Goal: Task Accomplishment & Management: Complete application form

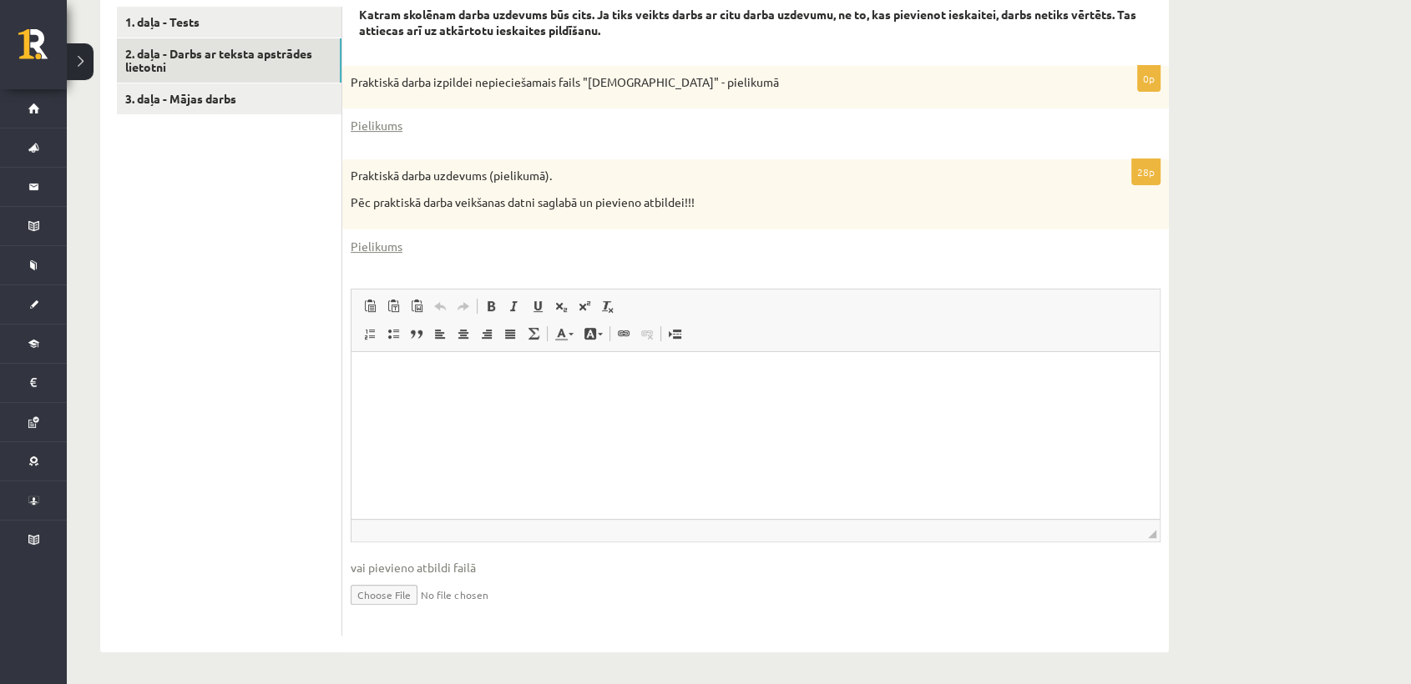
scroll to position [548, 0]
click at [437, 386] on html at bounding box center [755, 376] width 808 height 51
click at [407, 588] on input "file" at bounding box center [756, 593] width 810 height 34
type input "**********"
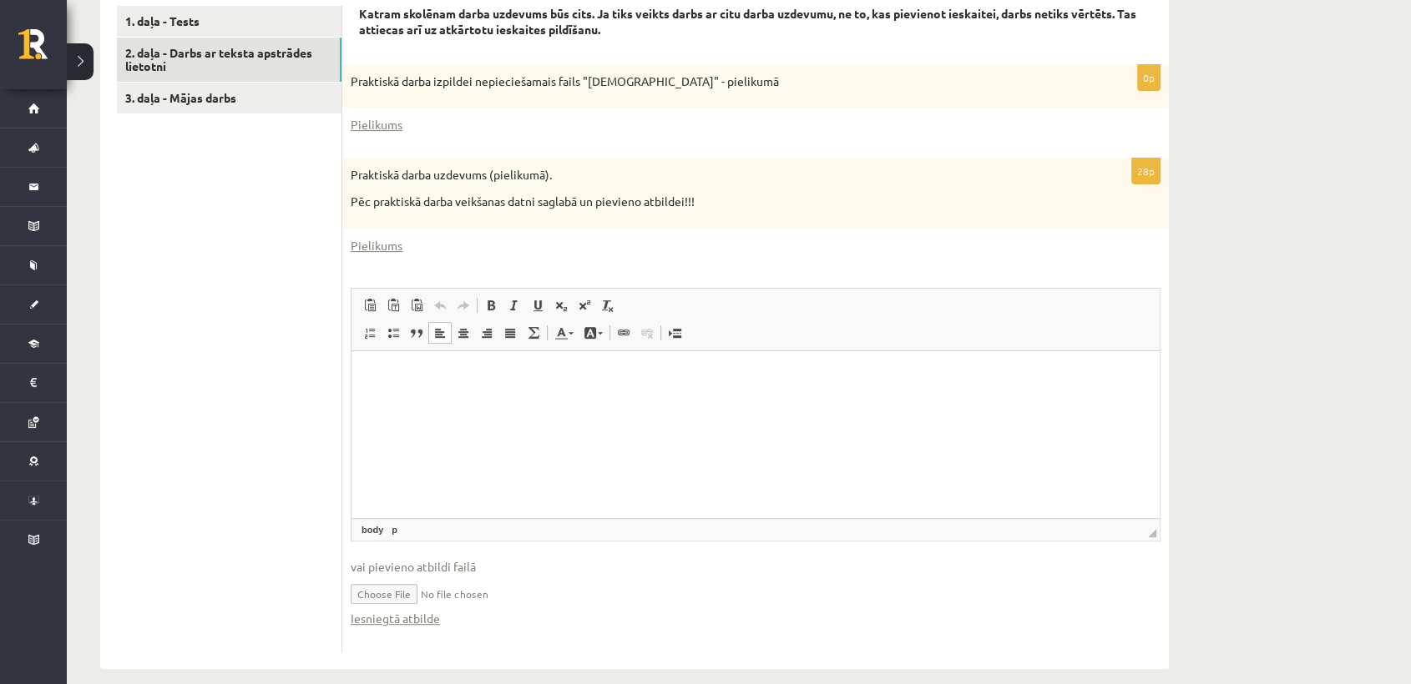
click at [411, 587] on input "file" at bounding box center [756, 593] width 810 height 34
click at [397, 589] on input "file" at bounding box center [756, 593] width 810 height 34
type input "**********"
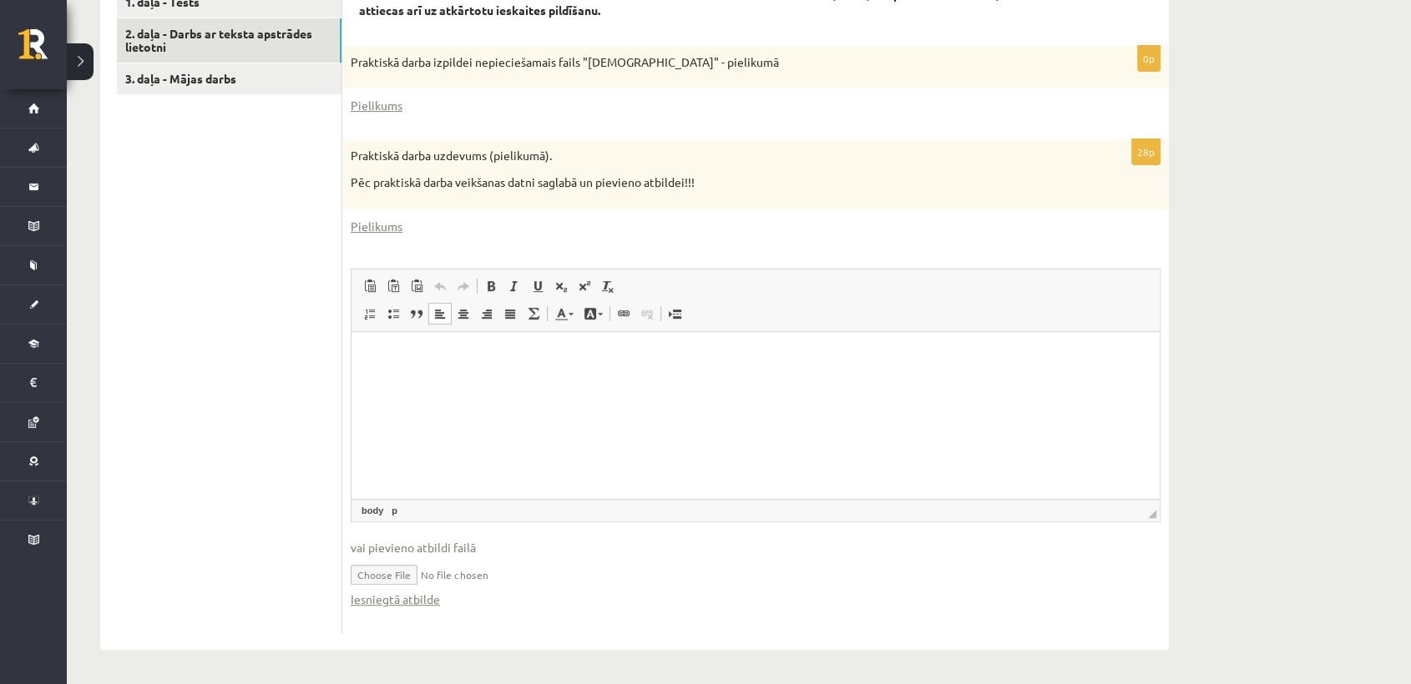
click at [452, 543] on span "vai pievieno atbildi failā" at bounding box center [756, 548] width 810 height 18
click at [422, 382] on html at bounding box center [755, 356] width 808 height 51
click at [405, 355] on p "Визуальный текстовый редактор, wiswyg-editor-user-answer-47024946601760" at bounding box center [755, 357] width 775 height 18
click at [369, 223] on link "Pielikums" at bounding box center [377, 227] width 52 height 18
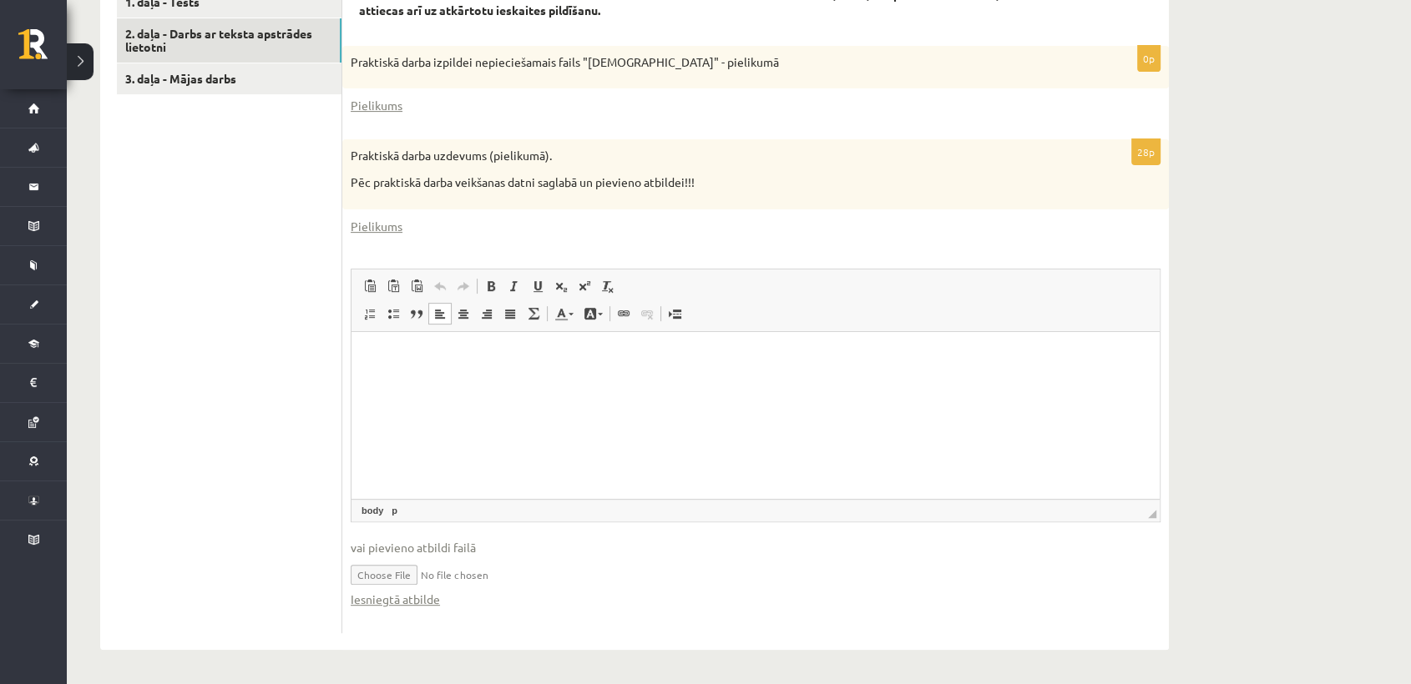
click at [860, 237] on div "28p Praktiskā darba uzdevums (pielikumā). Pēc praktiskā darba veikšanas datni s…" at bounding box center [755, 385] width 826 height 493
click at [392, 599] on link "Iesniegtā atbilde" at bounding box center [395, 600] width 89 height 18
click at [283, 78] on link "3. daļa - Mājas darbs" at bounding box center [229, 78] width 225 height 31
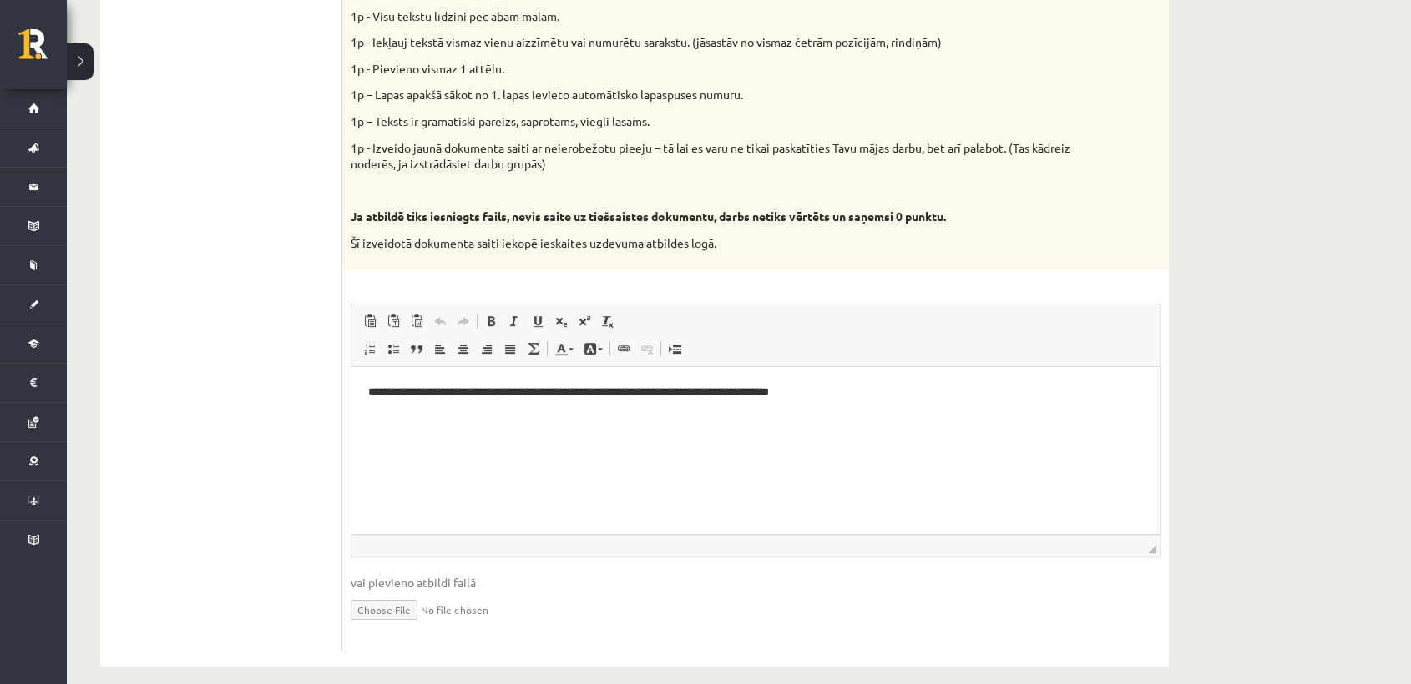
scroll to position [836, 0]
click at [908, 393] on p "**********" at bounding box center [755, 390] width 775 height 18
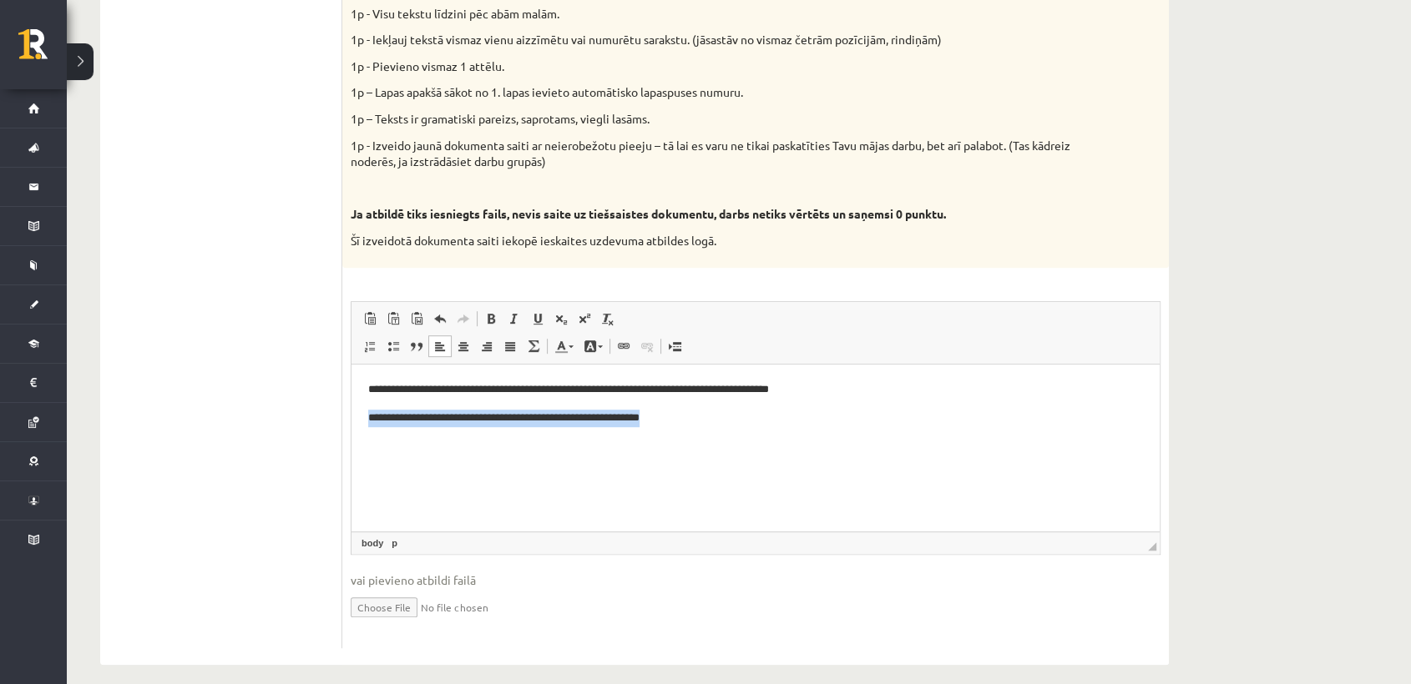
drag, startPoint x: 368, startPoint y: 419, endPoint x: 731, endPoint y: 431, distance: 363.2
click at [731, 431] on html "**********" at bounding box center [755, 403] width 808 height 78
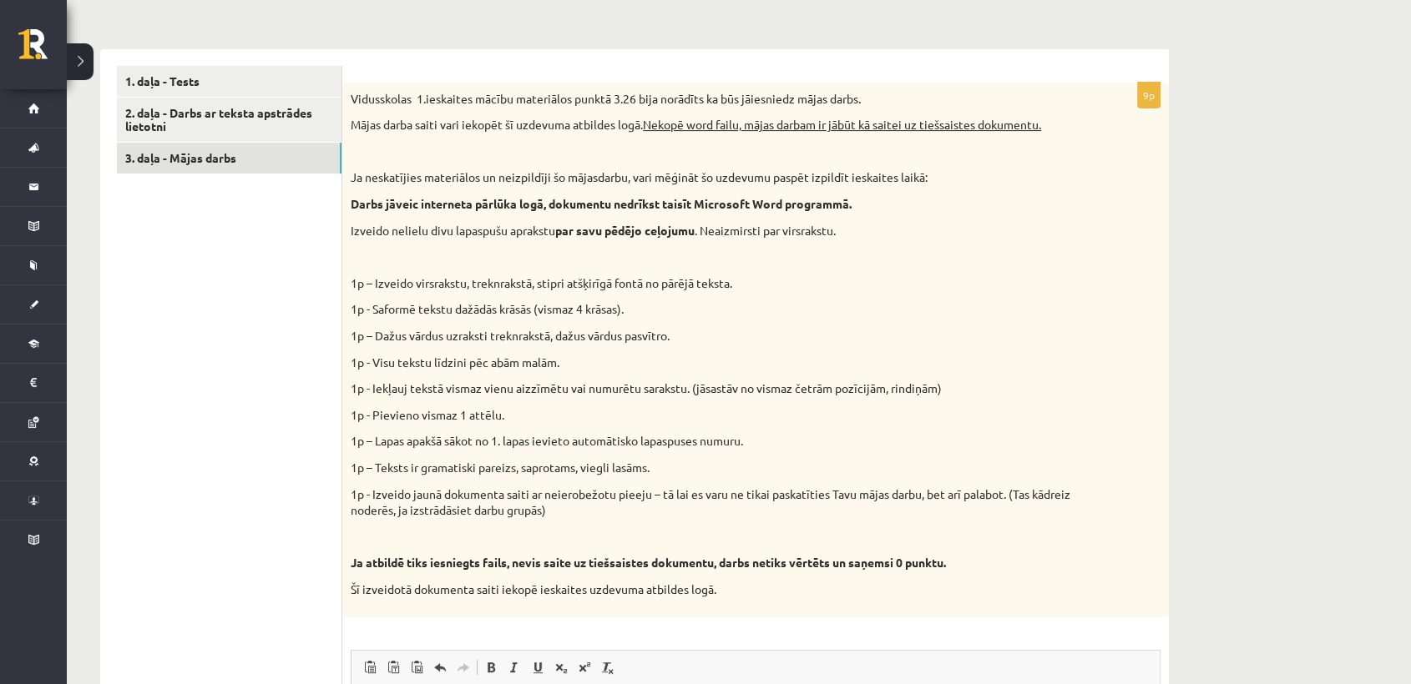
scroll to position [486, 0]
click at [179, 138] on link "2. daļa - Darbs ar teksta apstrādes lietotni" at bounding box center [229, 121] width 225 height 45
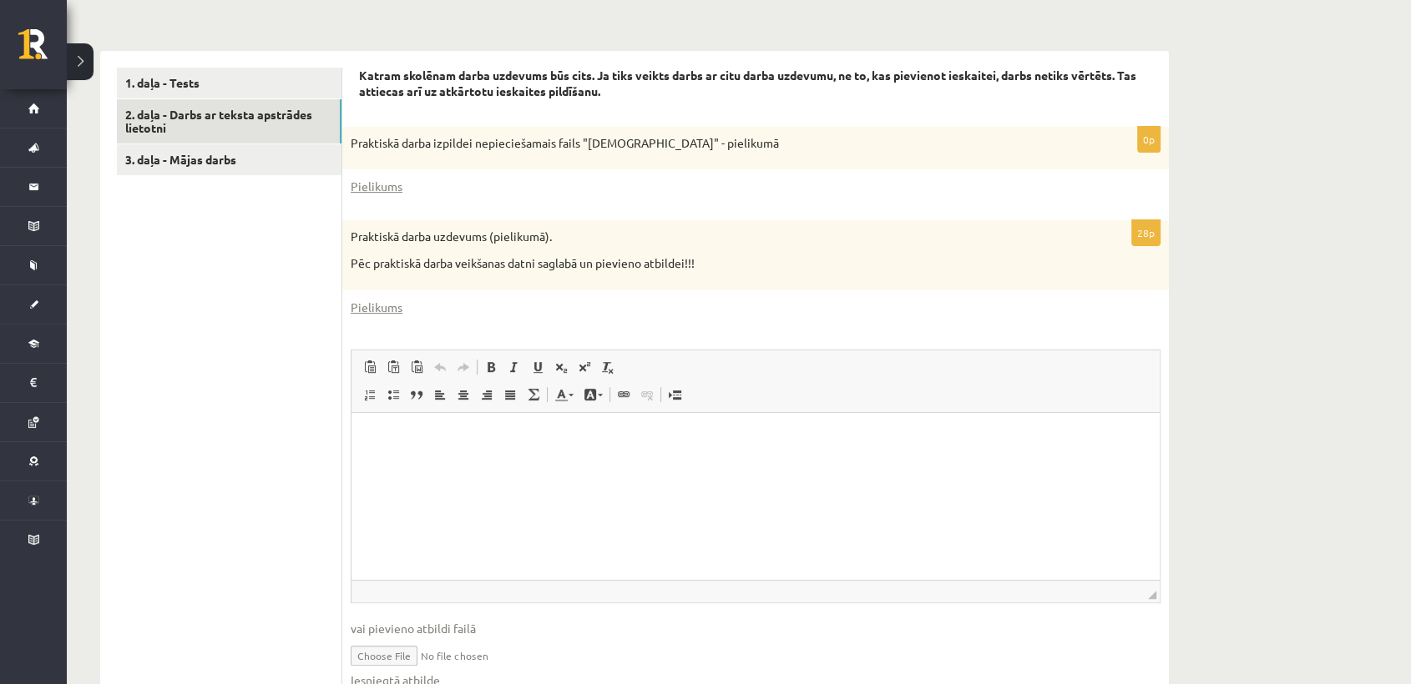
scroll to position [0, 0]
click at [416, 657] on input "file" at bounding box center [756, 655] width 810 height 34
type input "**********"
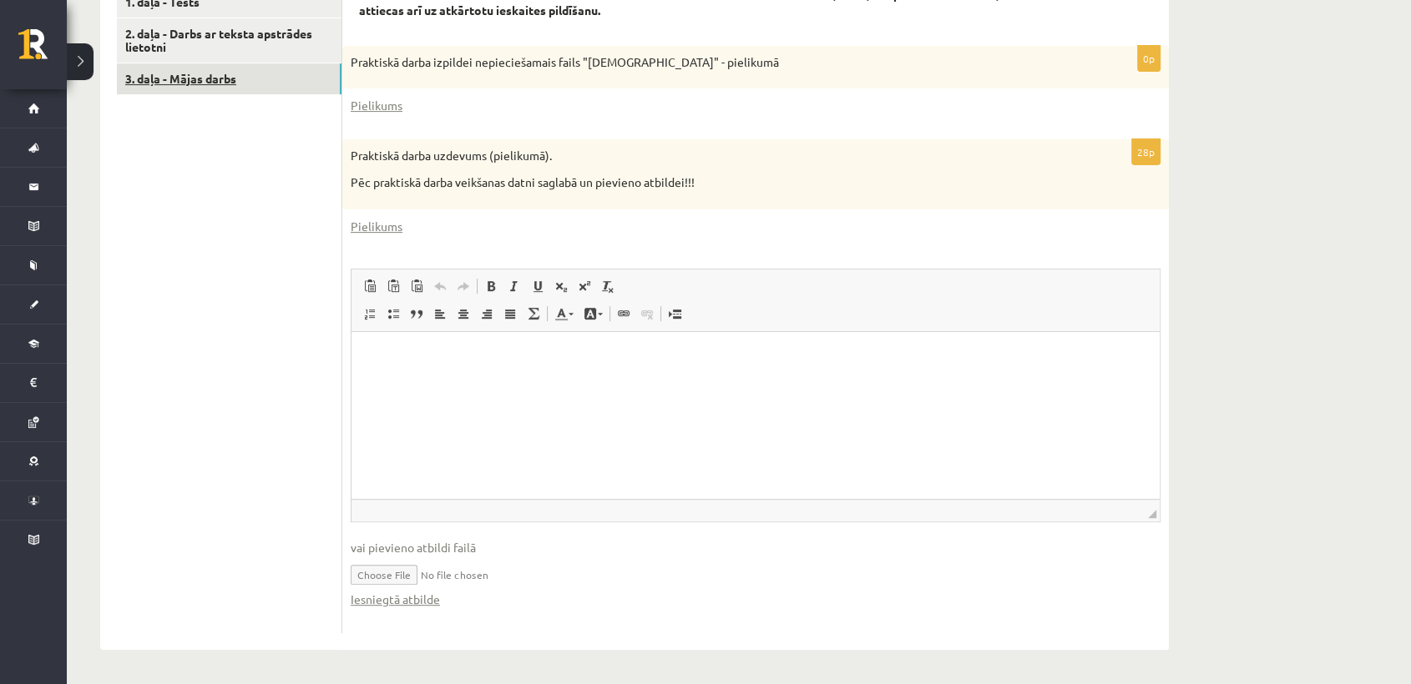
click at [260, 75] on link "3. daļa - Mājas darbs" at bounding box center [229, 78] width 225 height 31
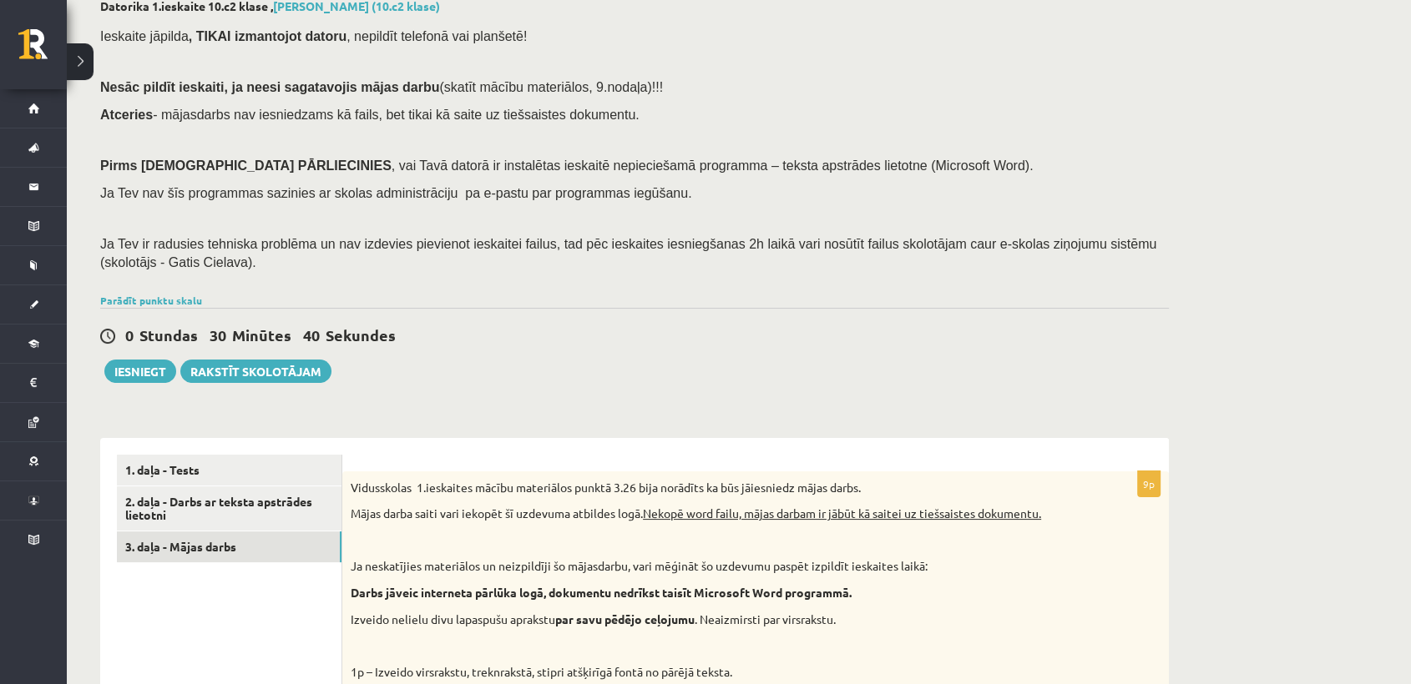
scroll to position [100, 0]
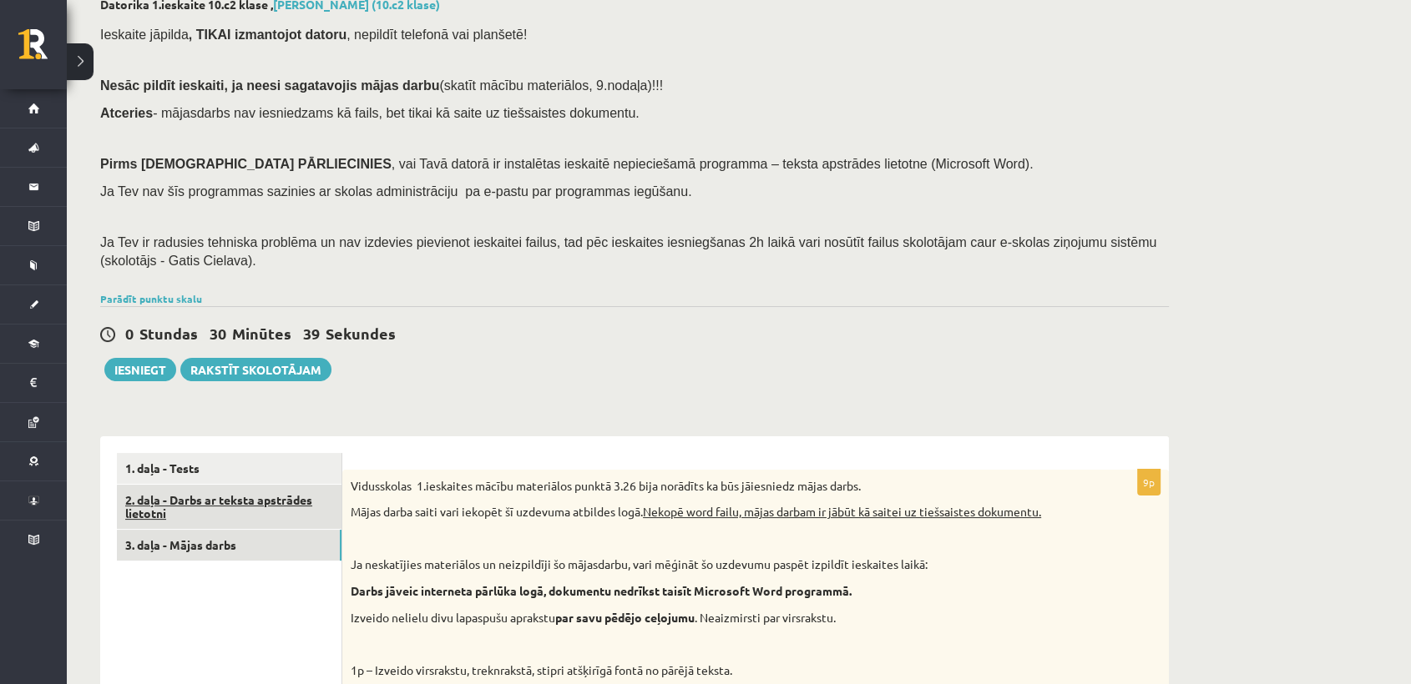
click at [250, 514] on link "2. daļa - Darbs ar teksta apstrādes lietotni" at bounding box center [229, 507] width 225 height 45
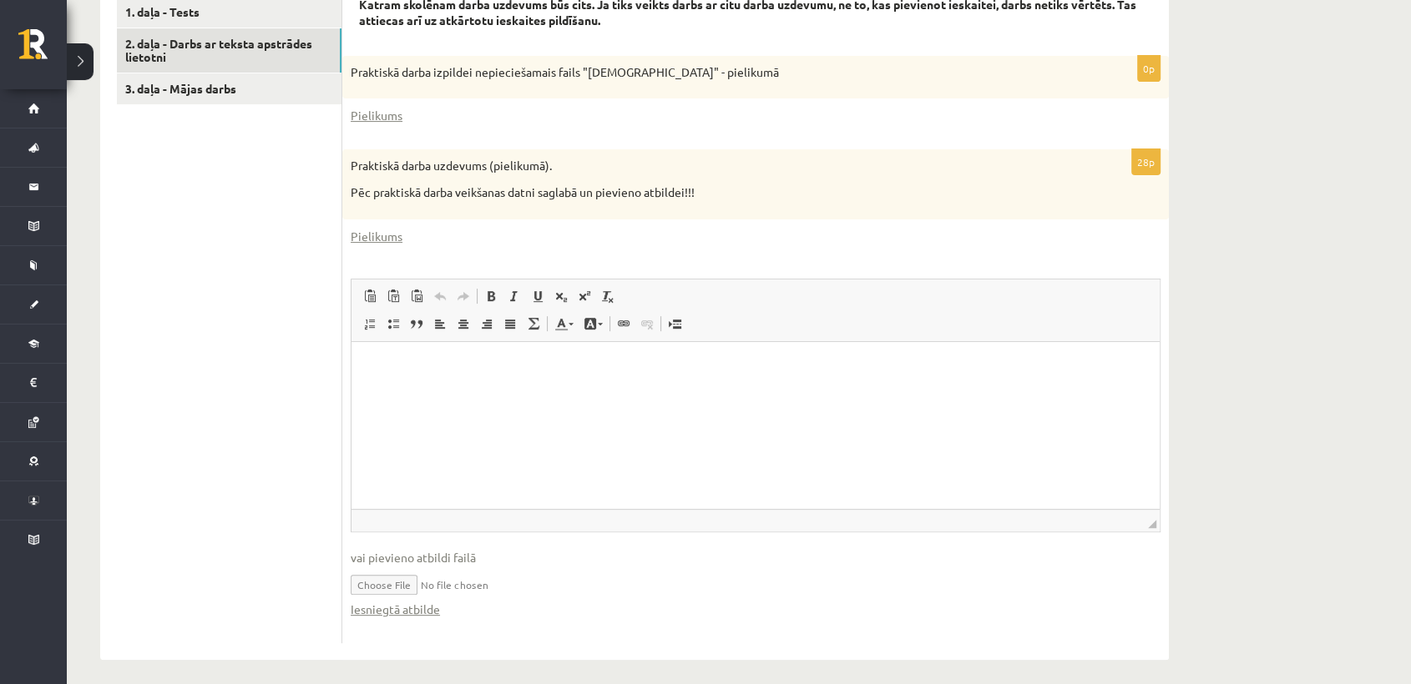
scroll to position [567, 0]
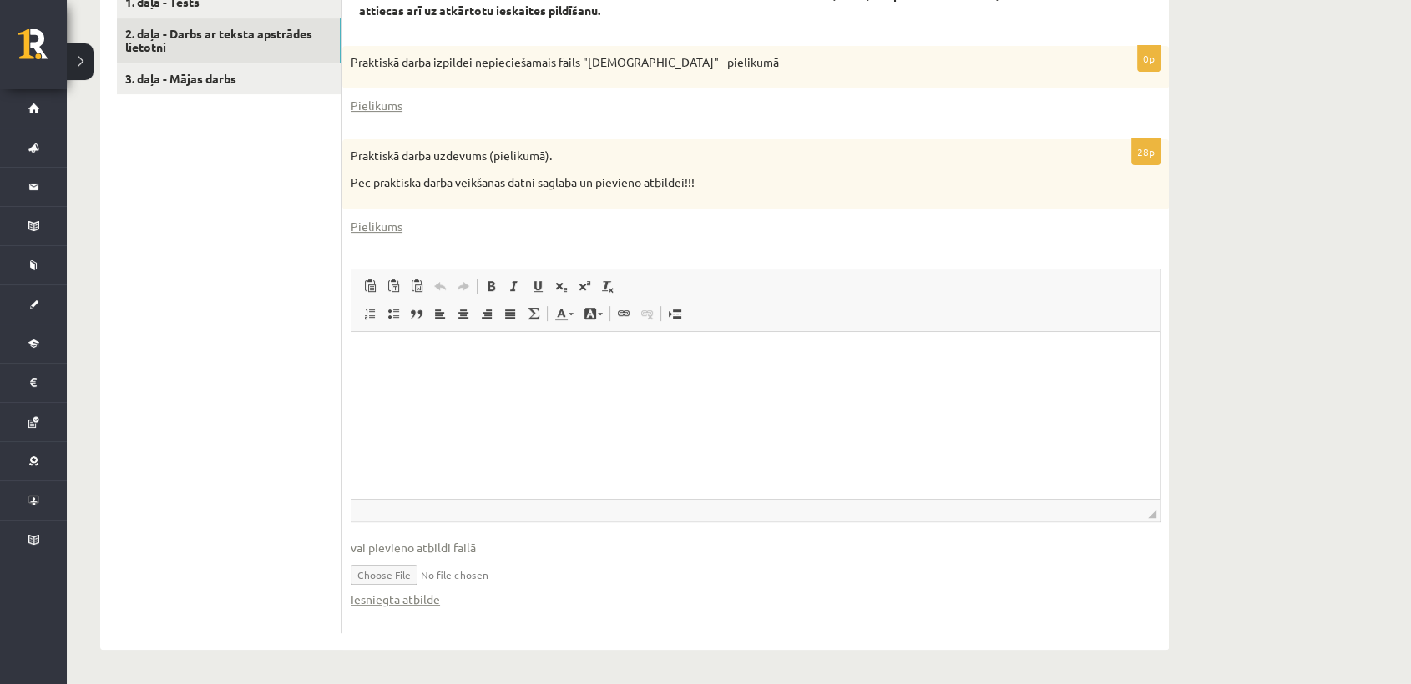
click at [402, 544] on span "vai pievieno atbildi failā" at bounding box center [756, 548] width 810 height 18
click at [411, 573] on input "file" at bounding box center [756, 574] width 810 height 34
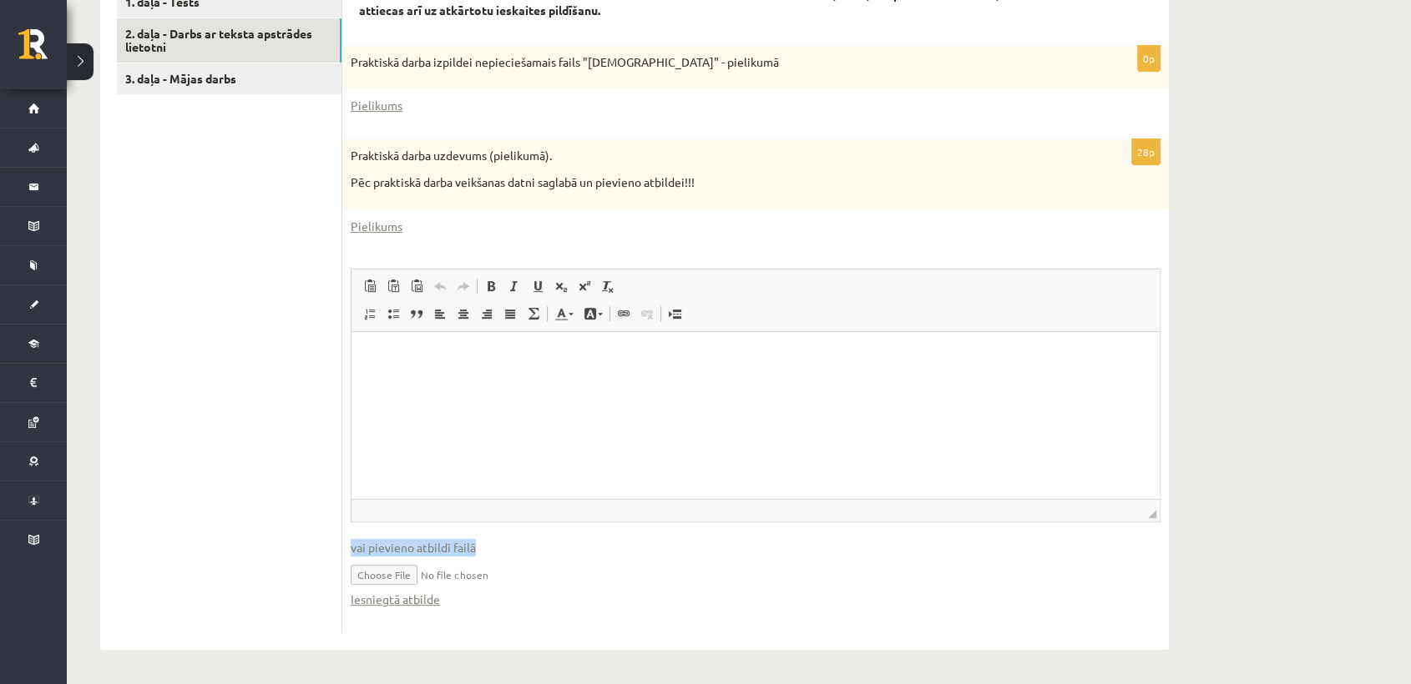
type input "**********"
click at [556, 537] on fieldset "Rich Text Editor, wiswyg-editor-user-answer-47024976583420 Панели инструментов …" at bounding box center [756, 447] width 810 height 356
drag, startPoint x: 441, startPoint y: 576, endPoint x: 479, endPoint y: 576, distance: 38.4
click at [479, 576] on input "file" at bounding box center [756, 574] width 810 height 34
click at [269, 11] on link "1. daļa - Tests" at bounding box center [229, 2] width 225 height 31
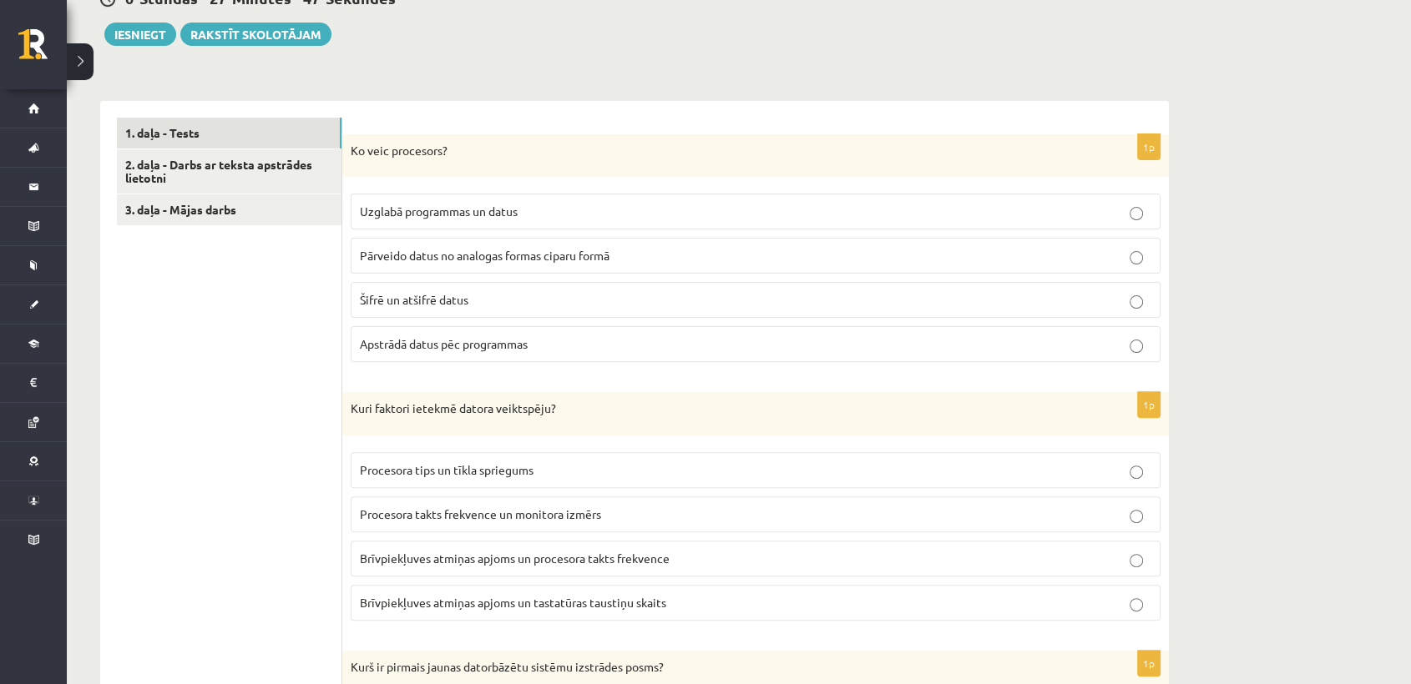
scroll to position [454, 0]
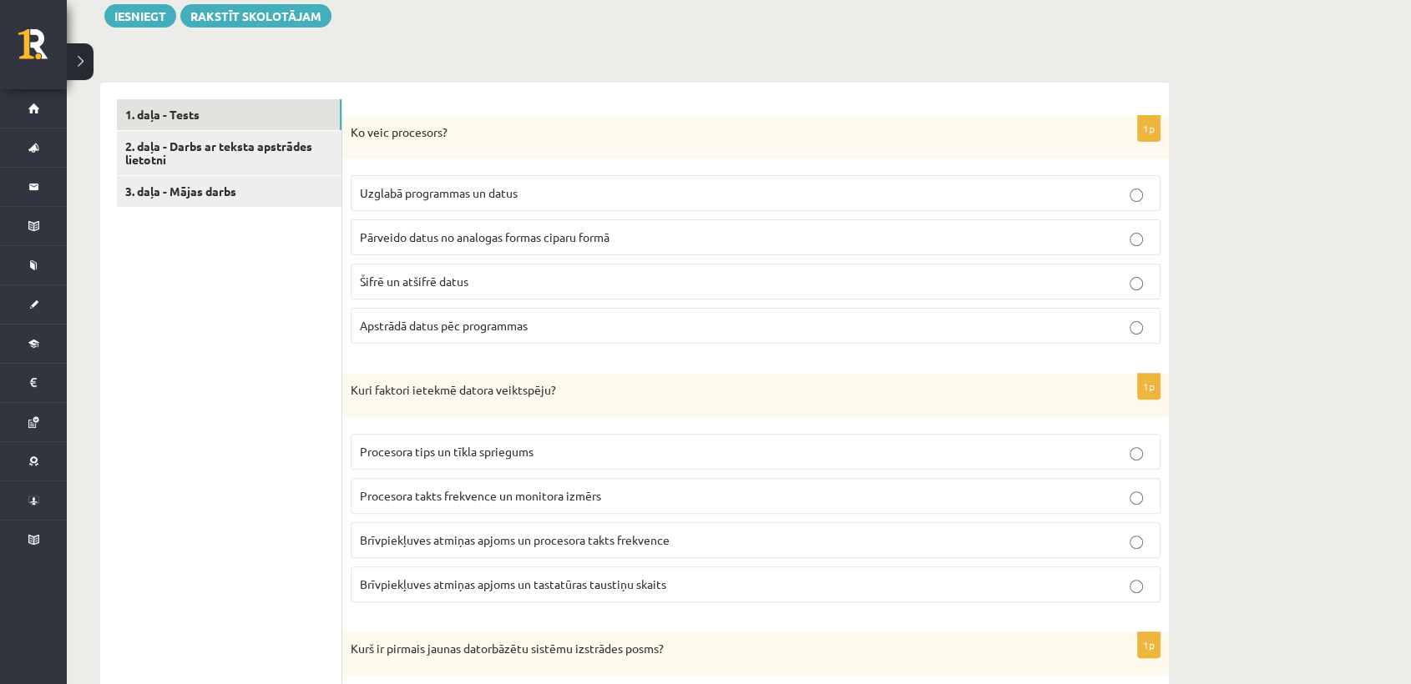
click at [575, 315] on label "Apstrādā datus pēc programmas" at bounding box center [756, 326] width 810 height 36
click at [505, 532] on span "Brīvpiekļuves atmiņas apjoms un procesora takts frekvence" at bounding box center [515, 539] width 310 height 15
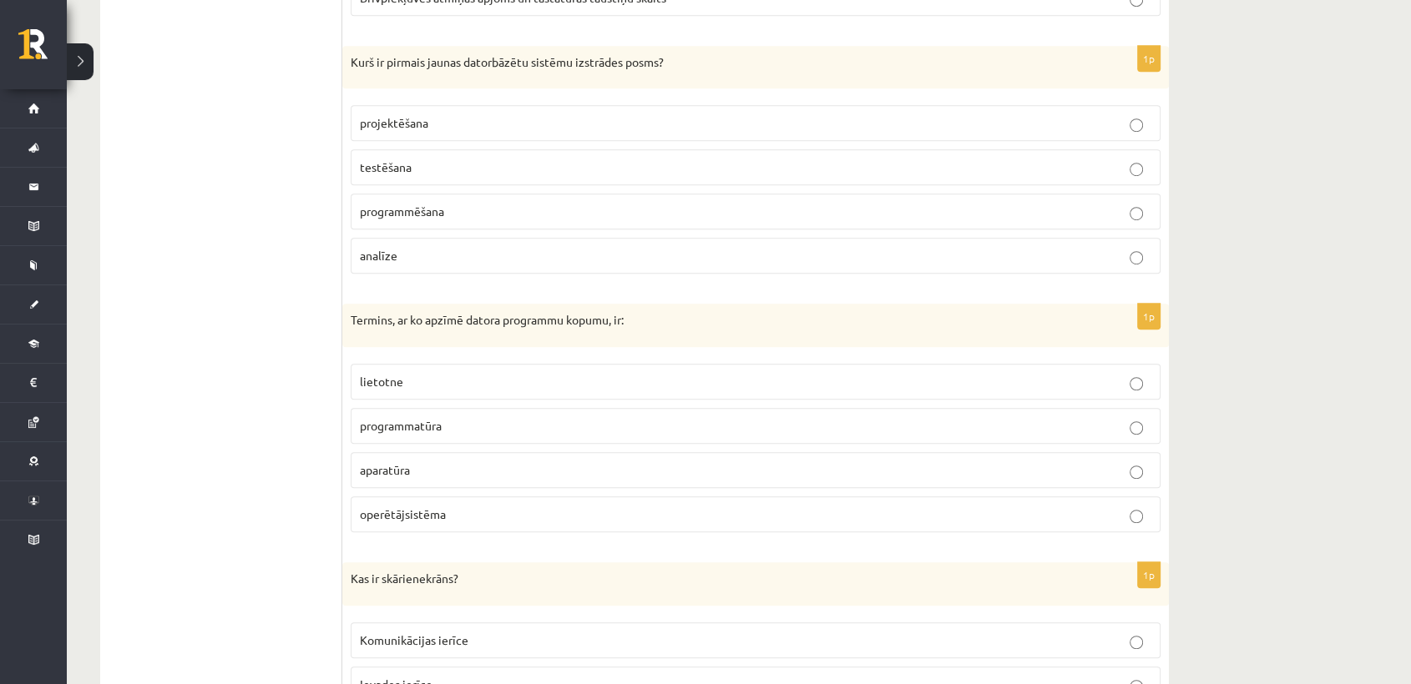
scroll to position [1047, 0]
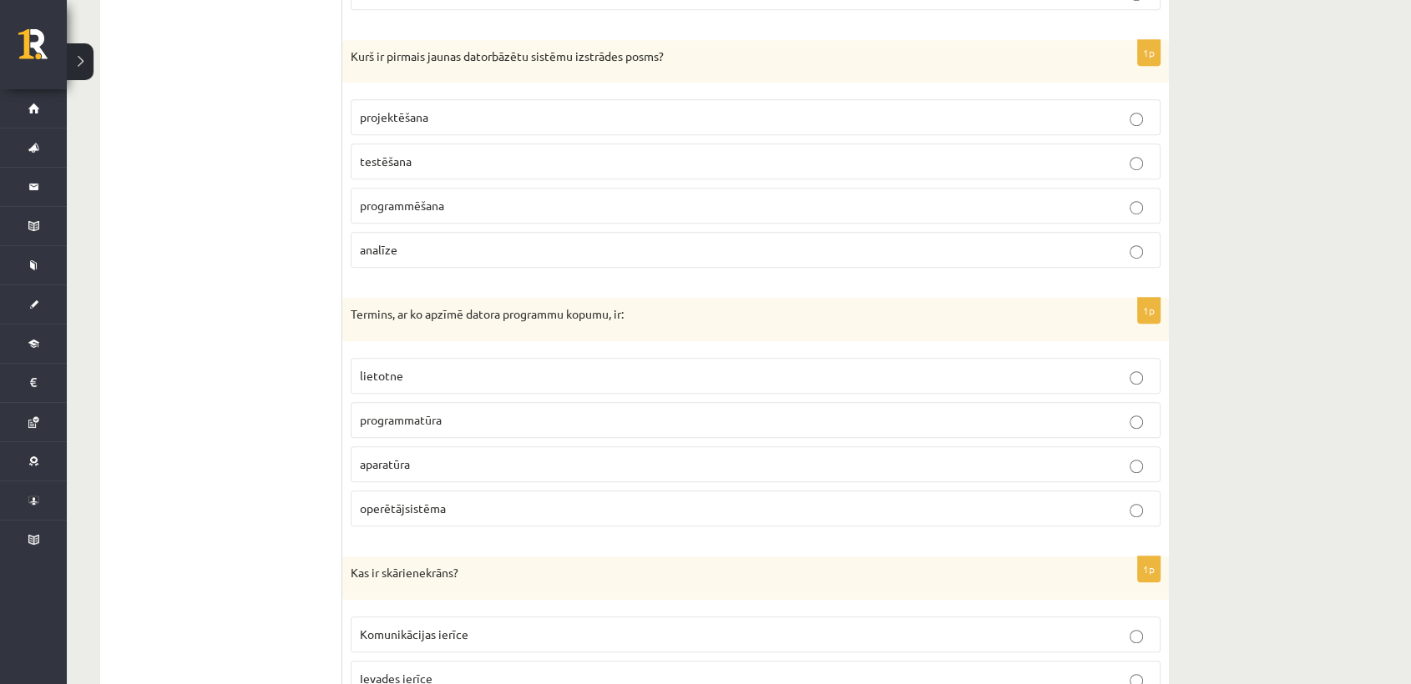
click at [734, 251] on p "analīze" at bounding box center [755, 250] width 791 height 18
click at [649, 416] on p "programmatūra" at bounding box center [755, 420] width 791 height 18
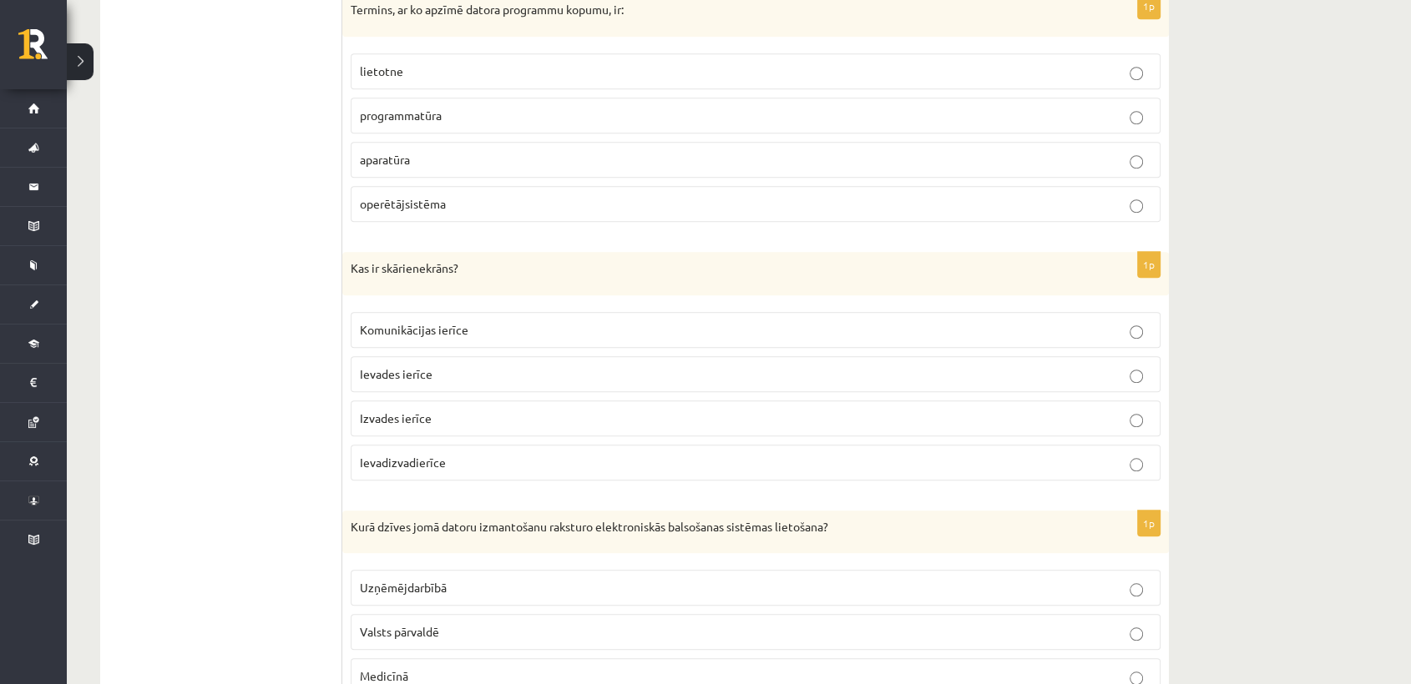
scroll to position [1423, 0]
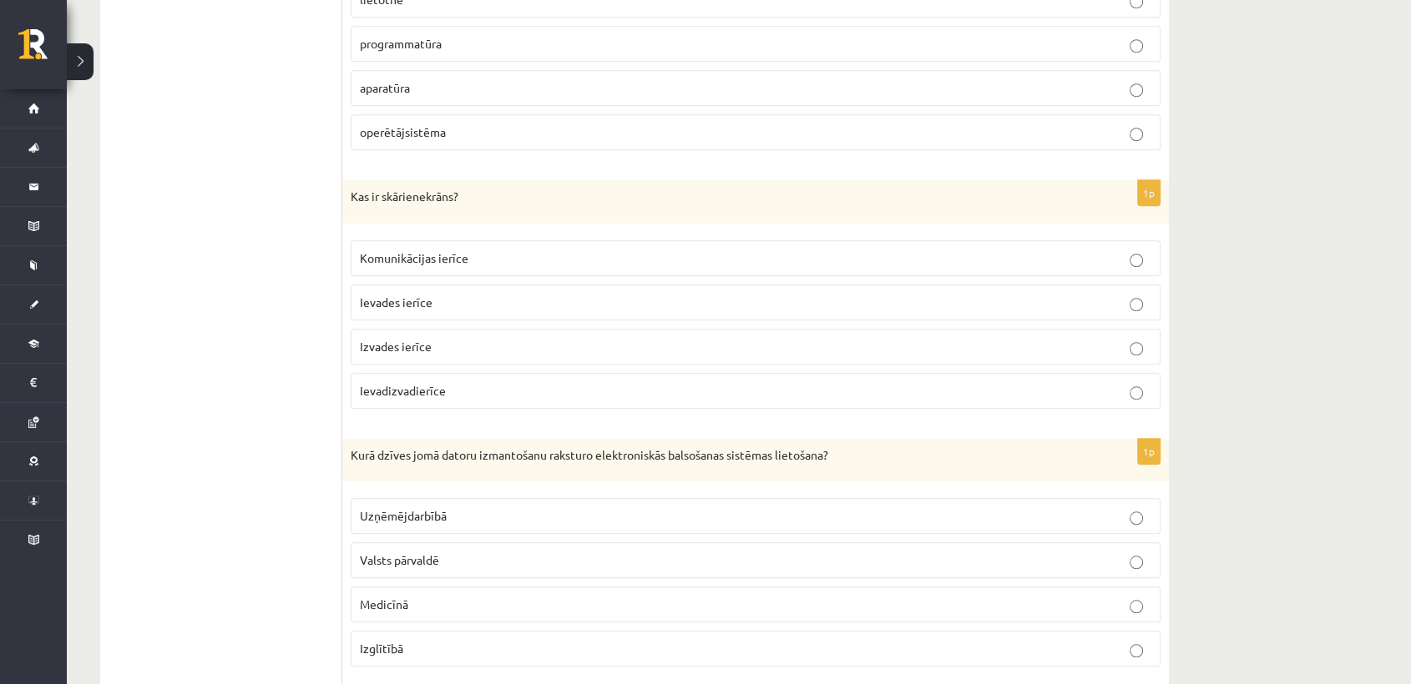
click at [701, 294] on p "Ievades ierīce" at bounding box center [755, 303] width 791 height 18
click at [511, 555] on p "Valsts pārvaldē" at bounding box center [755, 561] width 791 height 18
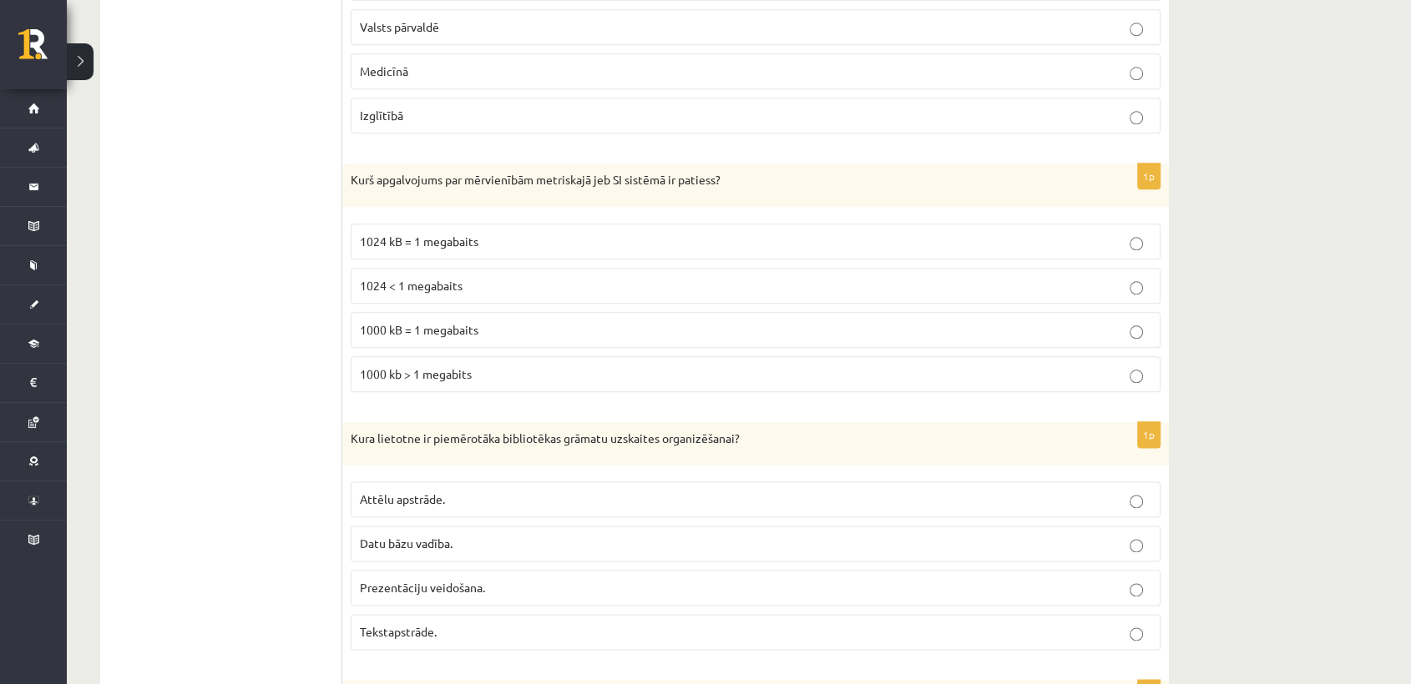
scroll to position [1986, 0]
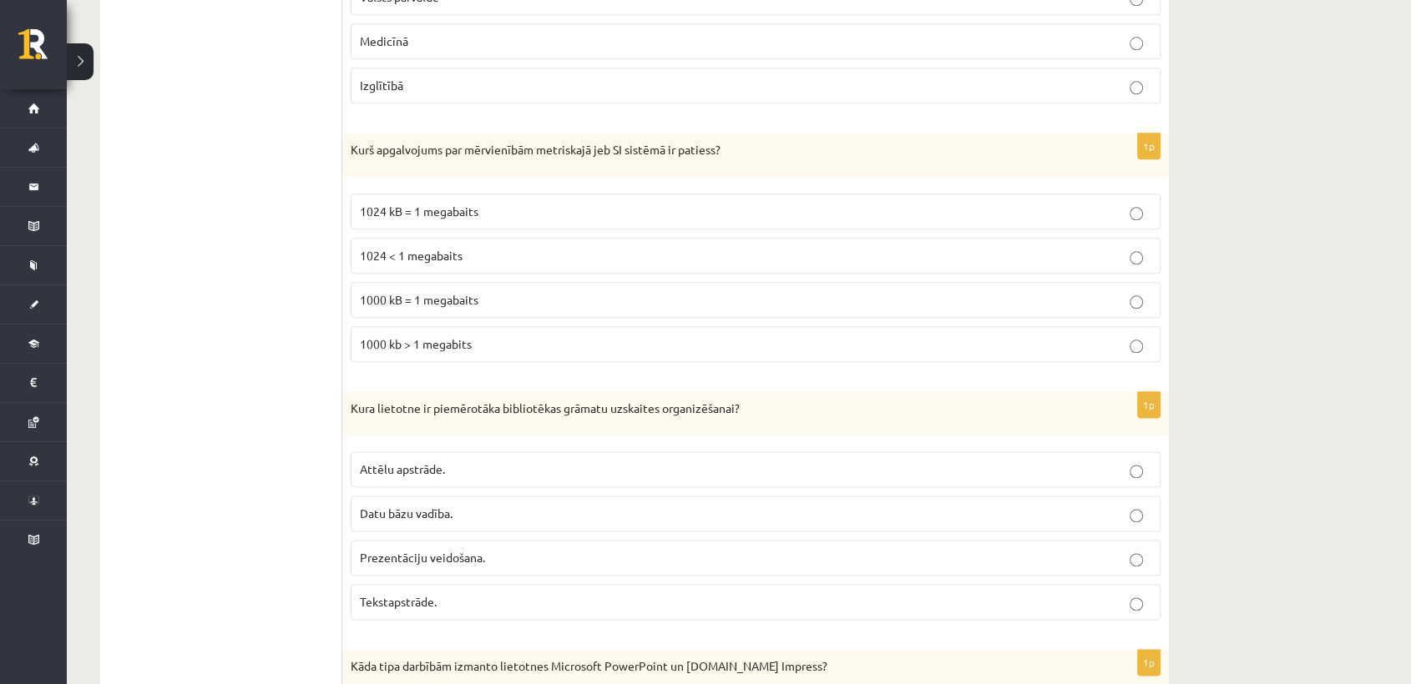
click at [557, 291] on p "1000 kB = 1 megabaits" at bounding box center [755, 300] width 791 height 18
click at [539, 509] on p "Datu bāzu vadība." at bounding box center [755, 514] width 791 height 18
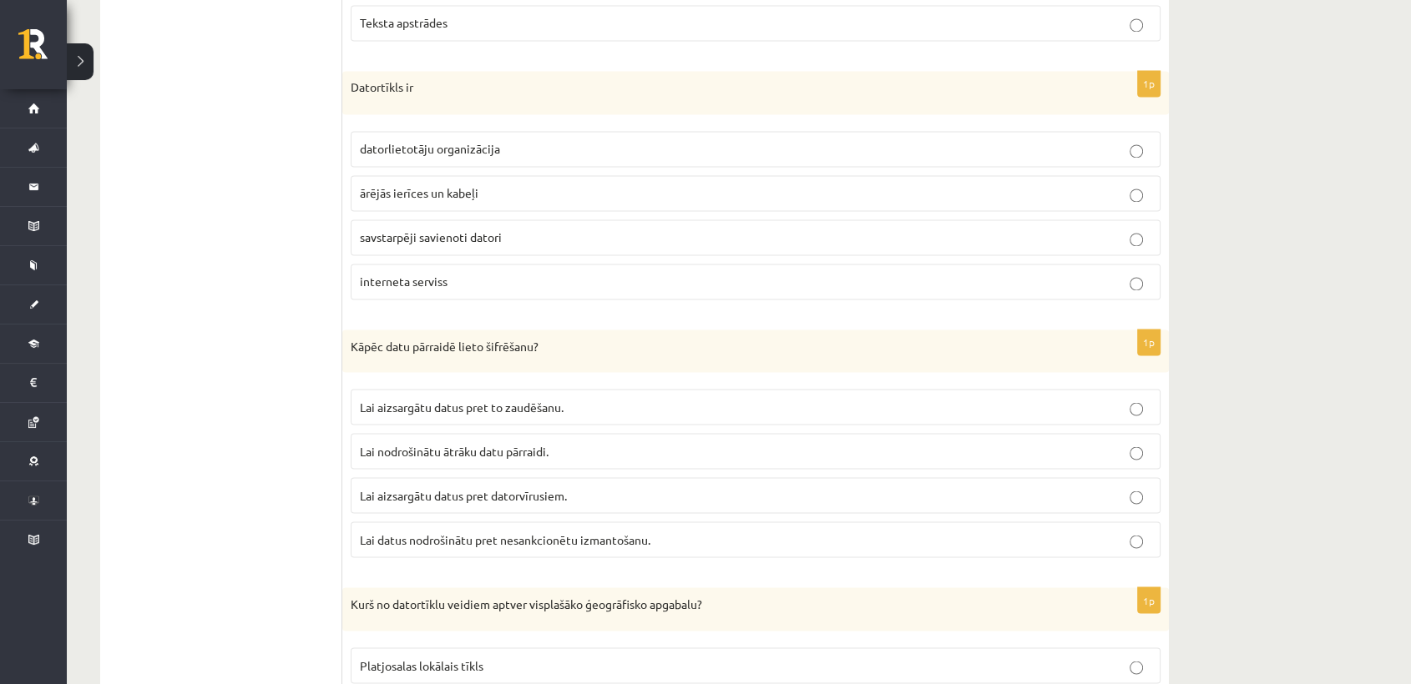
scroll to position [2830, 0]
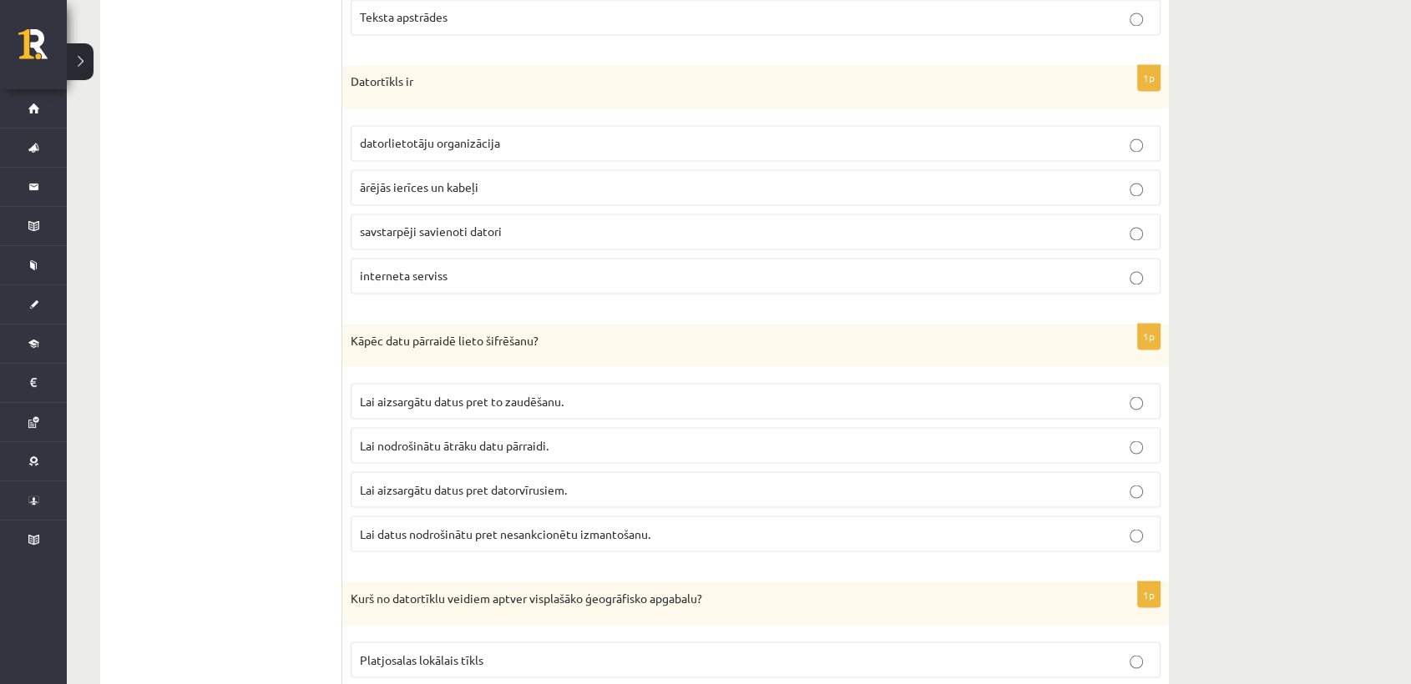
click at [472, 230] on span "savstarpēji savienoti datori" at bounding box center [431, 231] width 142 height 15
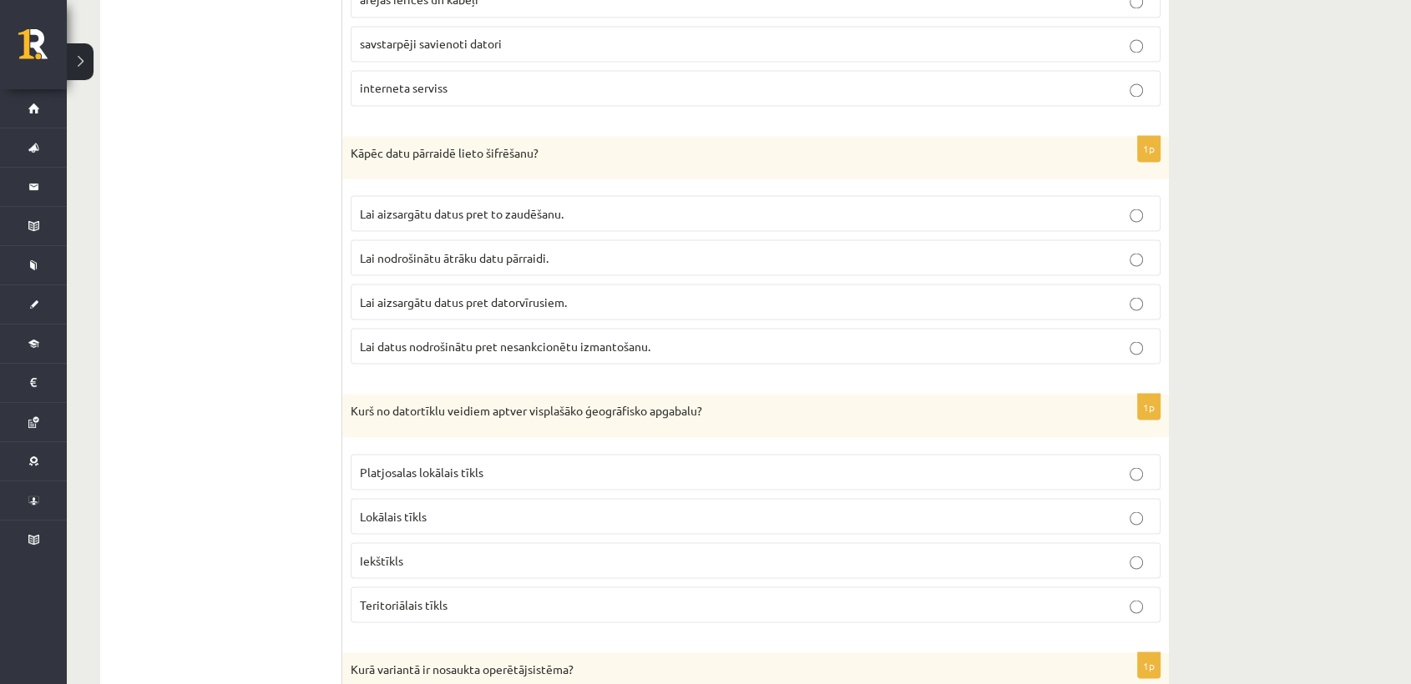
scroll to position [3024, 0]
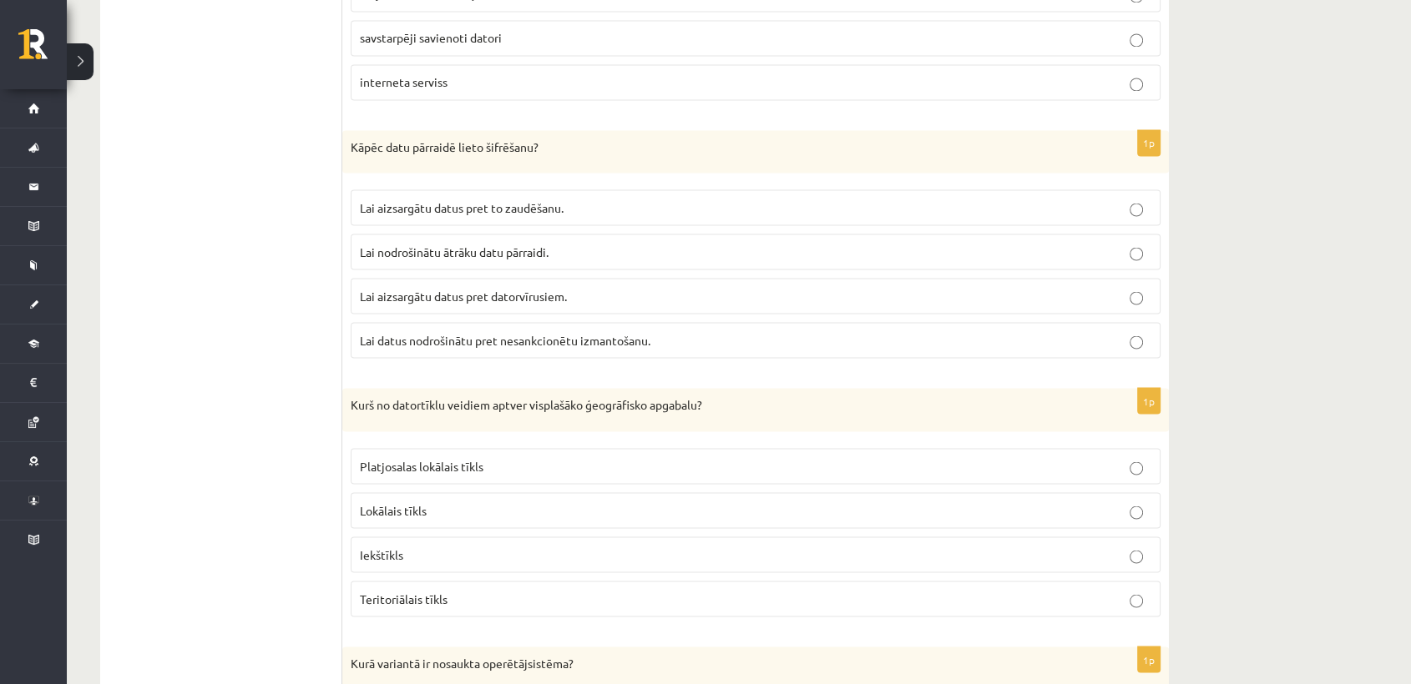
click at [585, 332] on span "Lai datus nodrošinātu pret nesankcionētu izmantošanu." at bounding box center [505, 339] width 290 height 15
click at [442, 591] on span "Teritoriālais tīkls" at bounding box center [404, 598] width 88 height 15
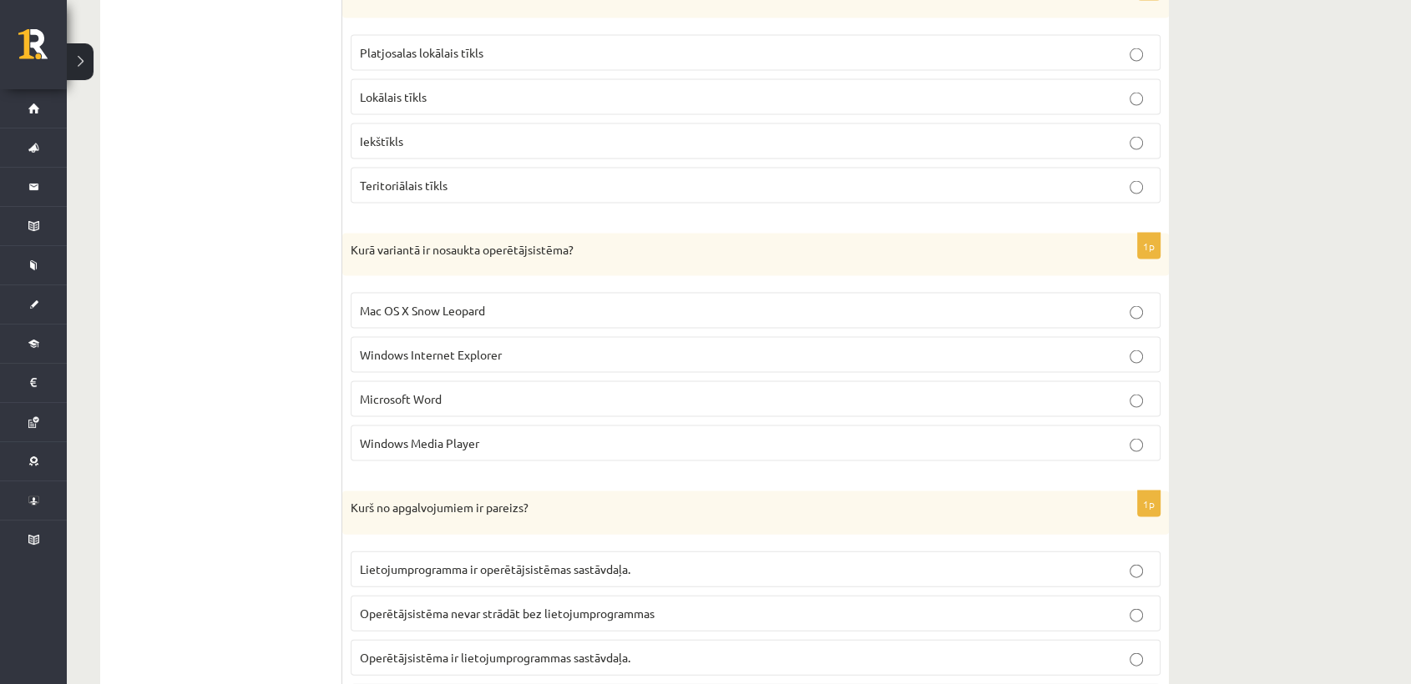
scroll to position [3454, 0]
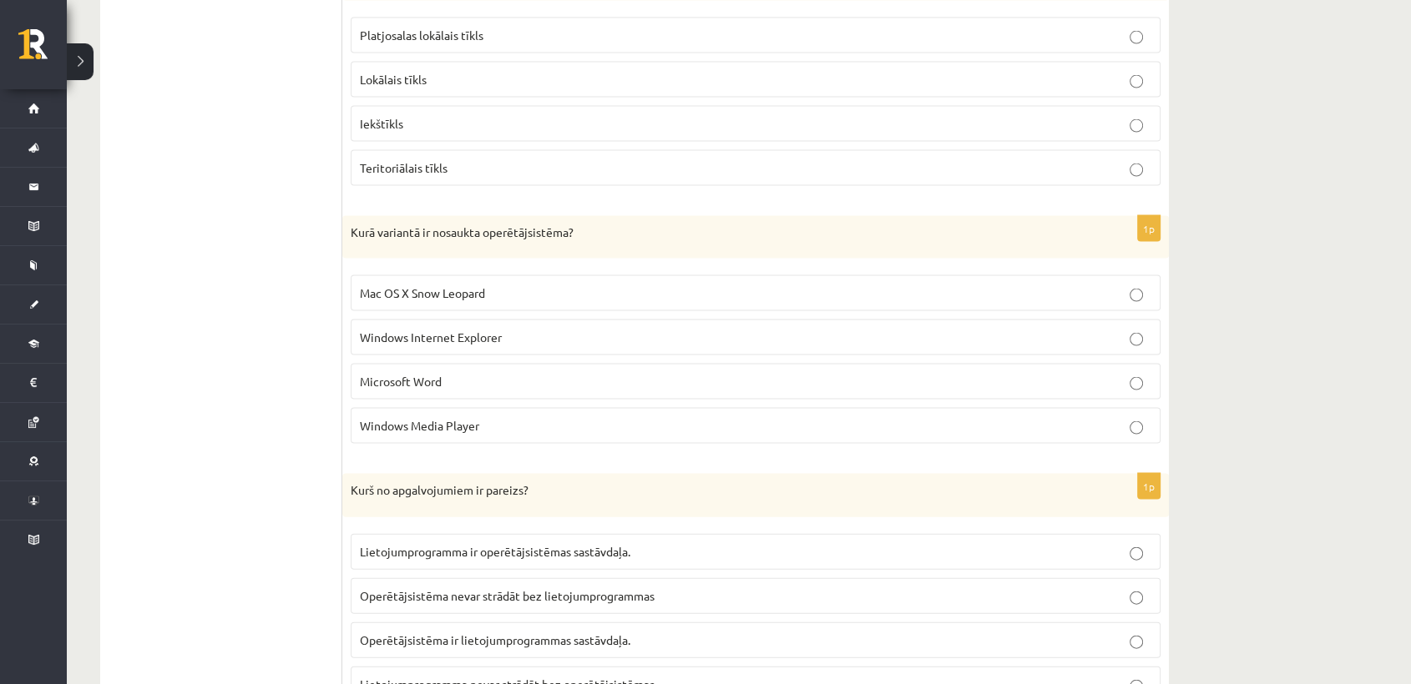
click at [588, 292] on p "Mac OS X Snow Leopard" at bounding box center [755, 294] width 791 height 18
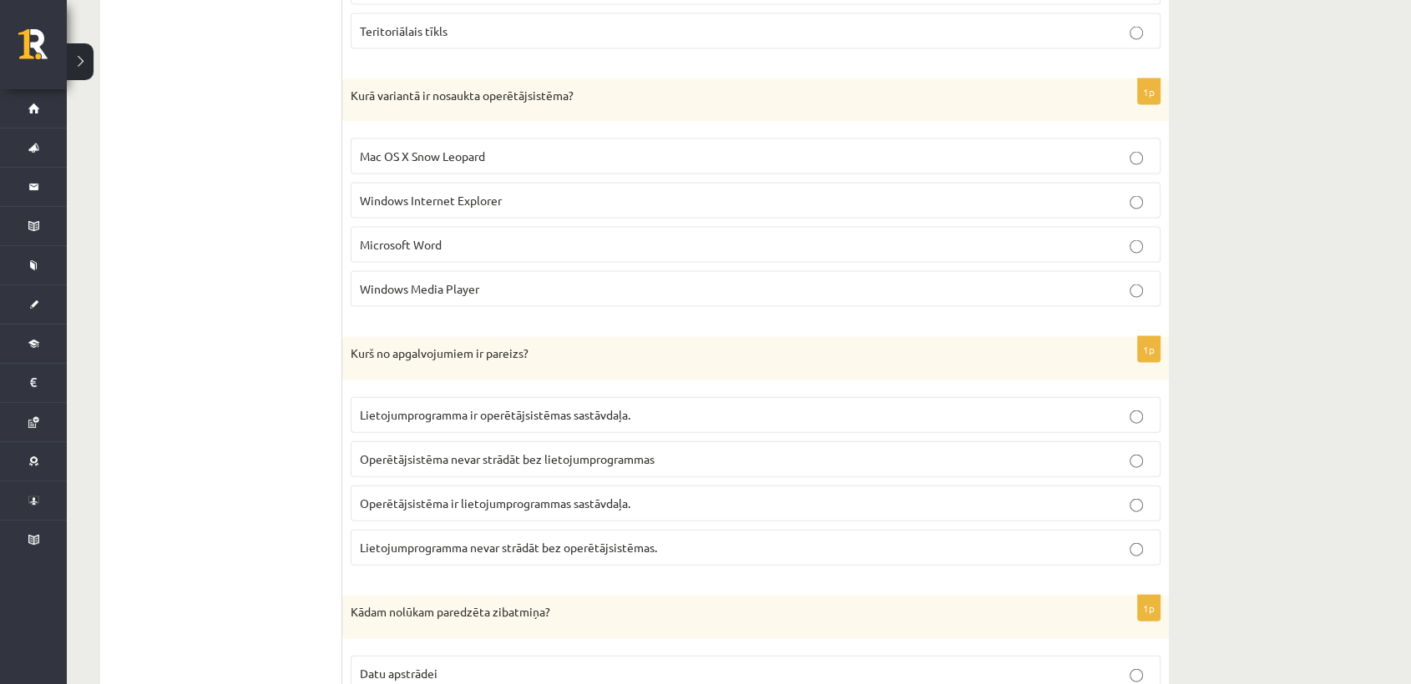
scroll to position [3646, 0]
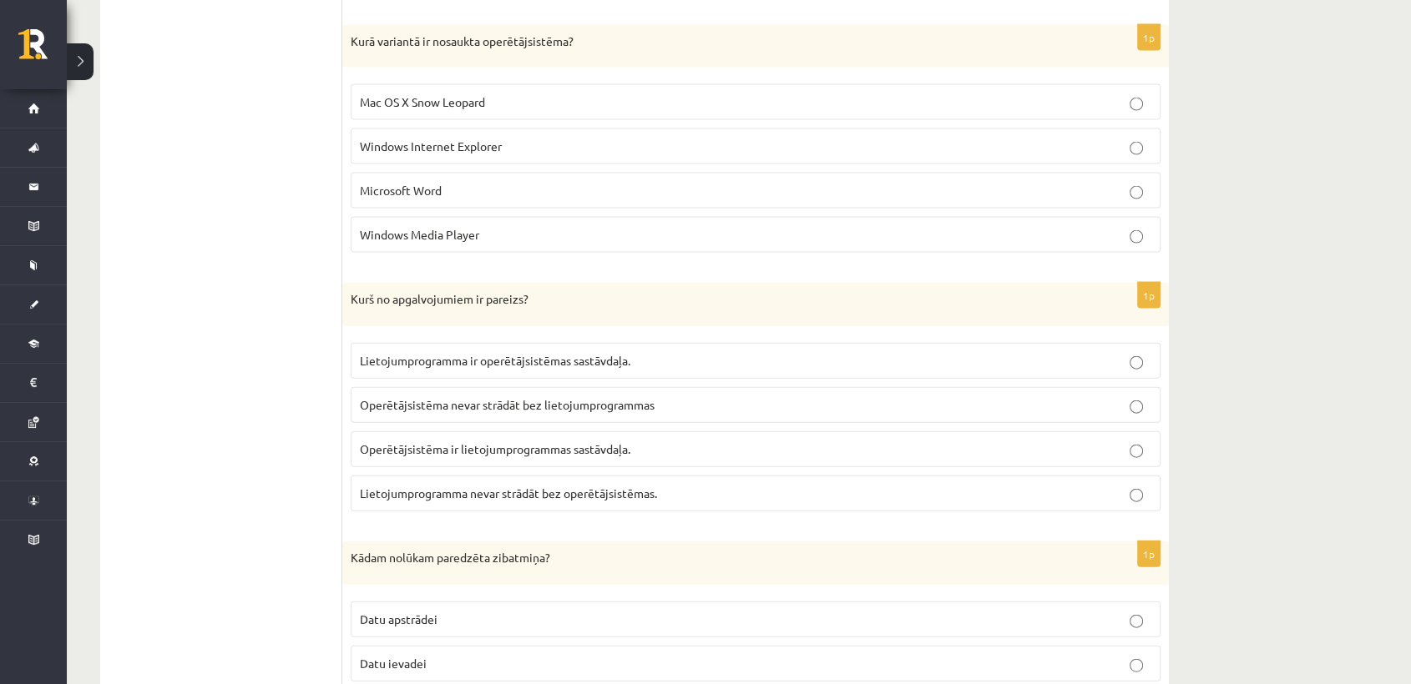
click at [665, 396] on p "Operētājsistēma nevar strādāt bez lietojumprogrammas" at bounding box center [755, 405] width 791 height 18
click at [650, 486] on span "Lietojumprogramma nevar strādāt bez operētājsistēmas." at bounding box center [508, 493] width 297 height 15
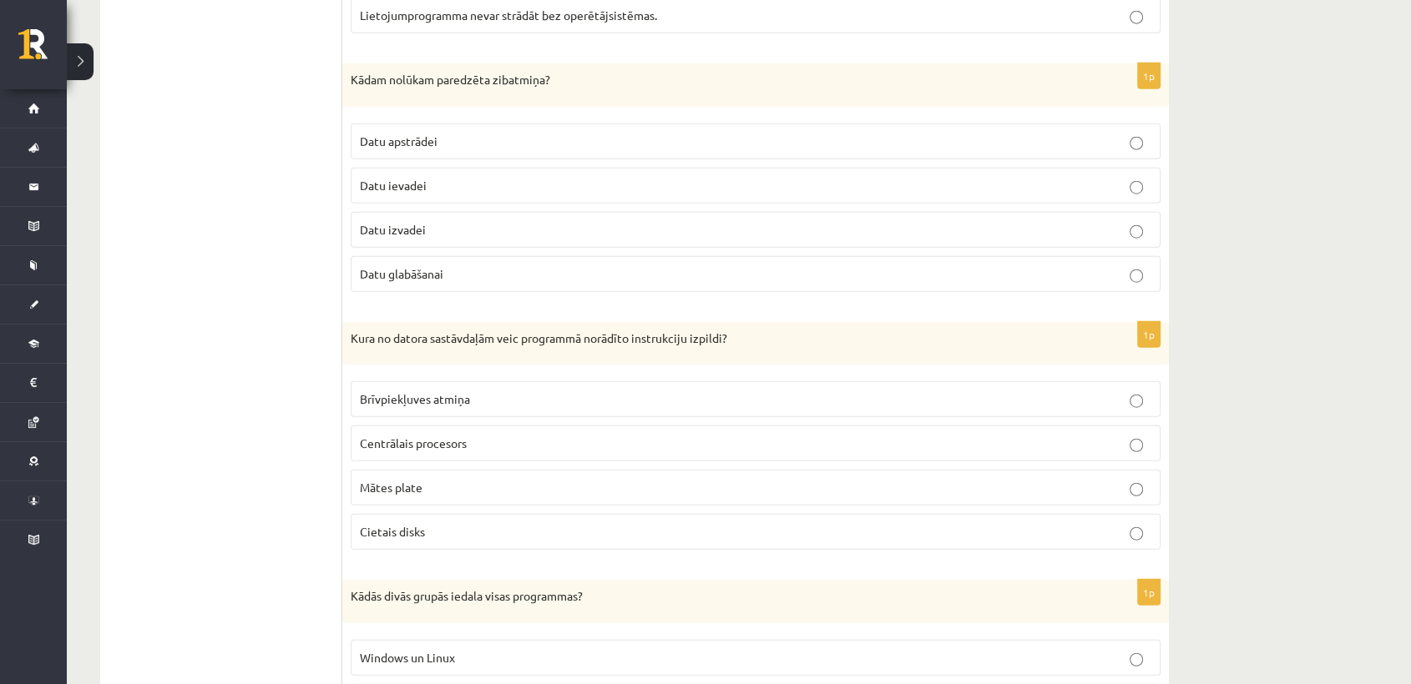
scroll to position [4130, 0]
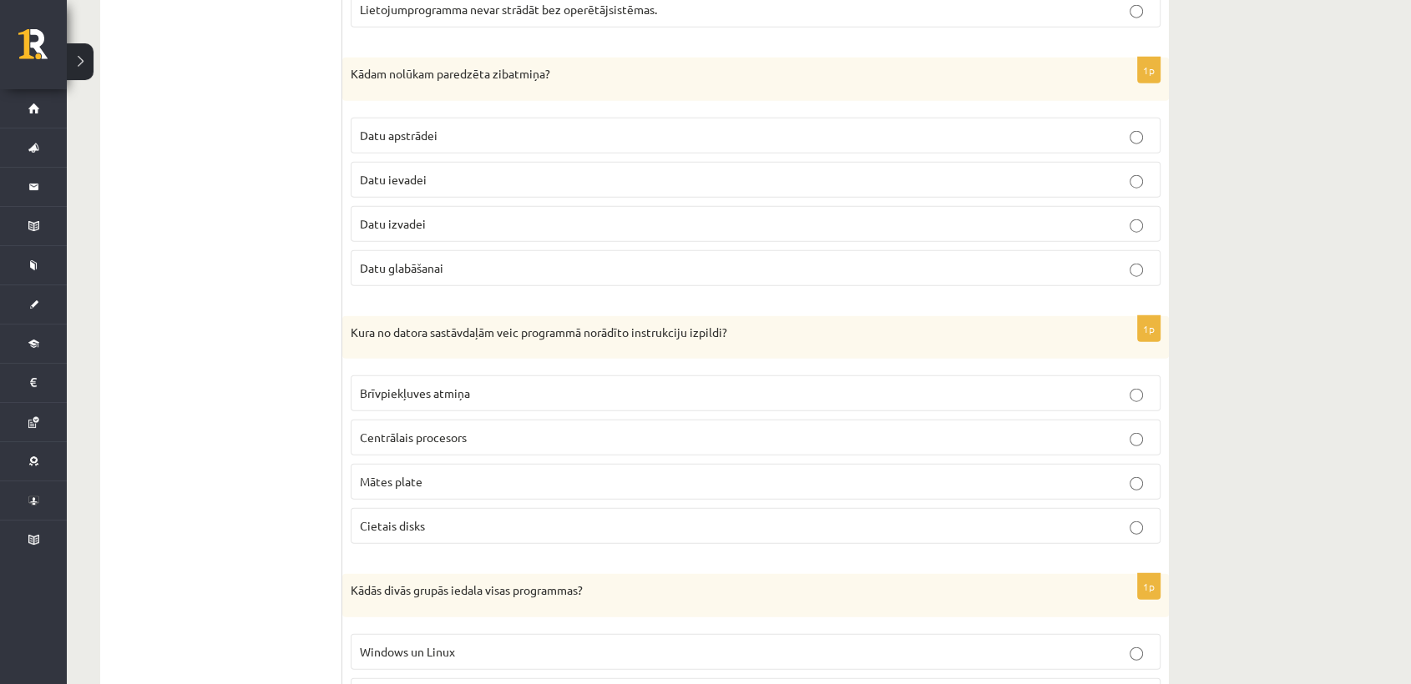
click at [497, 260] on p "Datu glabāšanai" at bounding box center [755, 269] width 791 height 18
click at [474, 429] on p "Centrālais procesors" at bounding box center [755, 438] width 791 height 18
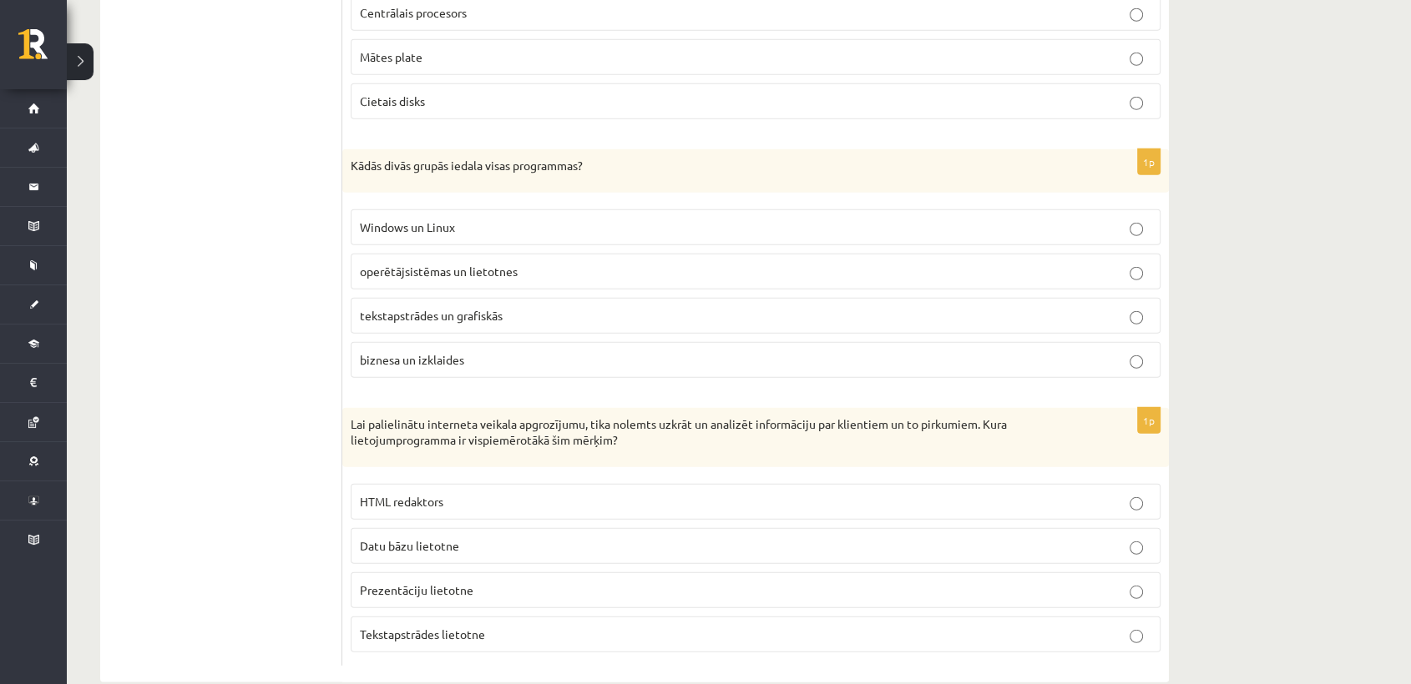
scroll to position [4574, 0]
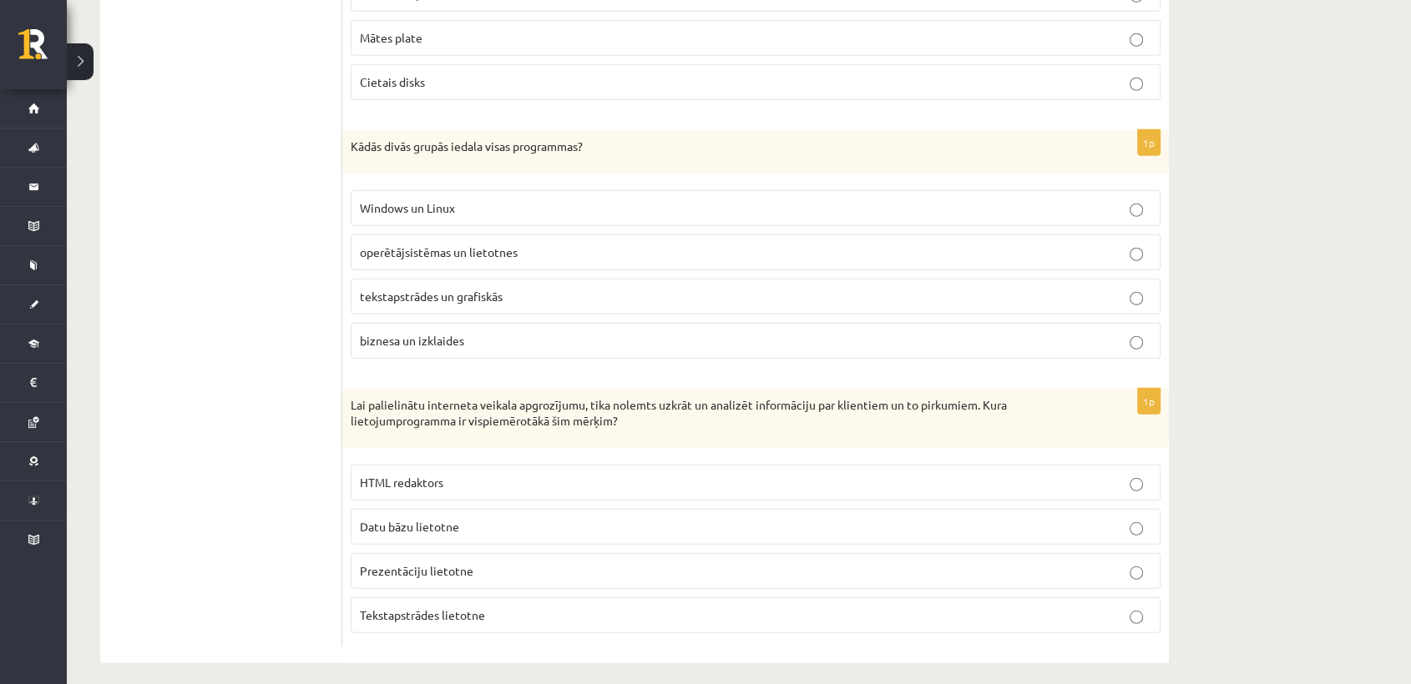
click at [562, 244] on p "operētājsistēmas un lietotnes" at bounding box center [755, 253] width 791 height 18
click at [447, 519] on span "Datu bāzu lietotne" at bounding box center [409, 526] width 99 height 15
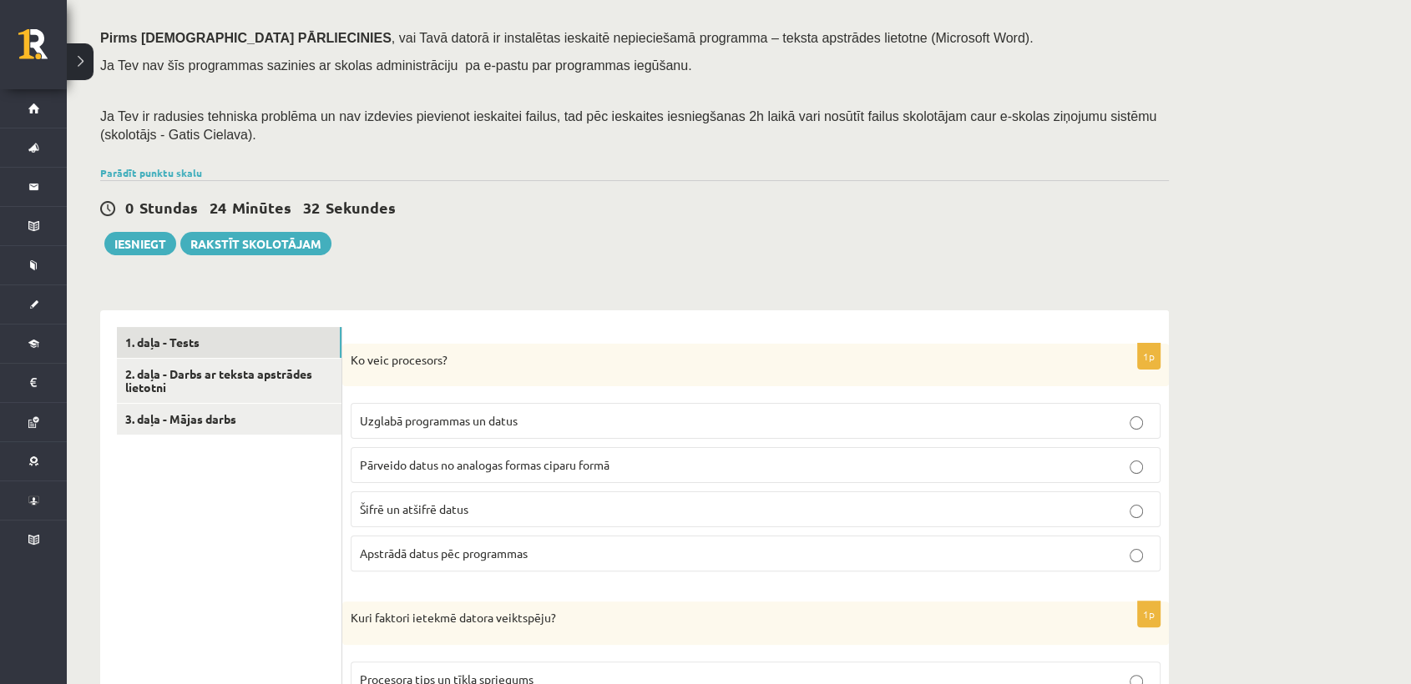
scroll to position [220, 0]
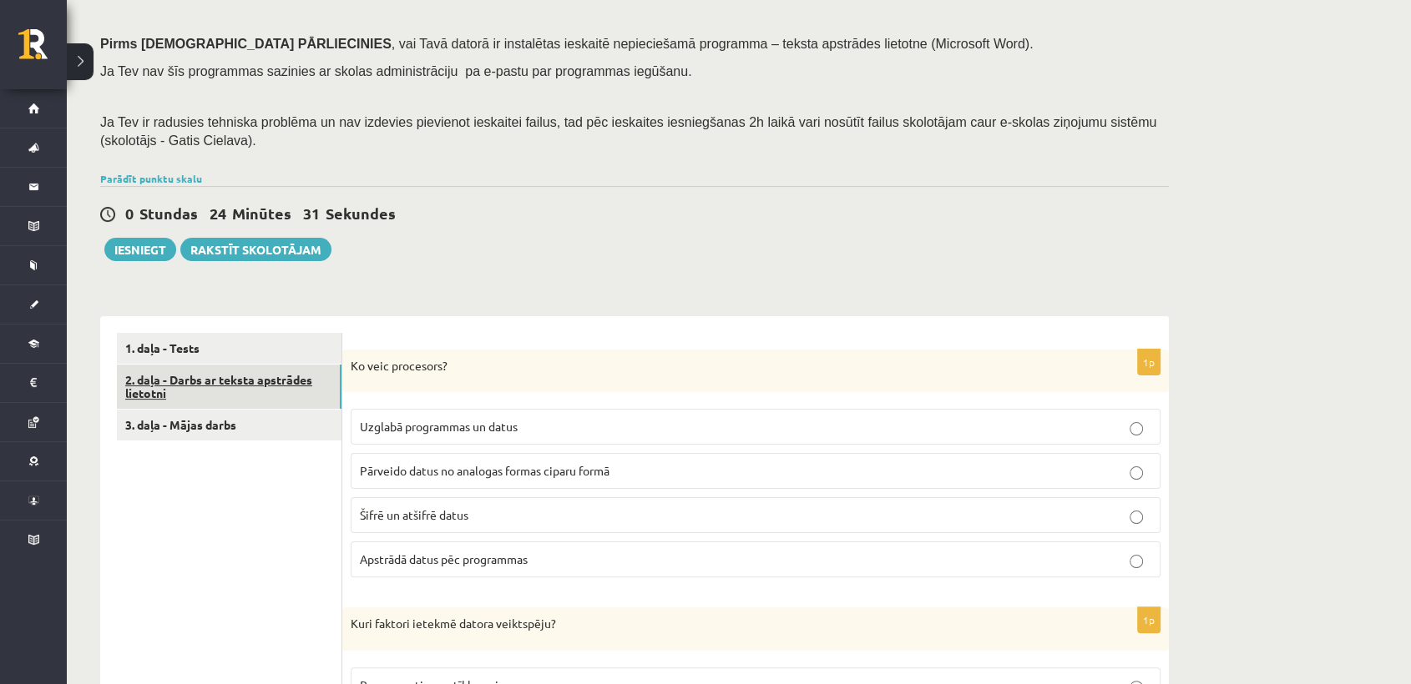
click at [240, 392] on link "2. daļa - Darbs ar teksta apstrādes lietotni" at bounding box center [229, 387] width 225 height 45
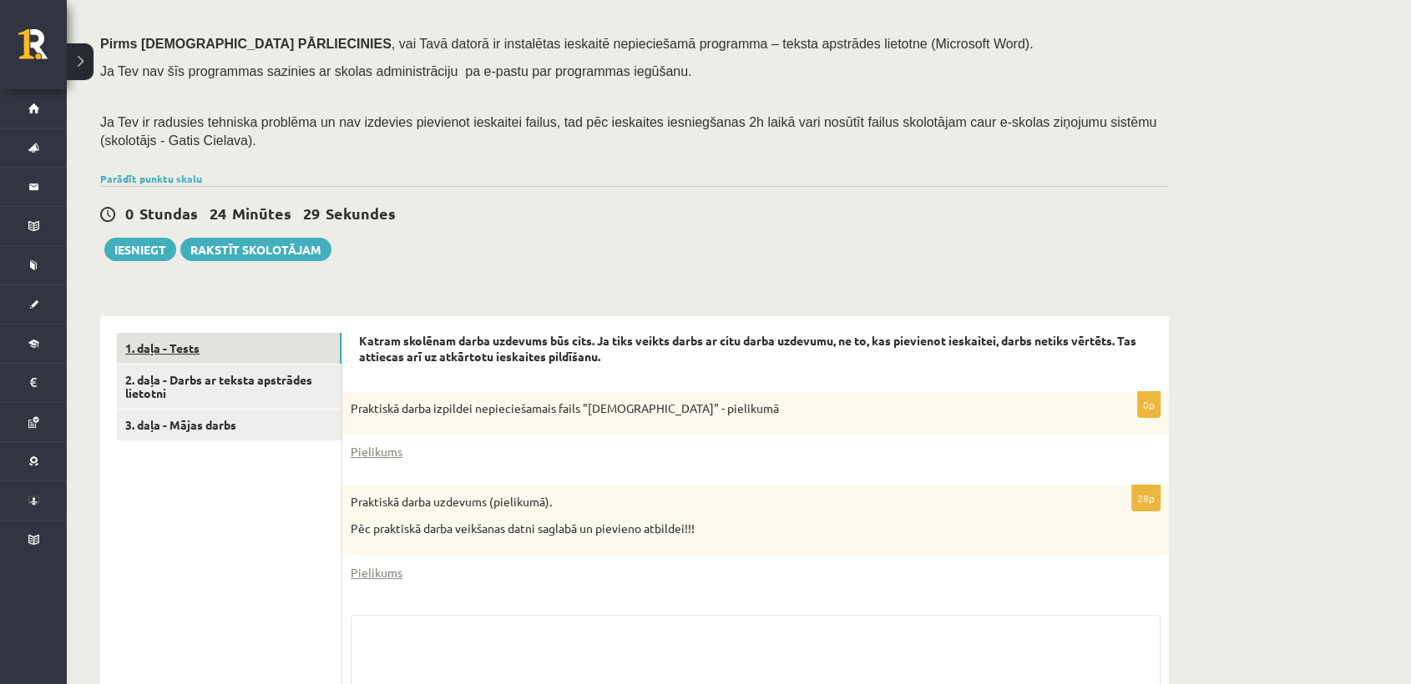
click at [230, 356] on link "1. daļa - Tests" at bounding box center [229, 348] width 225 height 31
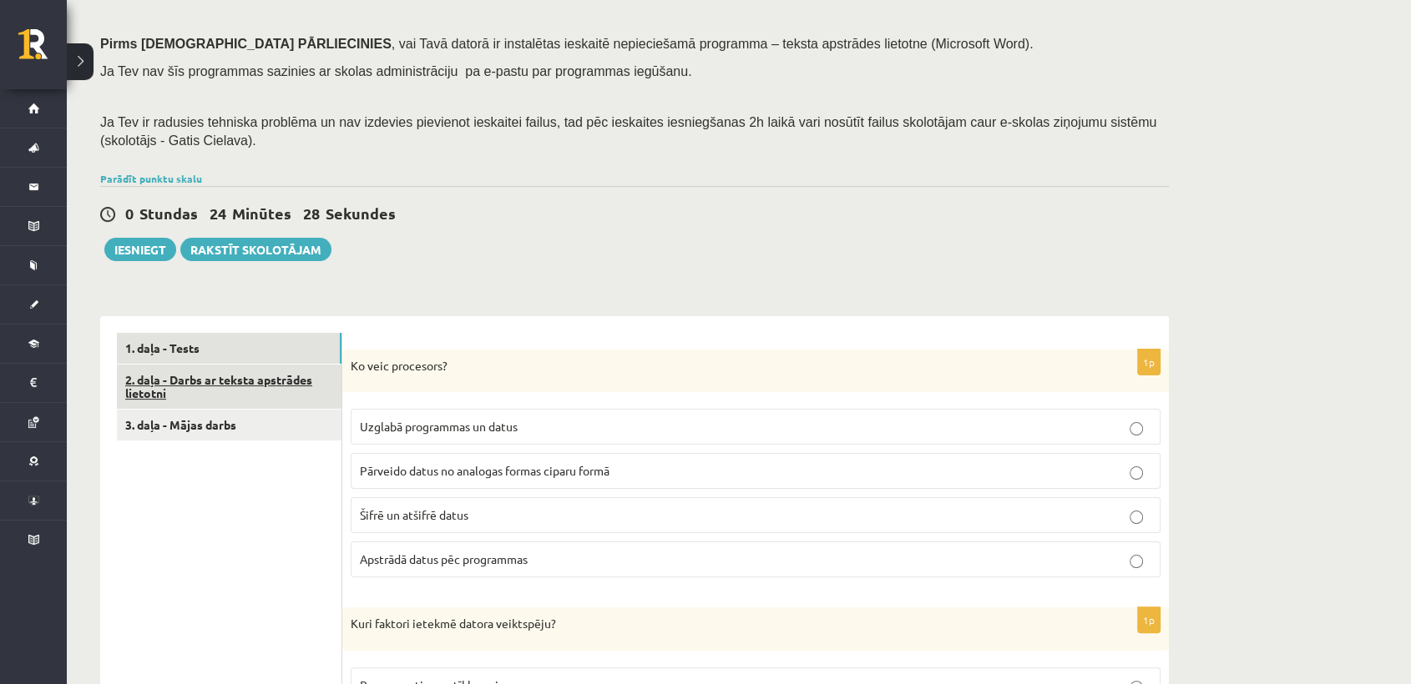
click at [225, 387] on link "2. daļa - Darbs ar teksta apstrādes lietotni" at bounding box center [229, 387] width 225 height 45
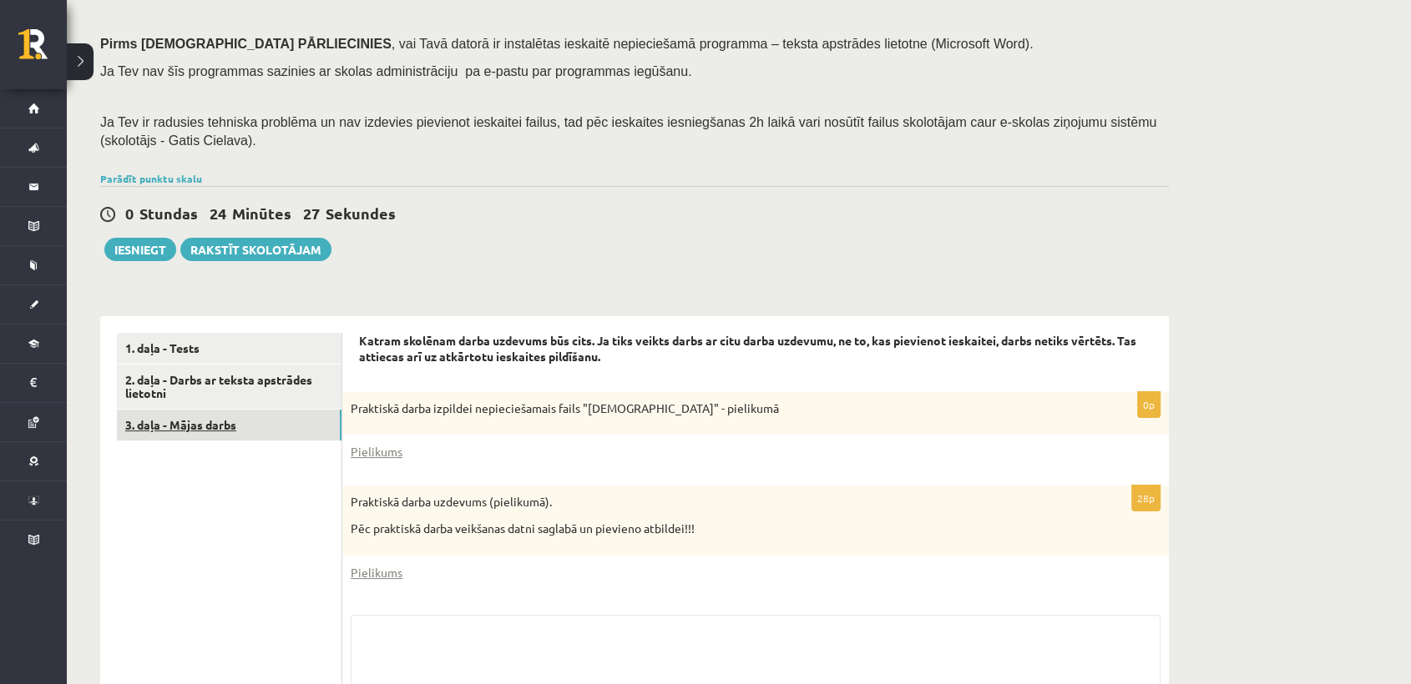
click at [220, 422] on link "3. daļa - Mājas darbs" at bounding box center [229, 425] width 225 height 31
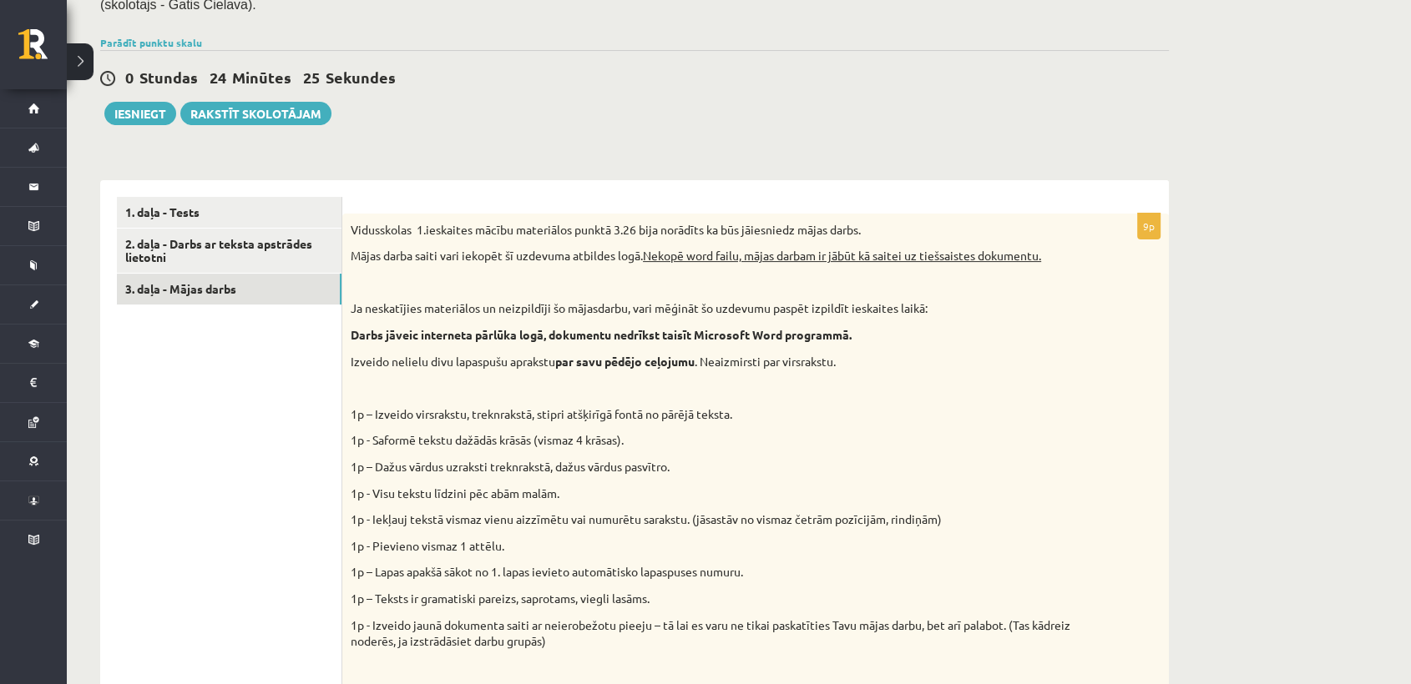
scroll to position [185, 0]
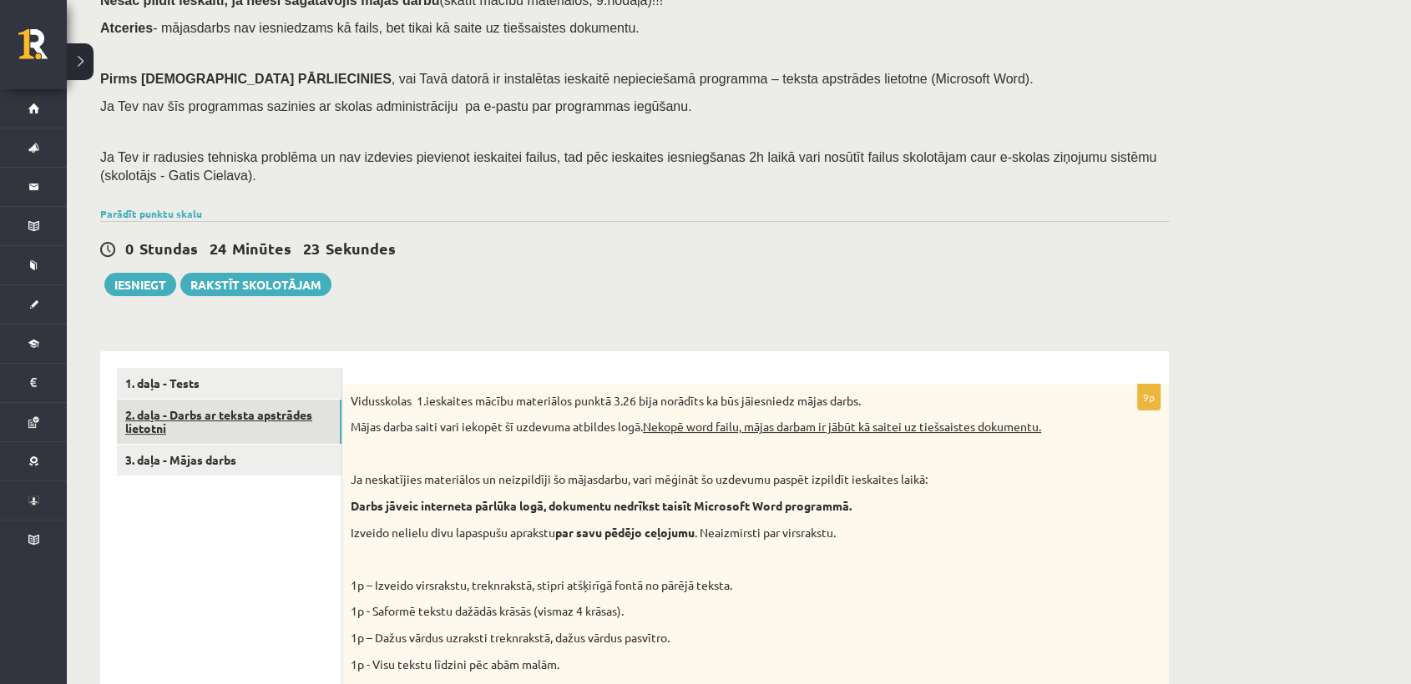
click at [311, 432] on link "2. daļa - Darbs ar teksta apstrādes lietotni" at bounding box center [229, 422] width 225 height 45
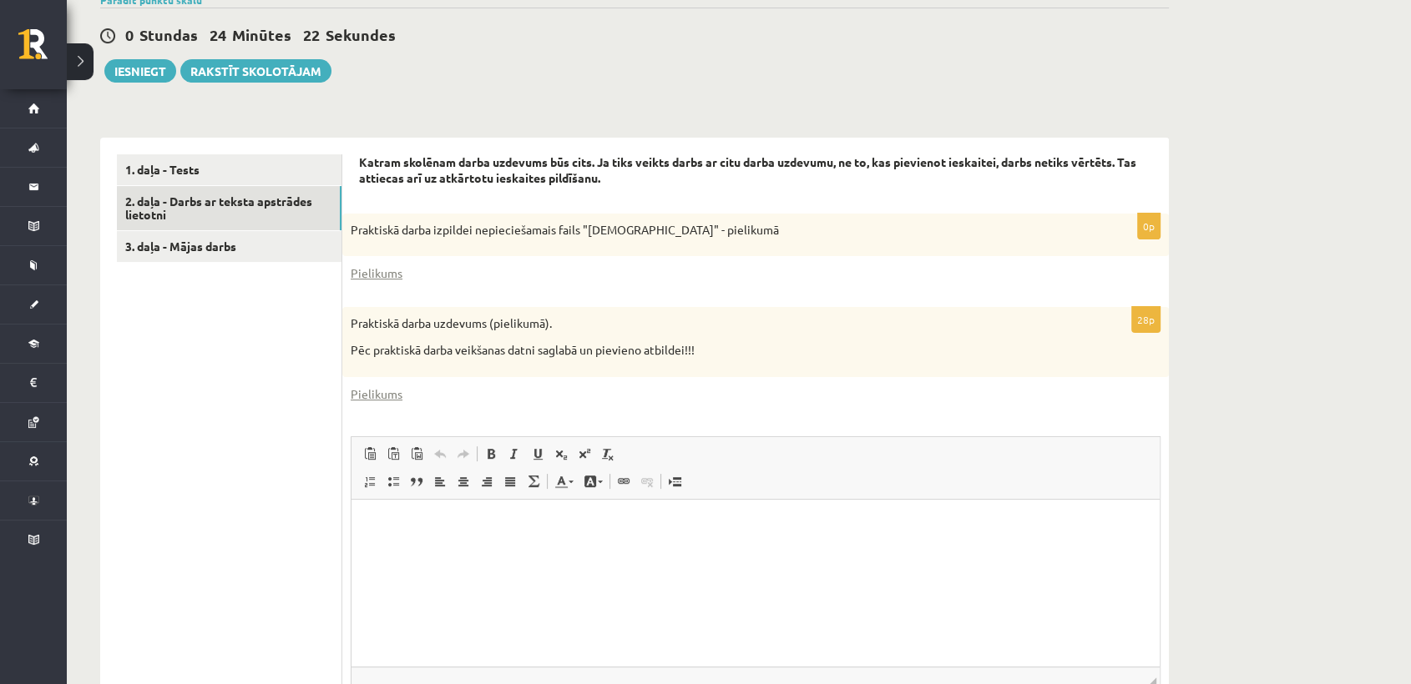
scroll to position [0, 0]
click at [371, 461] on link "Вставить Комбинация клавиш Ctrl+V" at bounding box center [369, 454] width 23 height 22
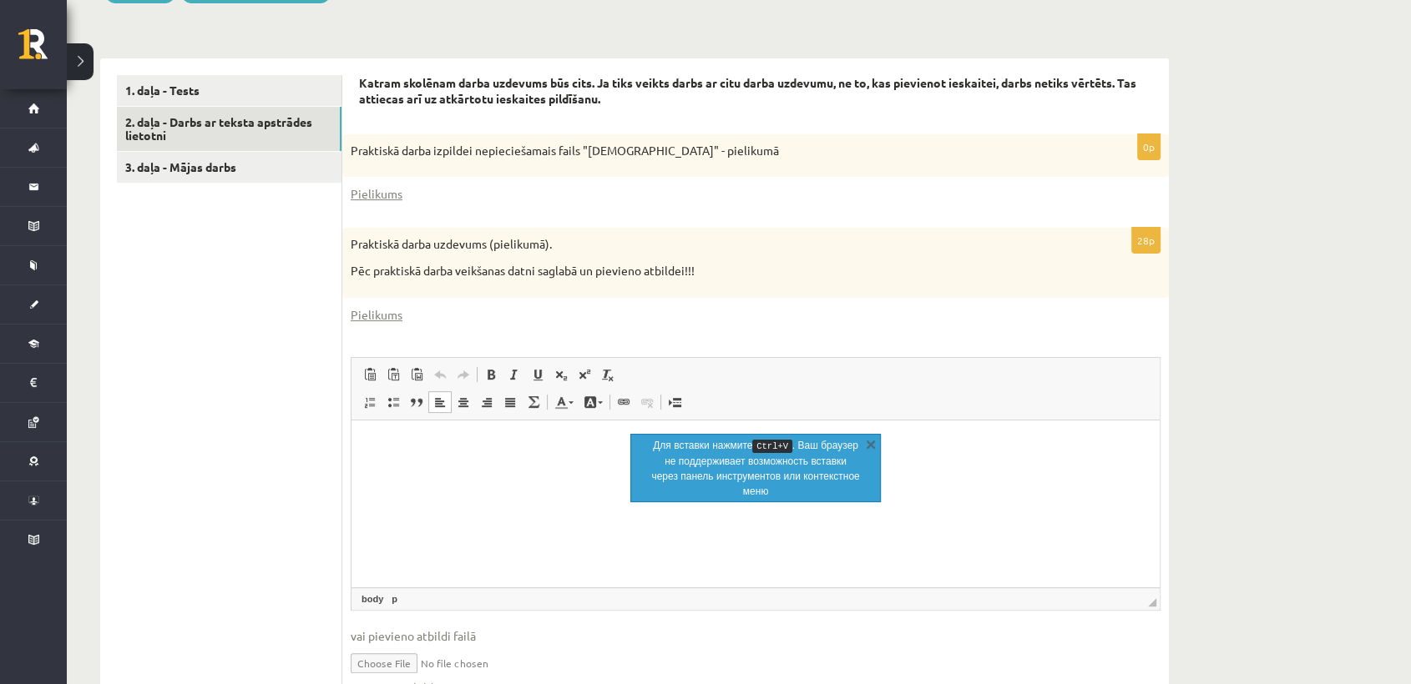
scroll to position [480, 0]
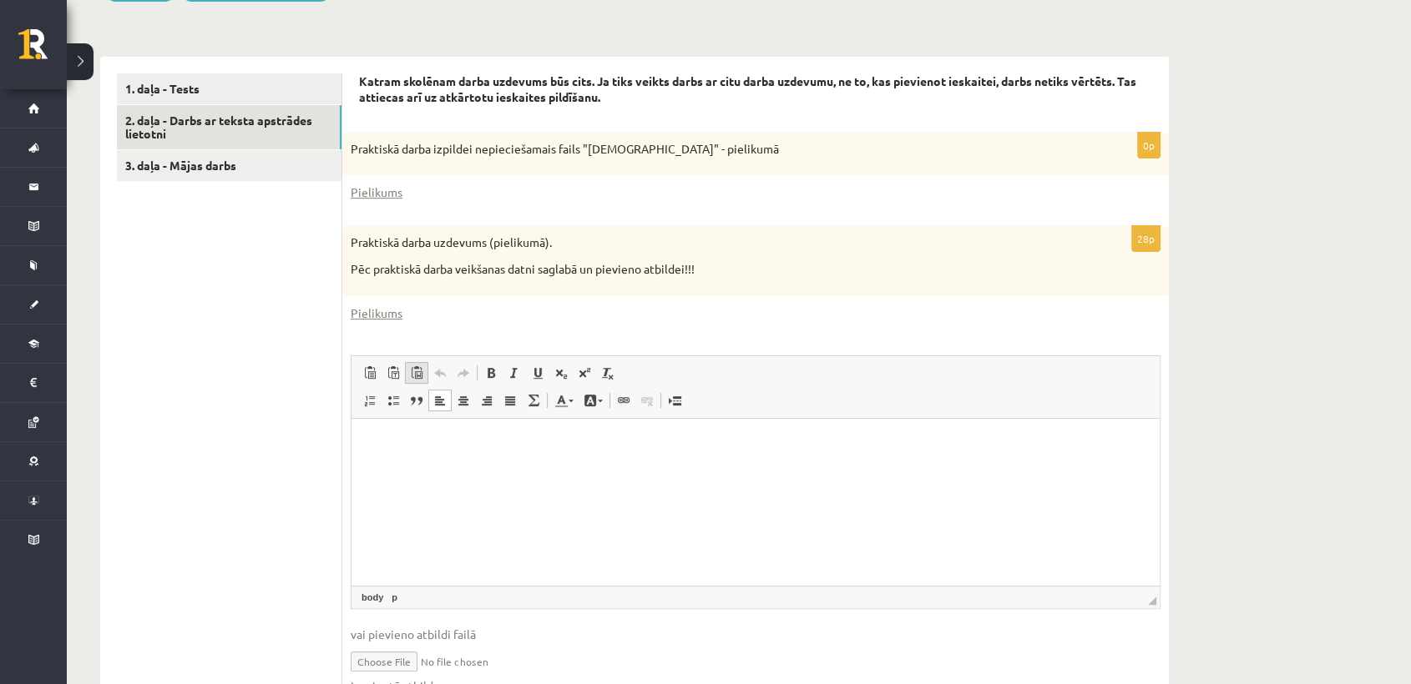
click at [415, 371] on span at bounding box center [416, 372] width 13 height 13
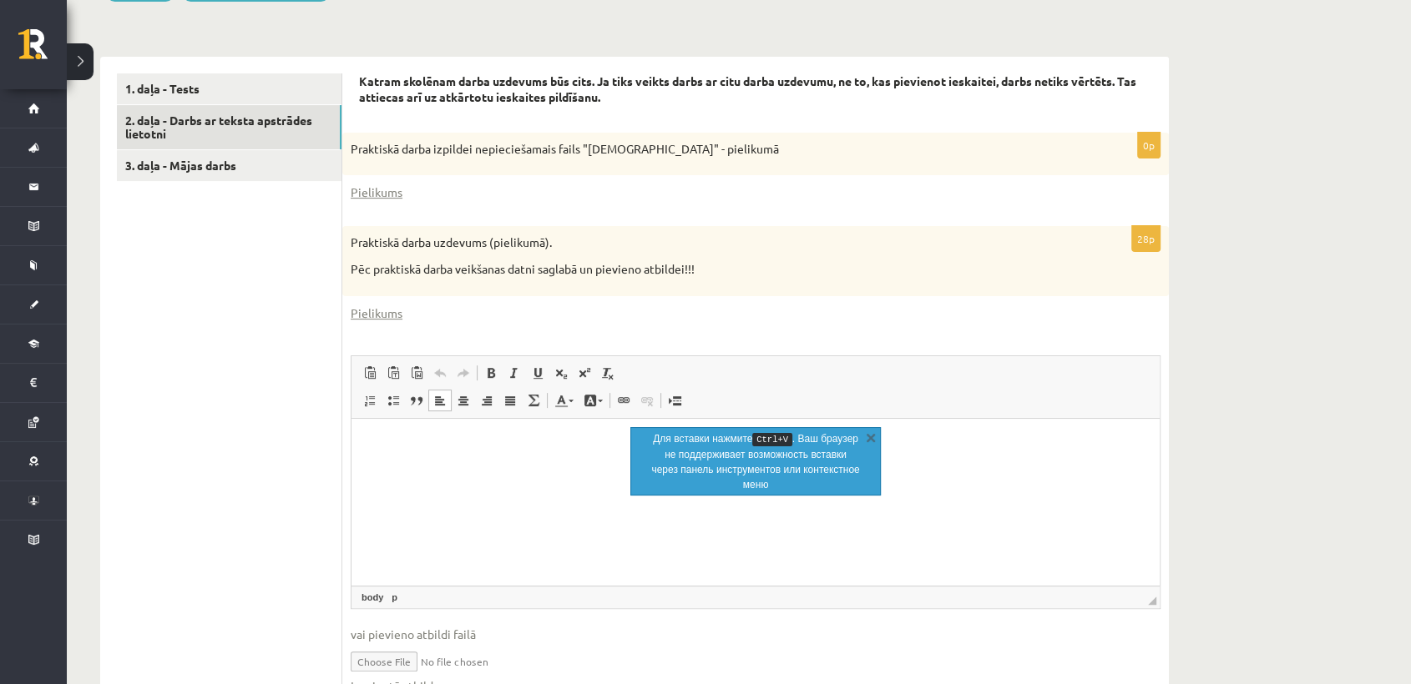
click at [593, 457] on html at bounding box center [755, 443] width 808 height 51
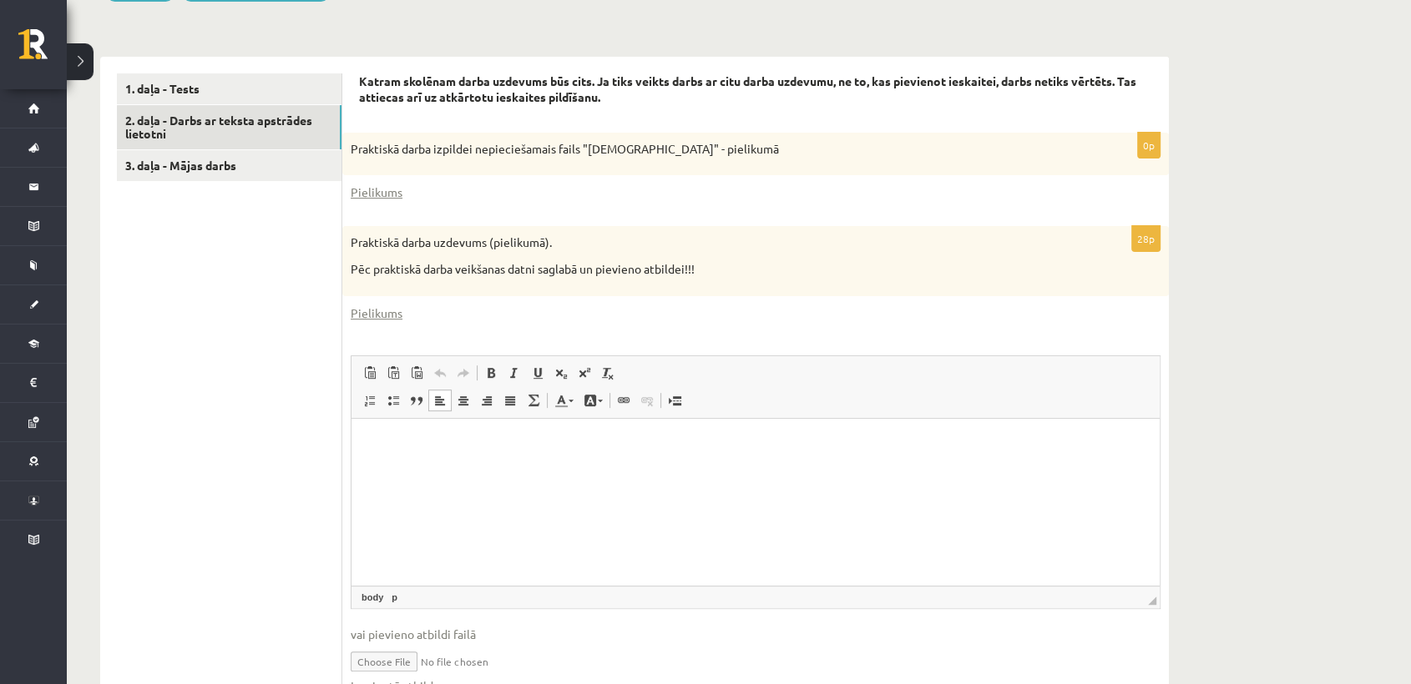
click at [421, 664] on input "file" at bounding box center [756, 660] width 810 height 34
click at [497, 421] on html at bounding box center [755, 443] width 808 height 51
click at [416, 372] on span at bounding box center [416, 372] width 13 height 13
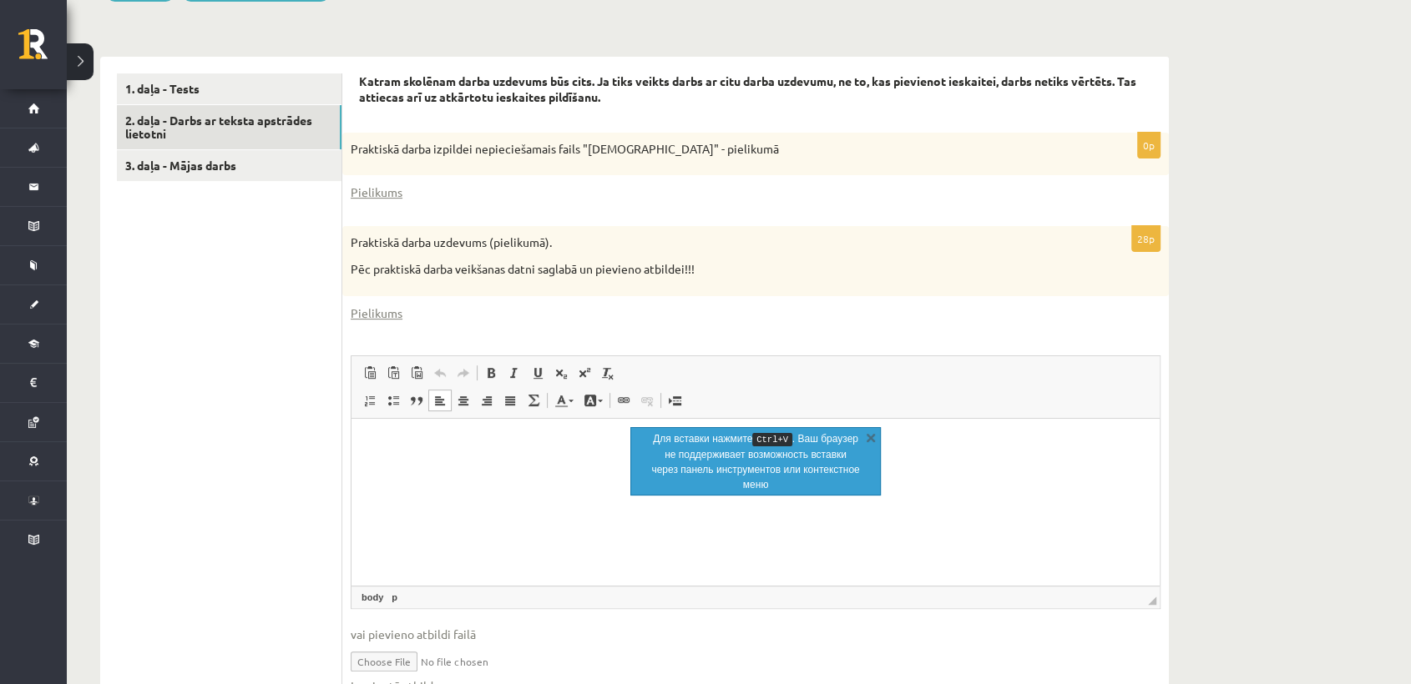
click at [430, 450] on p "Визуальный текстовый редактор, wiswyg-editor-user-answer-47024719785860" at bounding box center [755, 444] width 775 height 18
click at [411, 656] on input "file" at bounding box center [756, 660] width 810 height 34
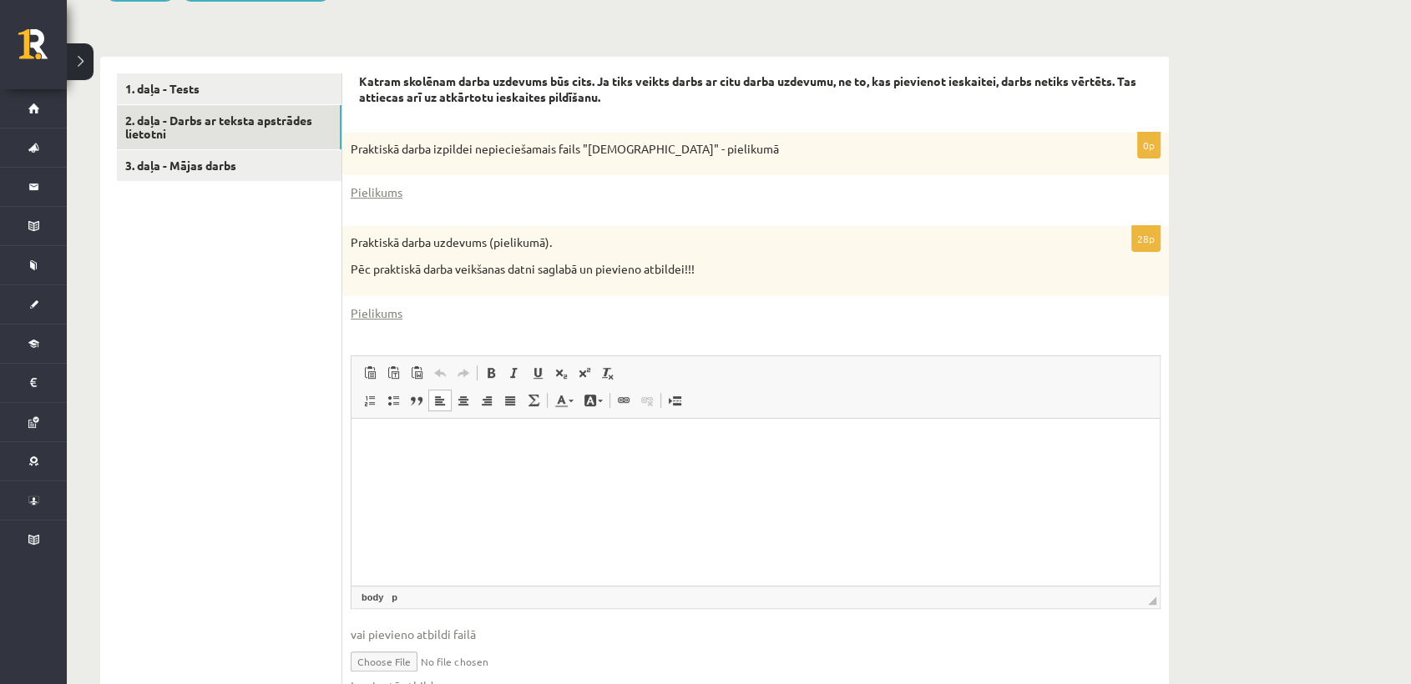
type input "**********"
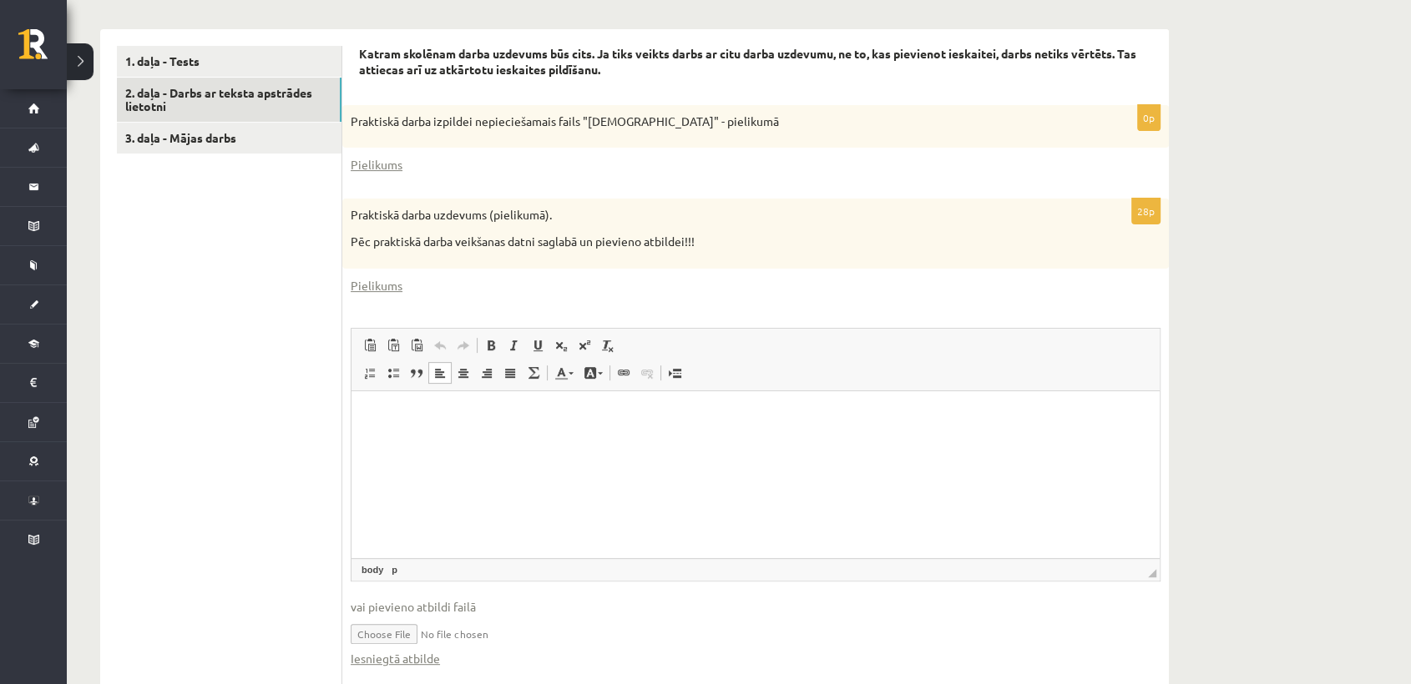
scroll to position [507, 0]
click at [684, 431] on html at bounding box center [755, 416] width 808 height 51
click at [408, 442] on html at bounding box center [755, 416] width 808 height 51
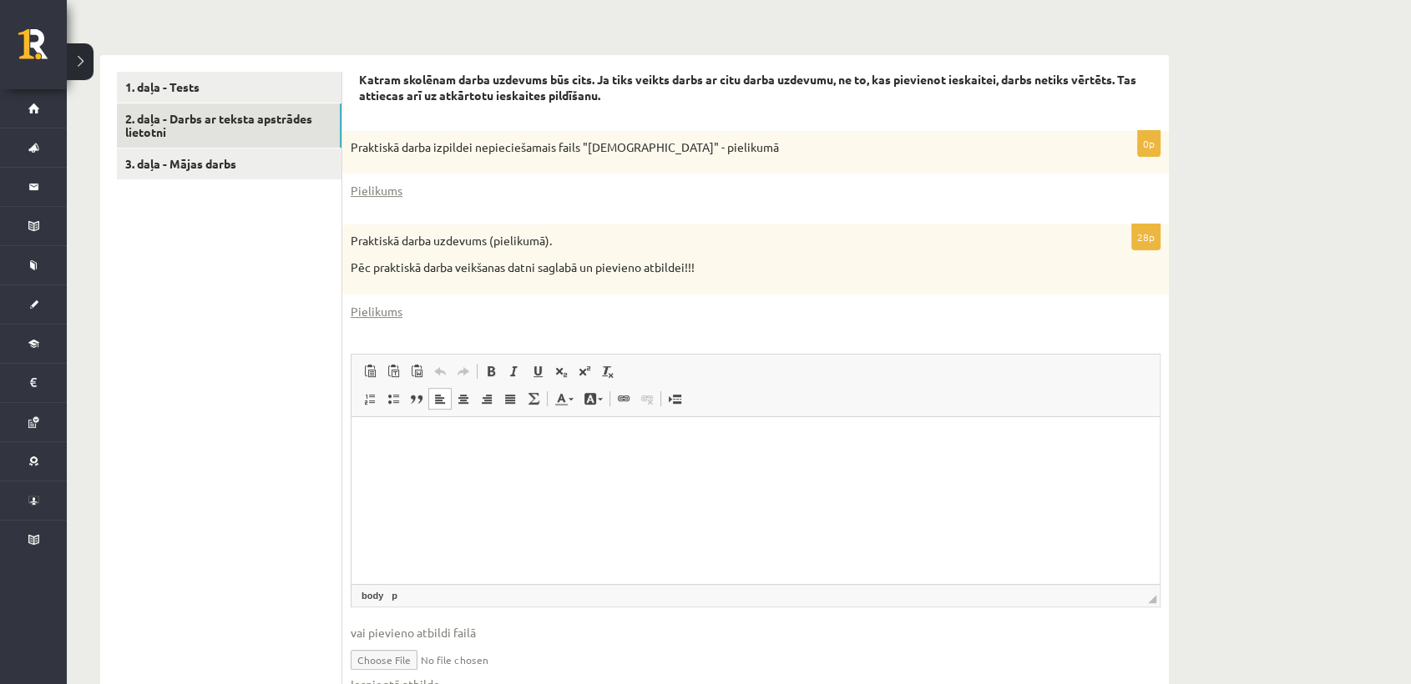
scroll to position [485, 0]
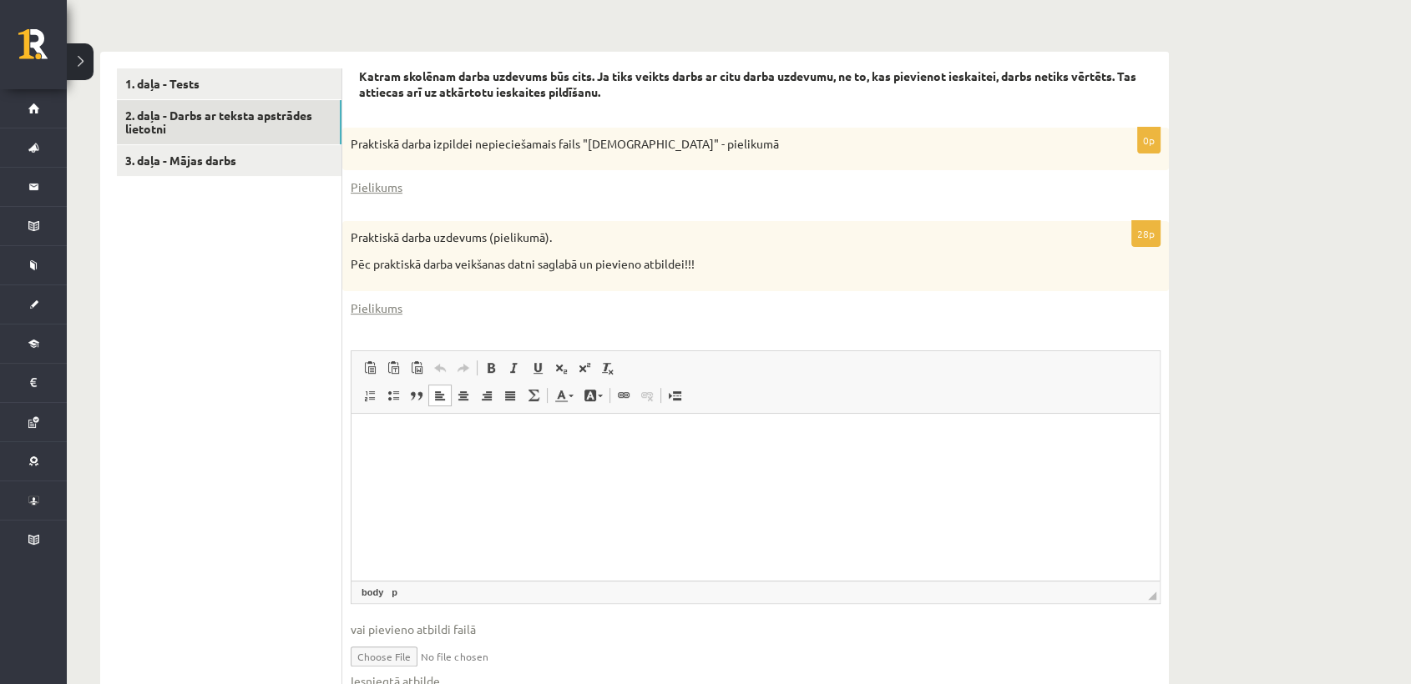
drag, startPoint x: 921, startPoint y: 451, endPoint x: 835, endPoint y: 446, distance: 85.3
click at [835, 446] on p "Визуальный текстовый редактор, wiswyg-editor-user-answer-47024719785860" at bounding box center [755, 439] width 775 height 18
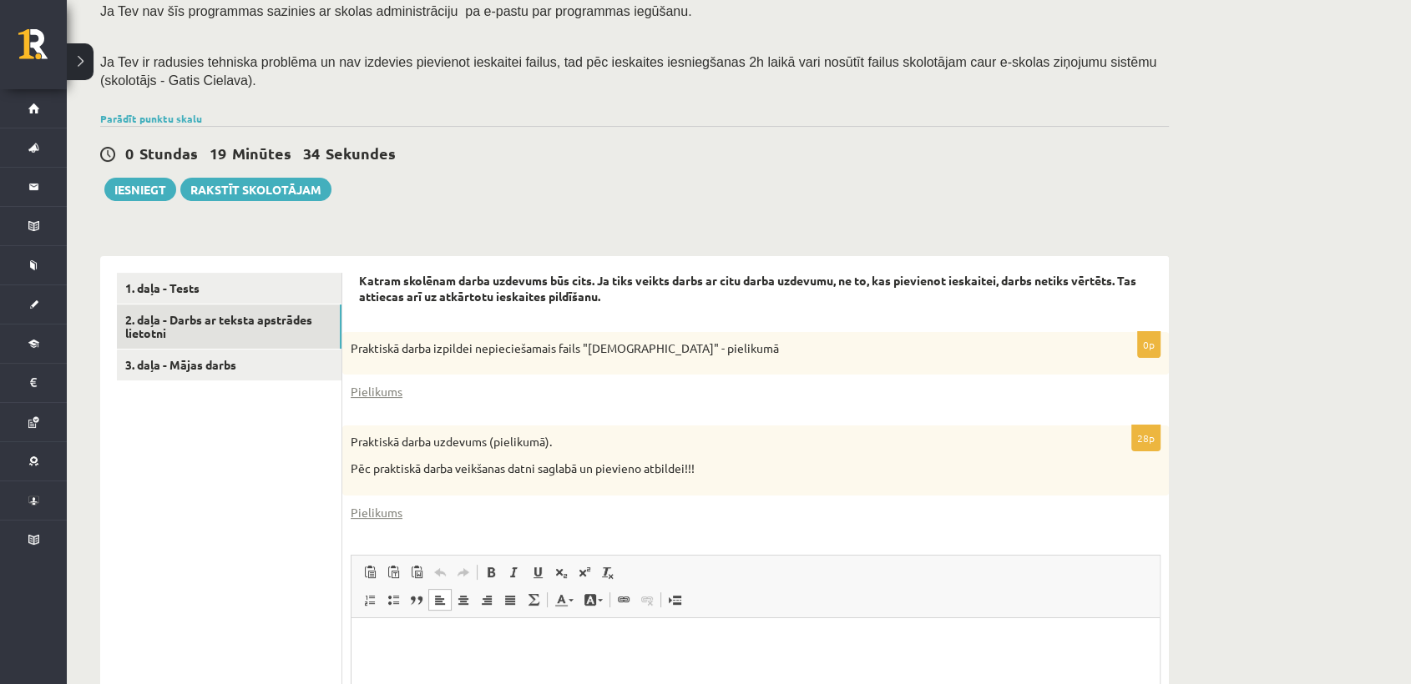
scroll to position [276, 0]
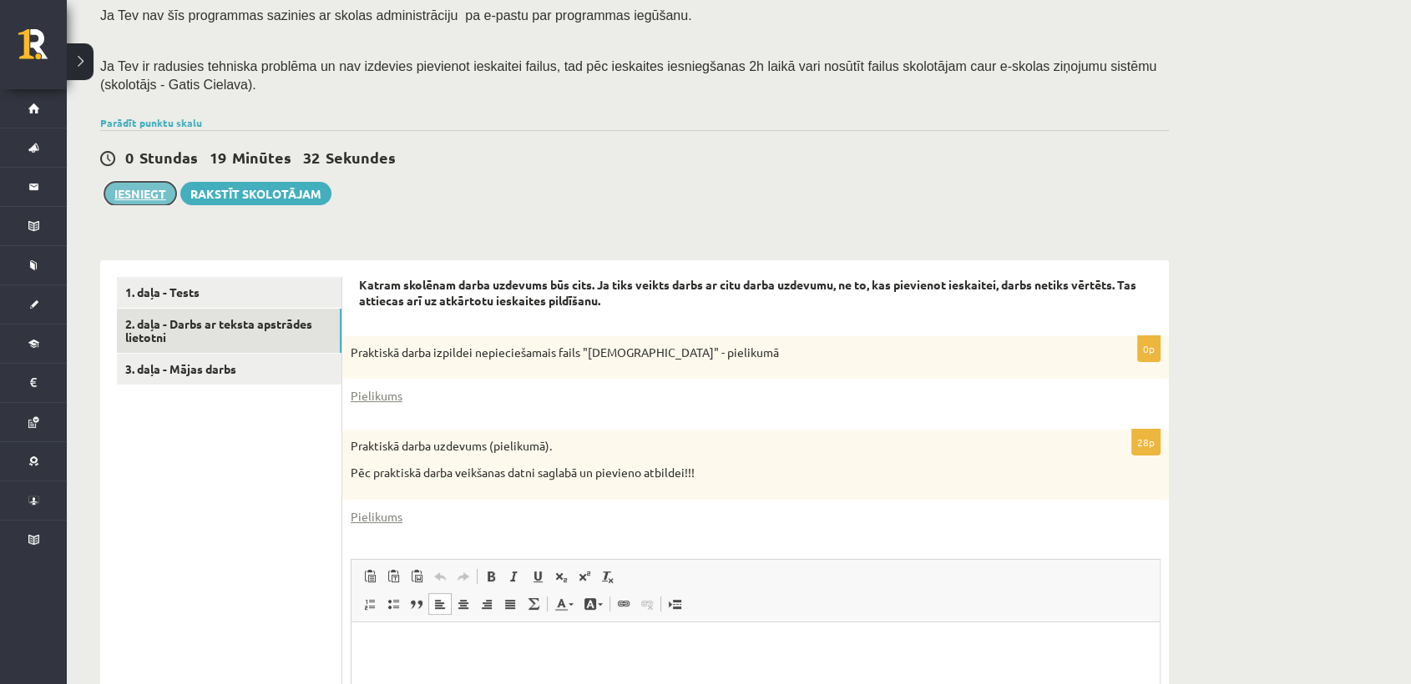
click at [134, 197] on button "Iesniegt" at bounding box center [140, 193] width 72 height 23
click at [316, 194] on link "Rakstīt skolotājam" at bounding box center [255, 193] width 151 height 23
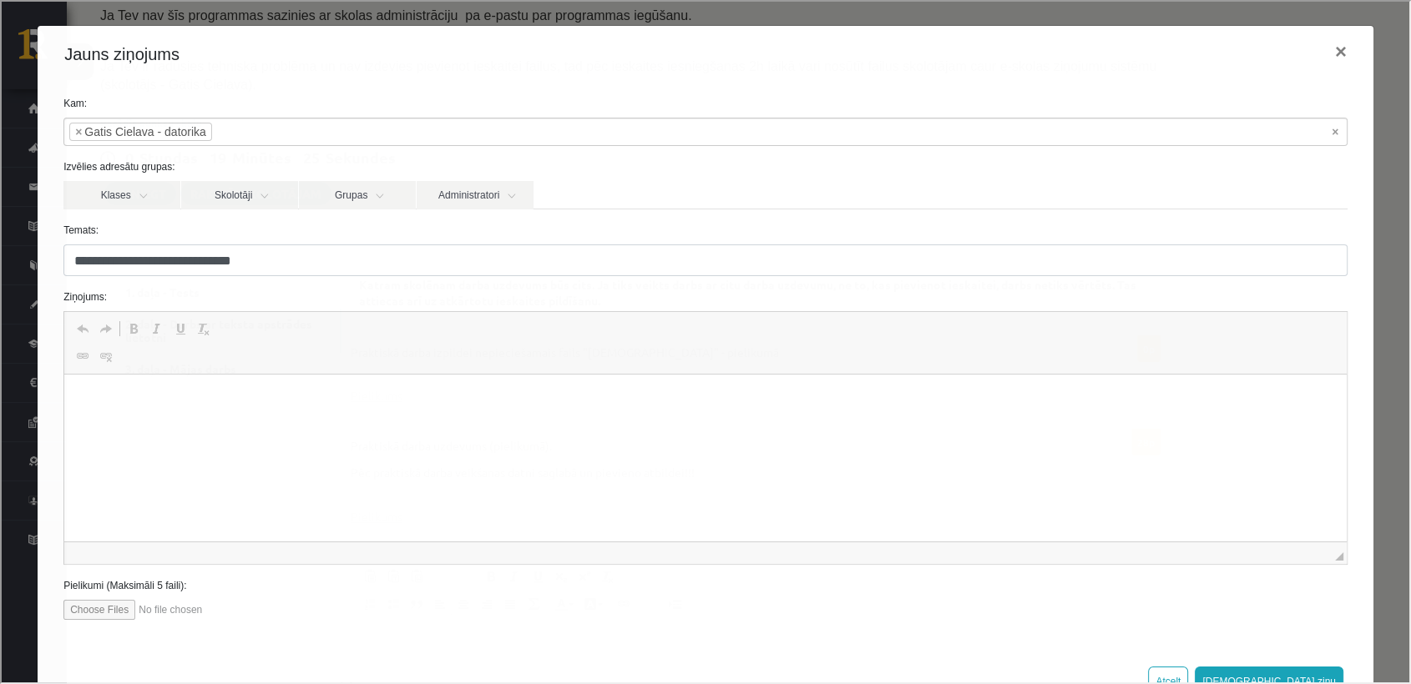
scroll to position [0, 0]
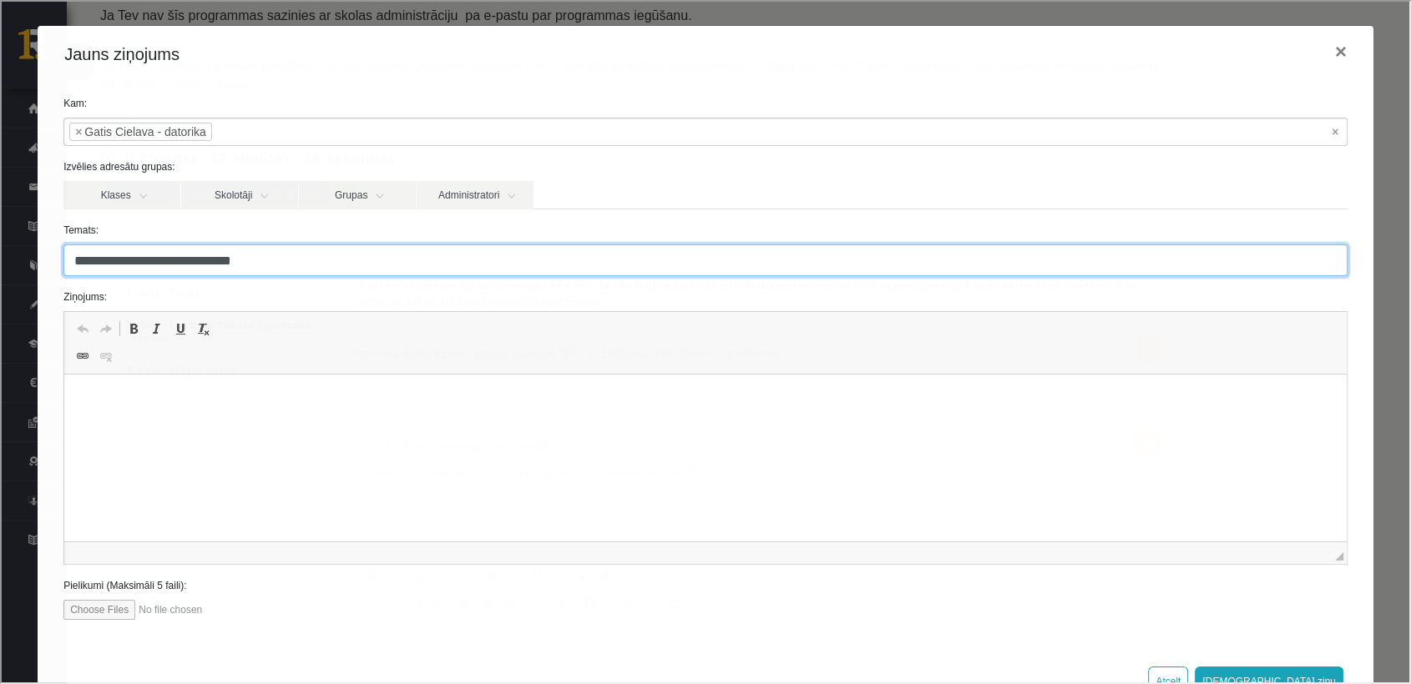
click at [201, 262] on input "**********" at bounding box center [704, 259] width 1284 height 32
click at [252, 265] on input "**********" at bounding box center [704, 259] width 1284 height 32
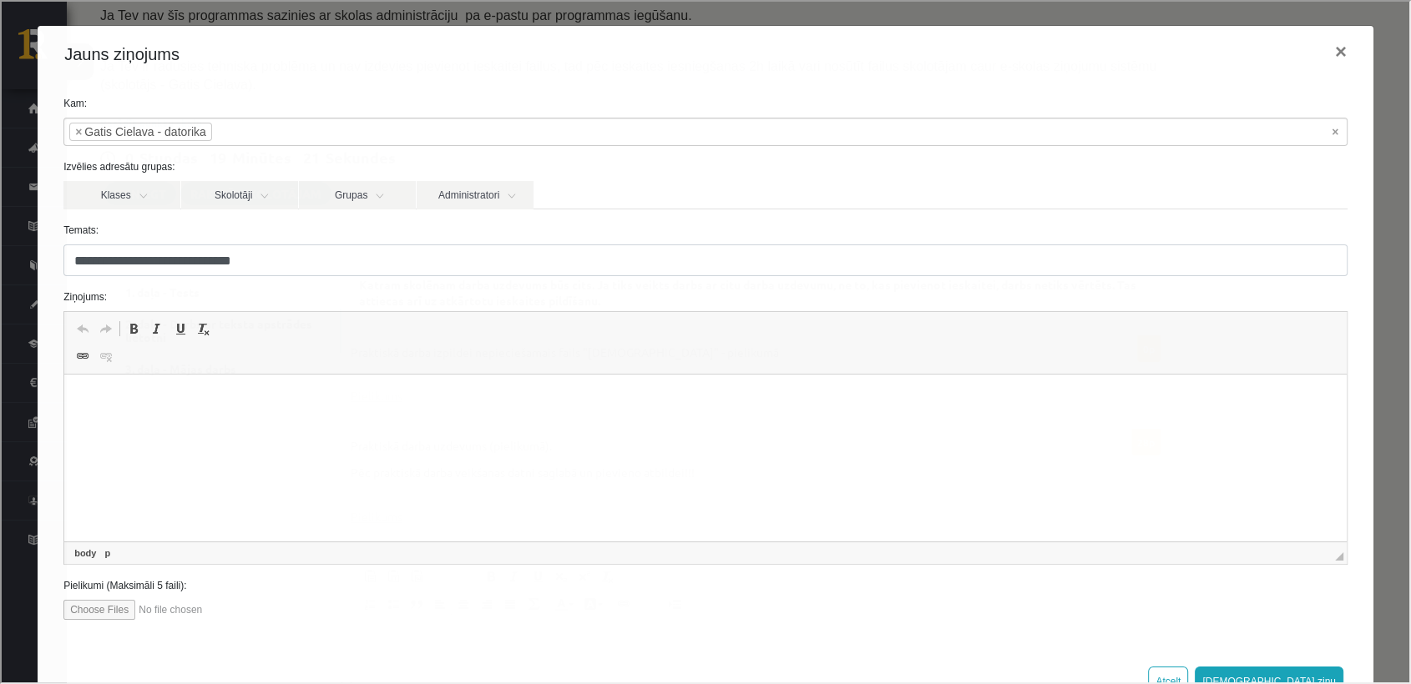
click at [214, 426] on html at bounding box center [705, 400] width 1282 height 51
click at [120, 615] on input "file" at bounding box center [156, 608] width 189 height 20
type input "**********"
click at [285, 407] on p "**********" at bounding box center [698, 400] width 1235 height 18
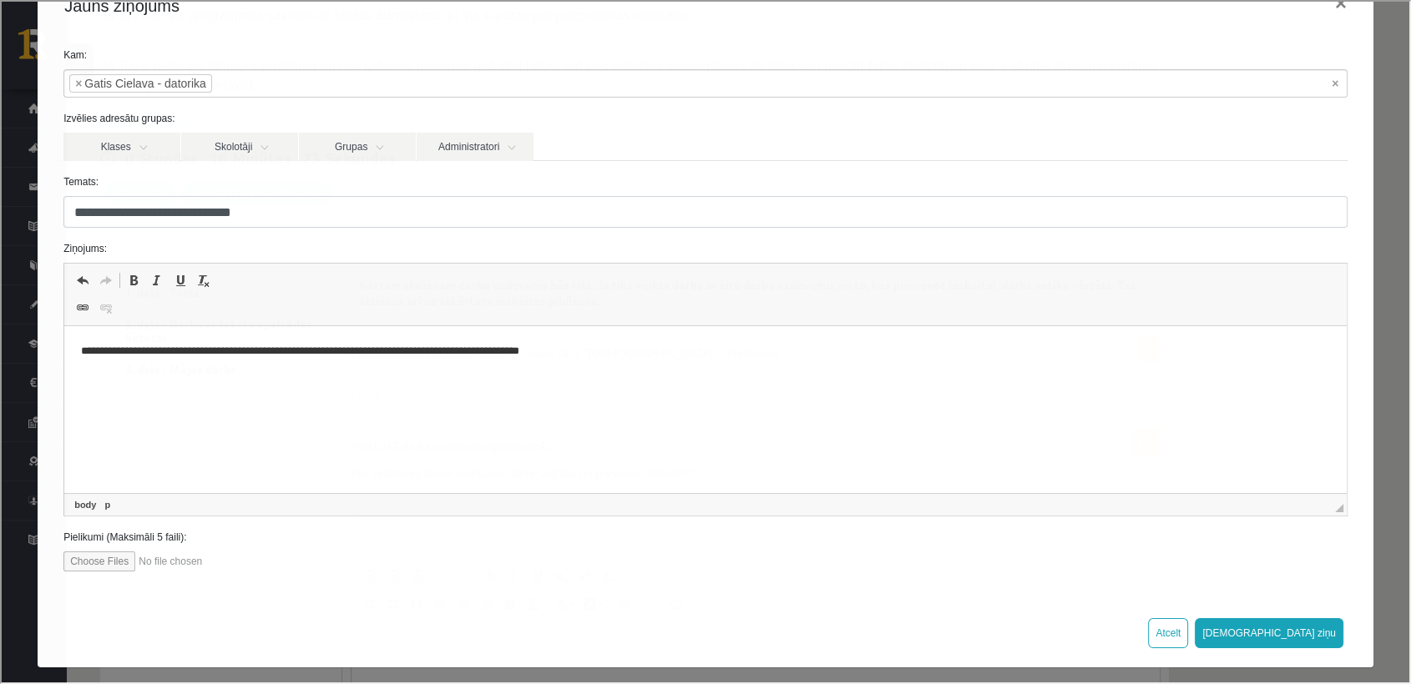
scroll to position [57, 0]
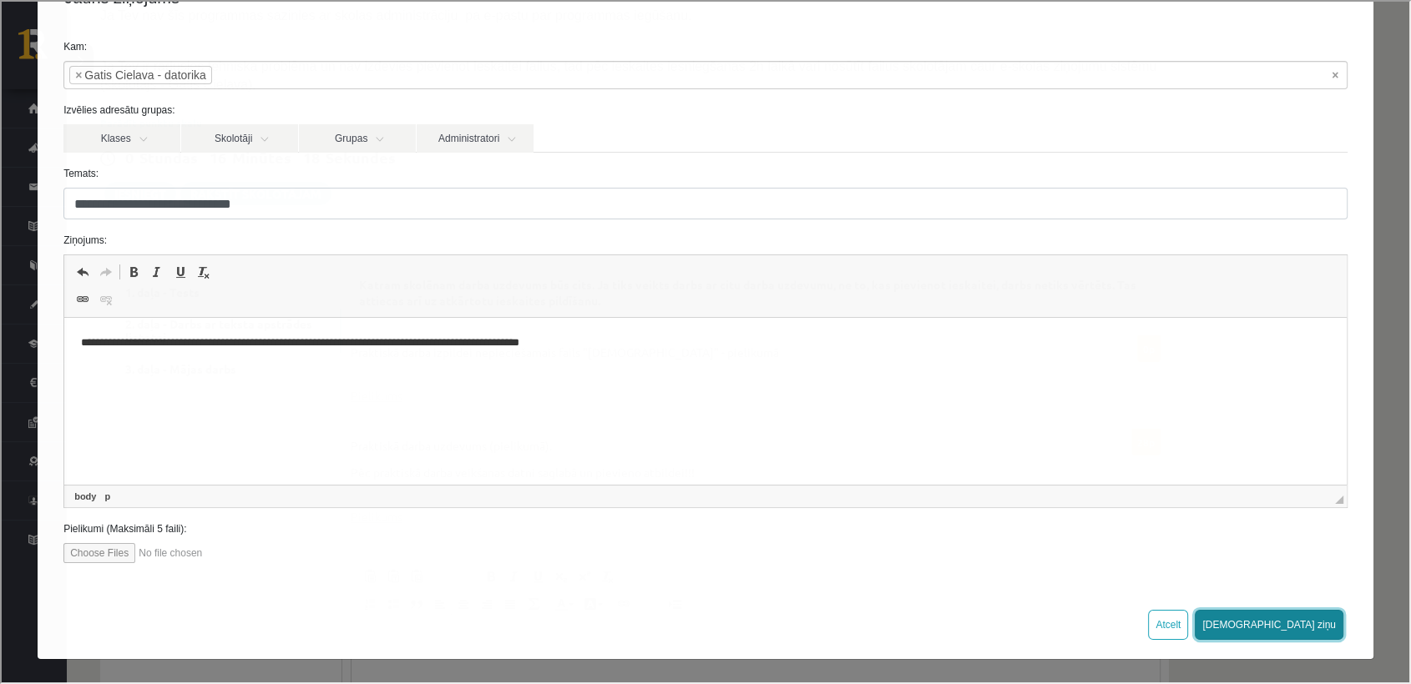
click at [1304, 623] on button "Sūtīt ziņu" at bounding box center [1267, 623] width 149 height 30
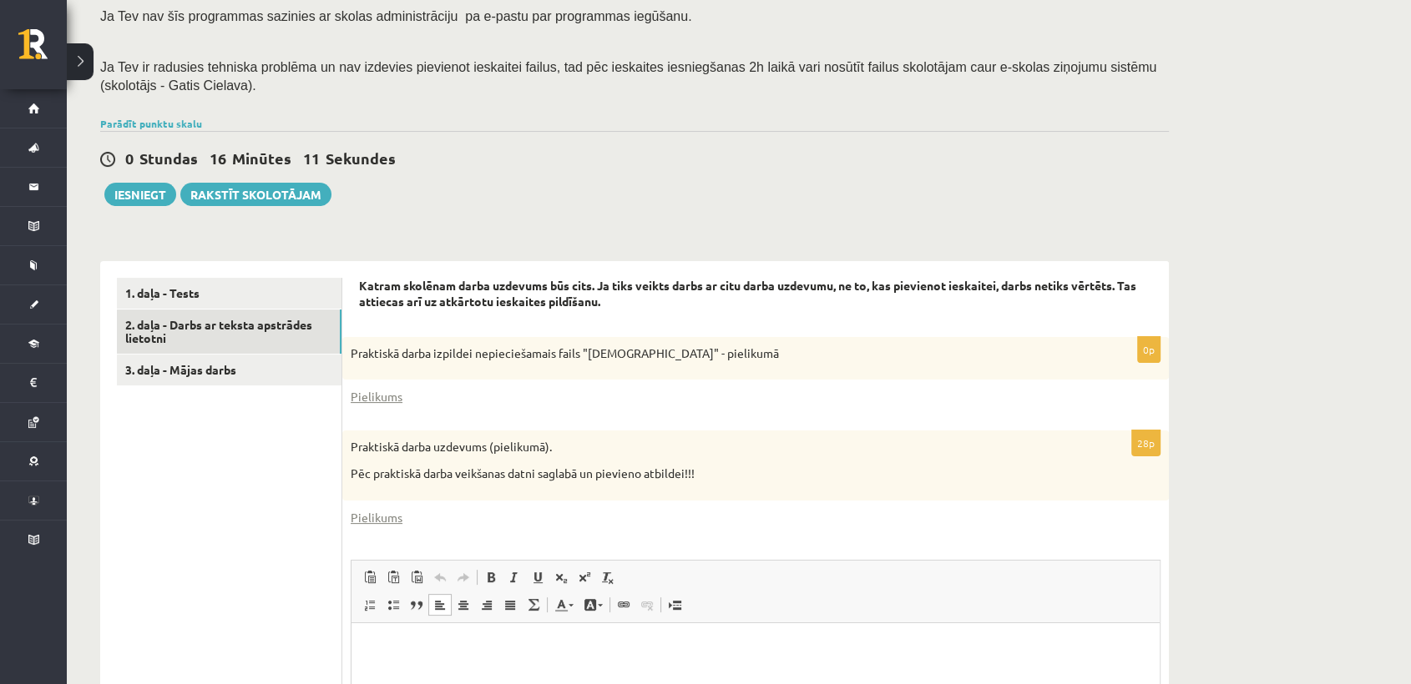
scroll to position [261, 0]
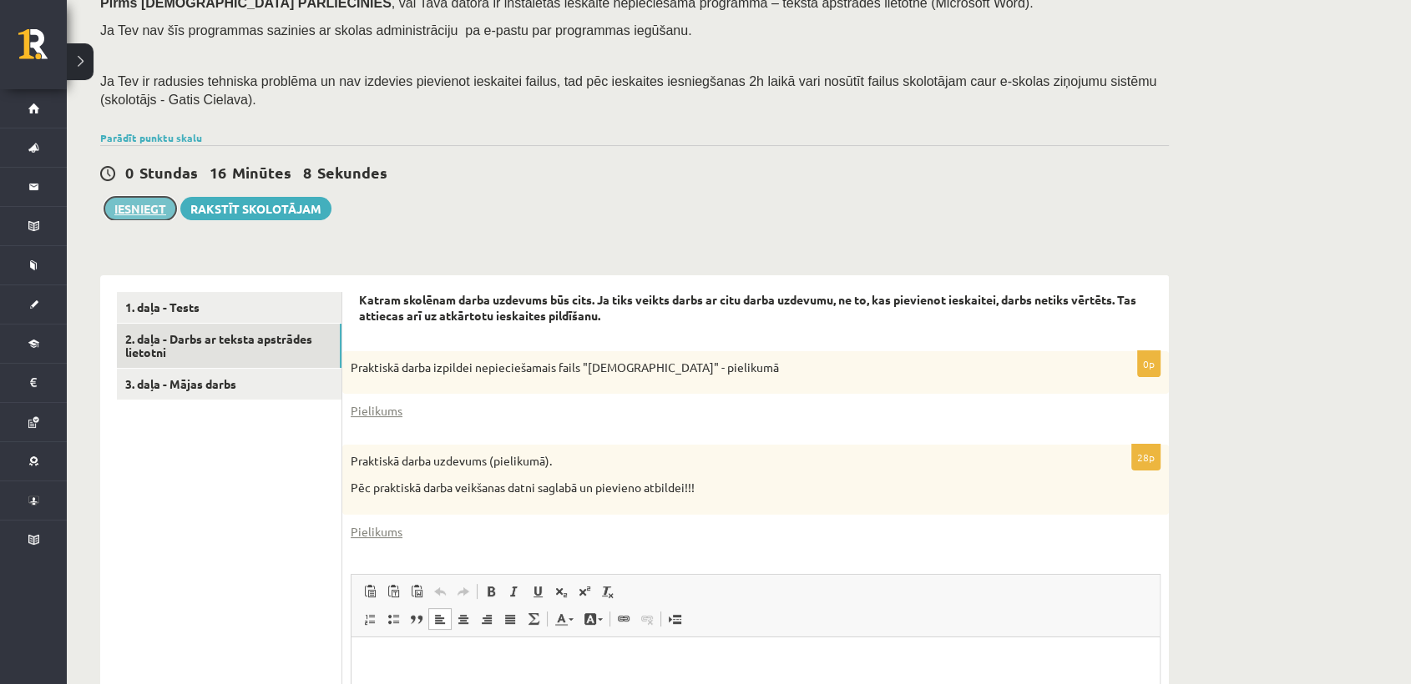
click at [155, 209] on button "Iesniegt" at bounding box center [140, 208] width 72 height 23
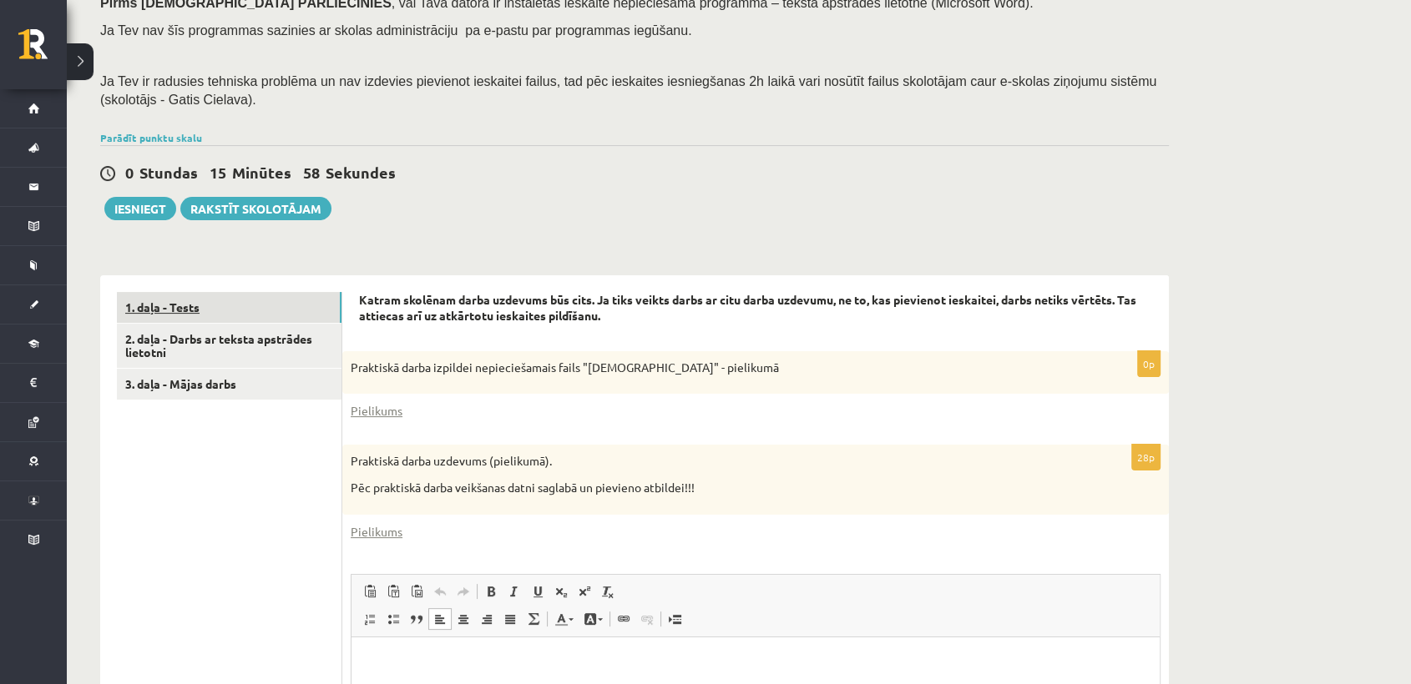
click at [161, 305] on link "1. daļa - Tests" at bounding box center [229, 307] width 225 height 31
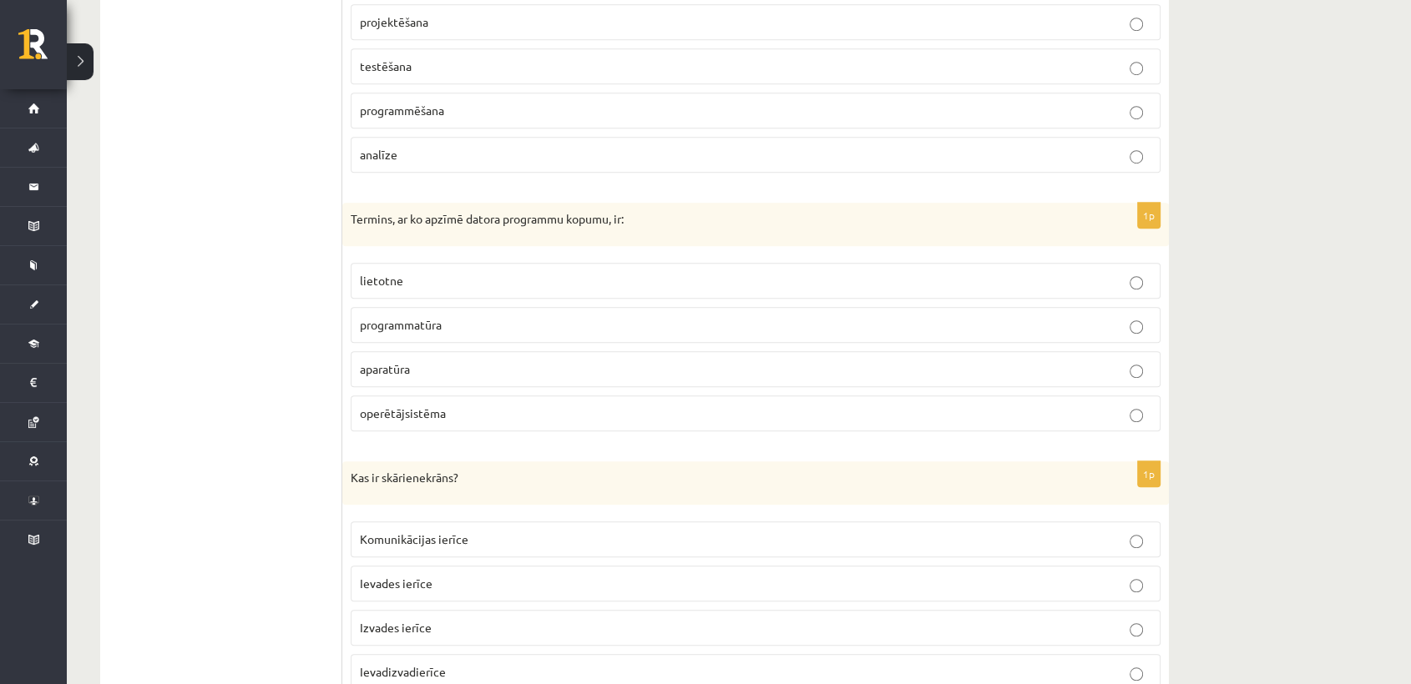
scroll to position [0, 0]
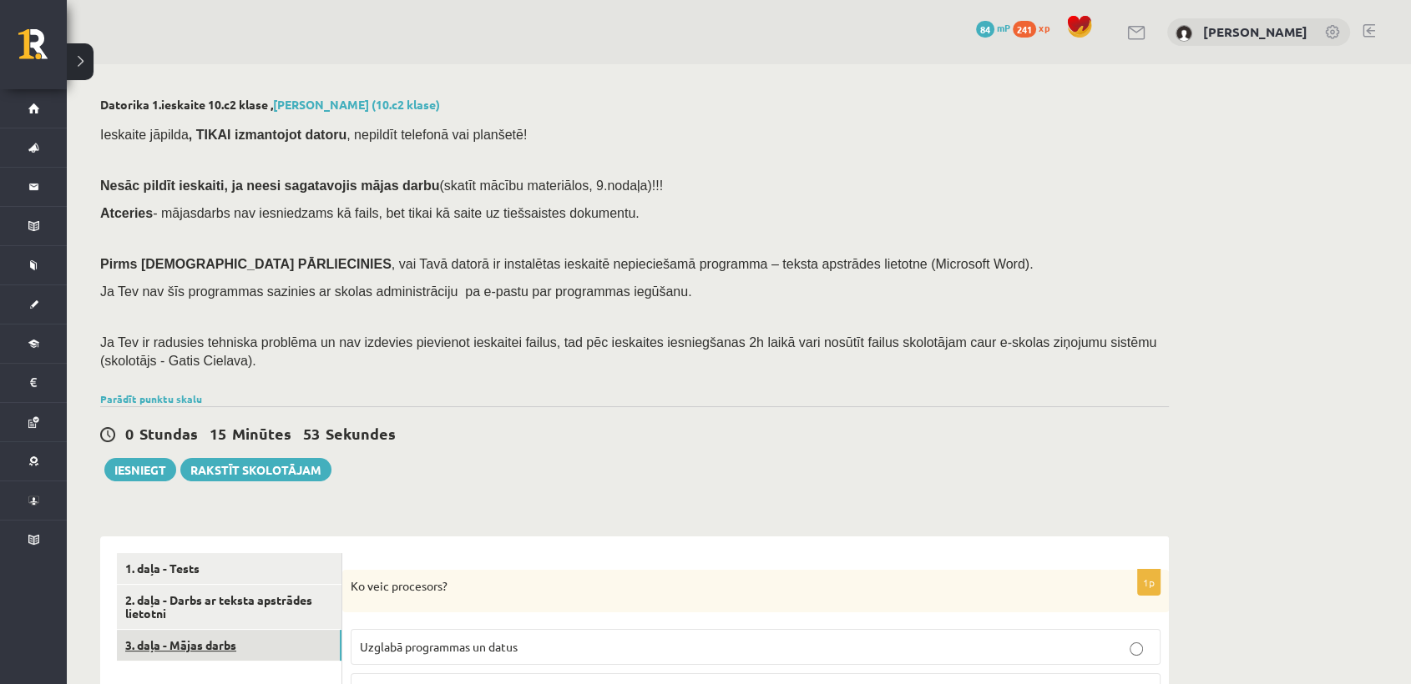
click at [275, 634] on link "3. daļa - Mājas darbs" at bounding box center [229, 645] width 225 height 31
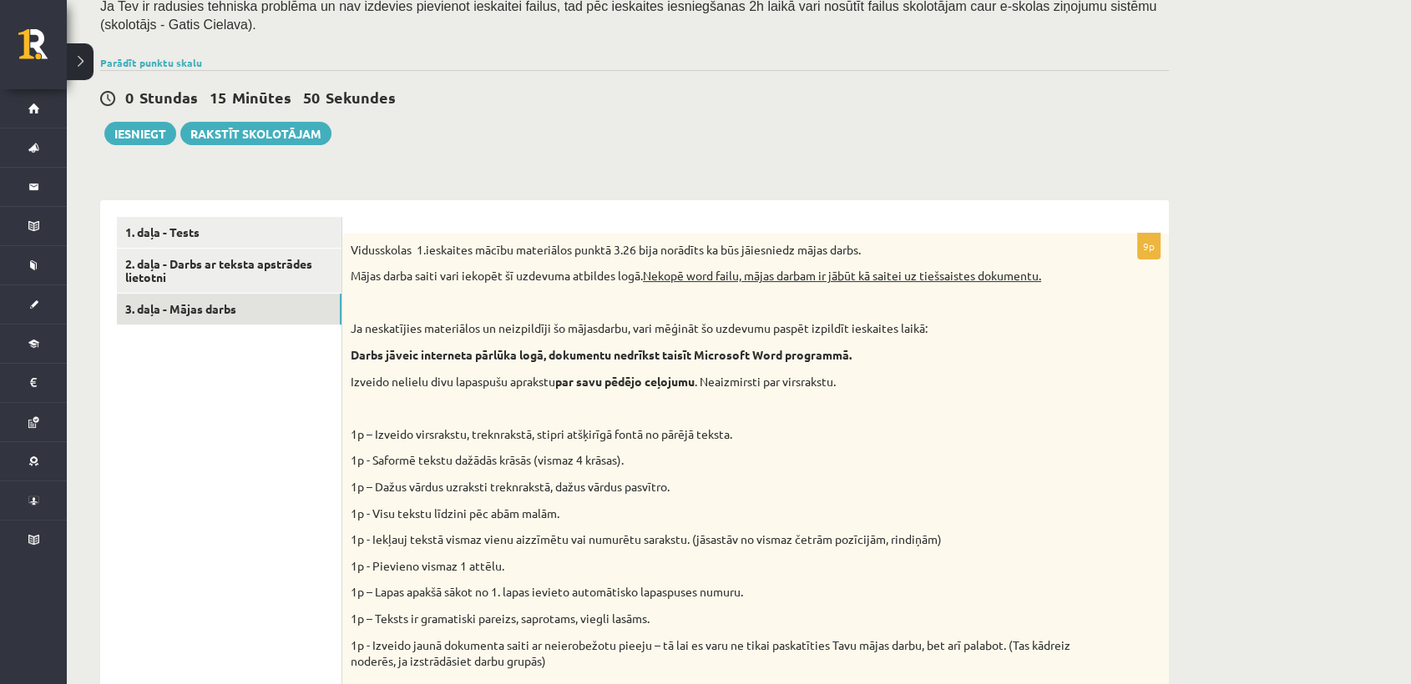
scroll to position [322, 0]
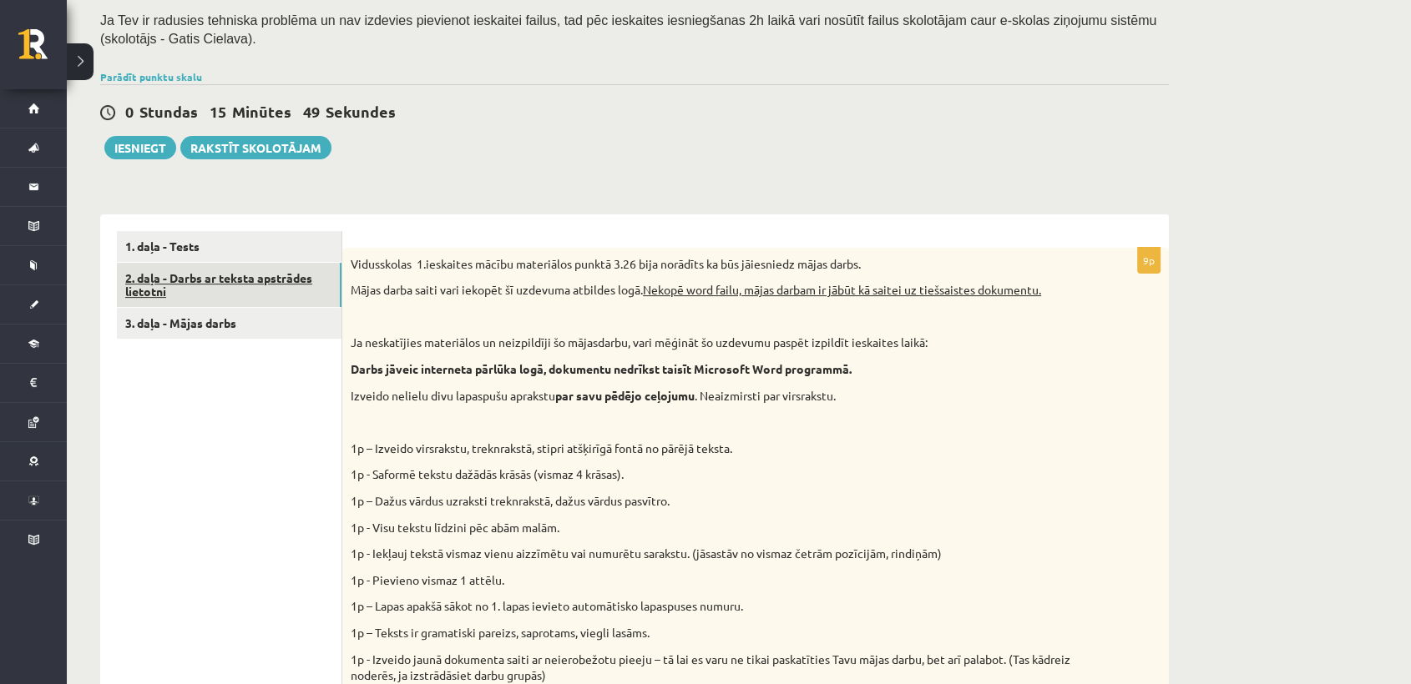
click at [305, 297] on link "2. daļa - Darbs ar teksta apstrādes lietotni" at bounding box center [229, 285] width 225 height 45
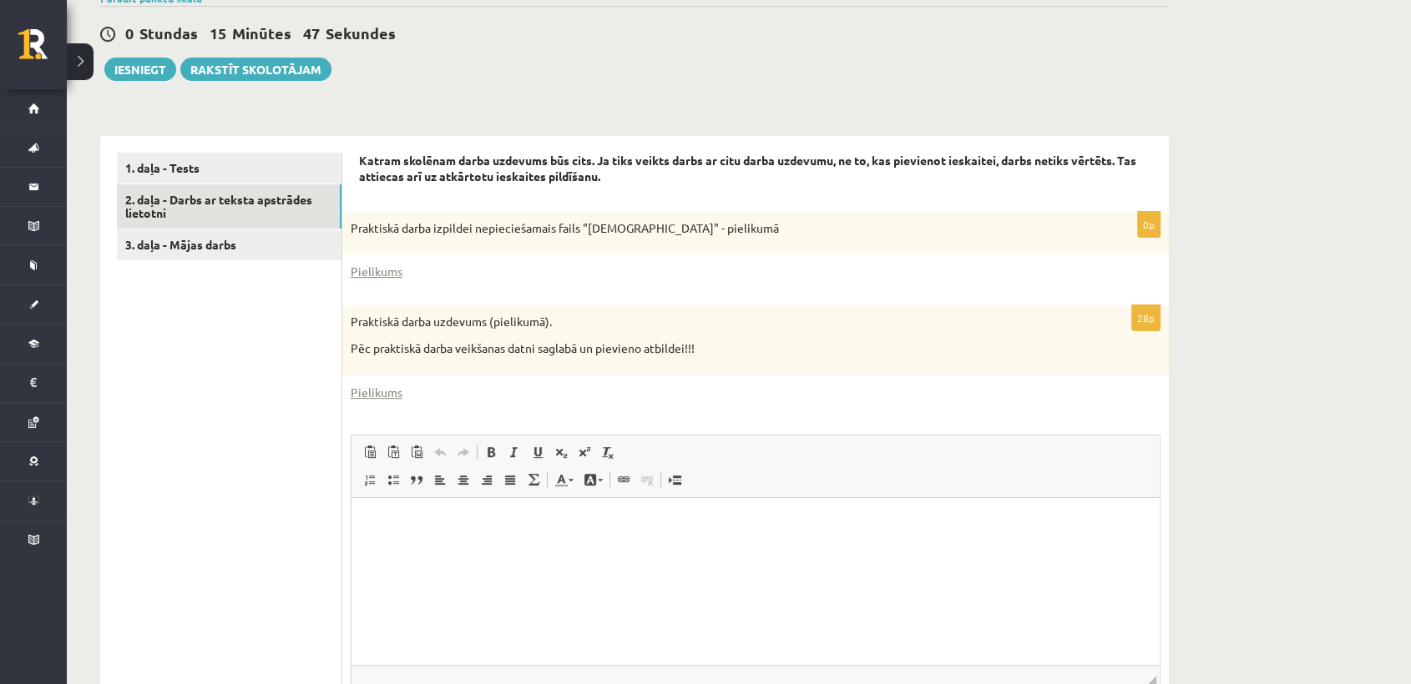
scroll to position [567, 0]
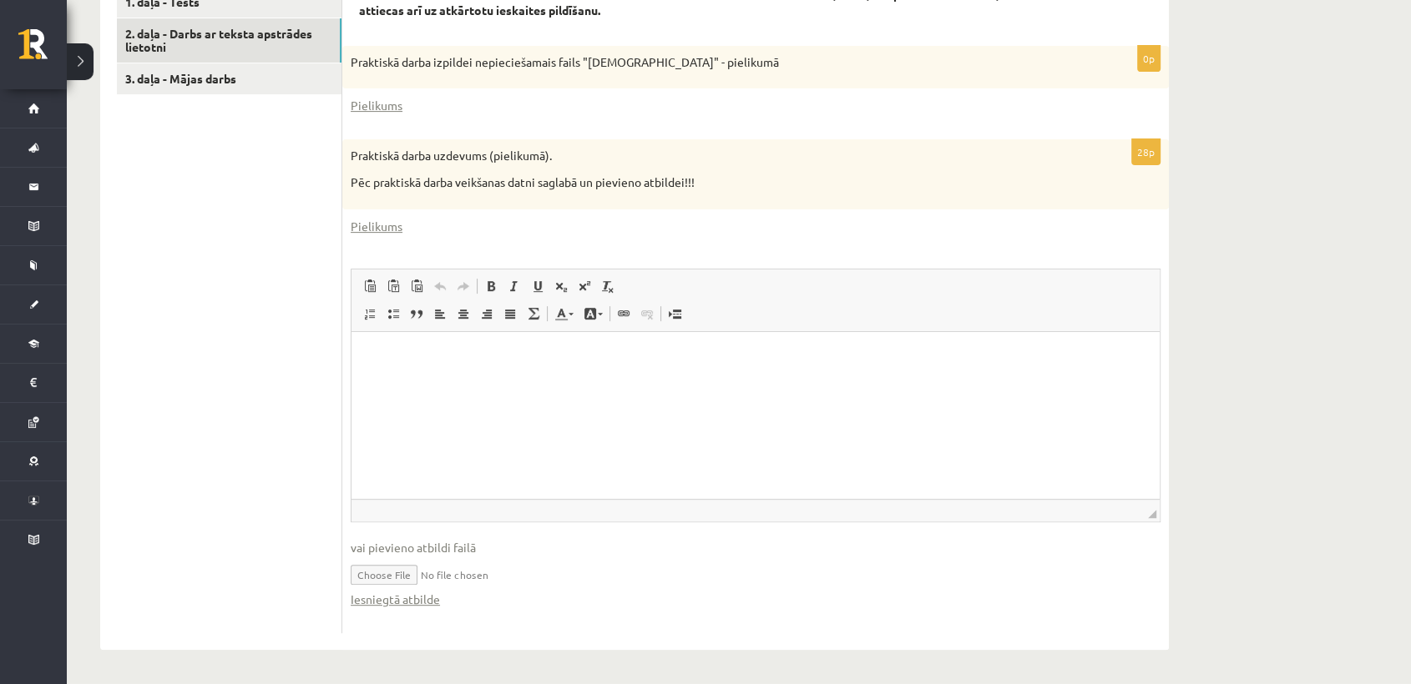
click at [422, 576] on input "file" at bounding box center [756, 574] width 810 height 34
type input "**********"
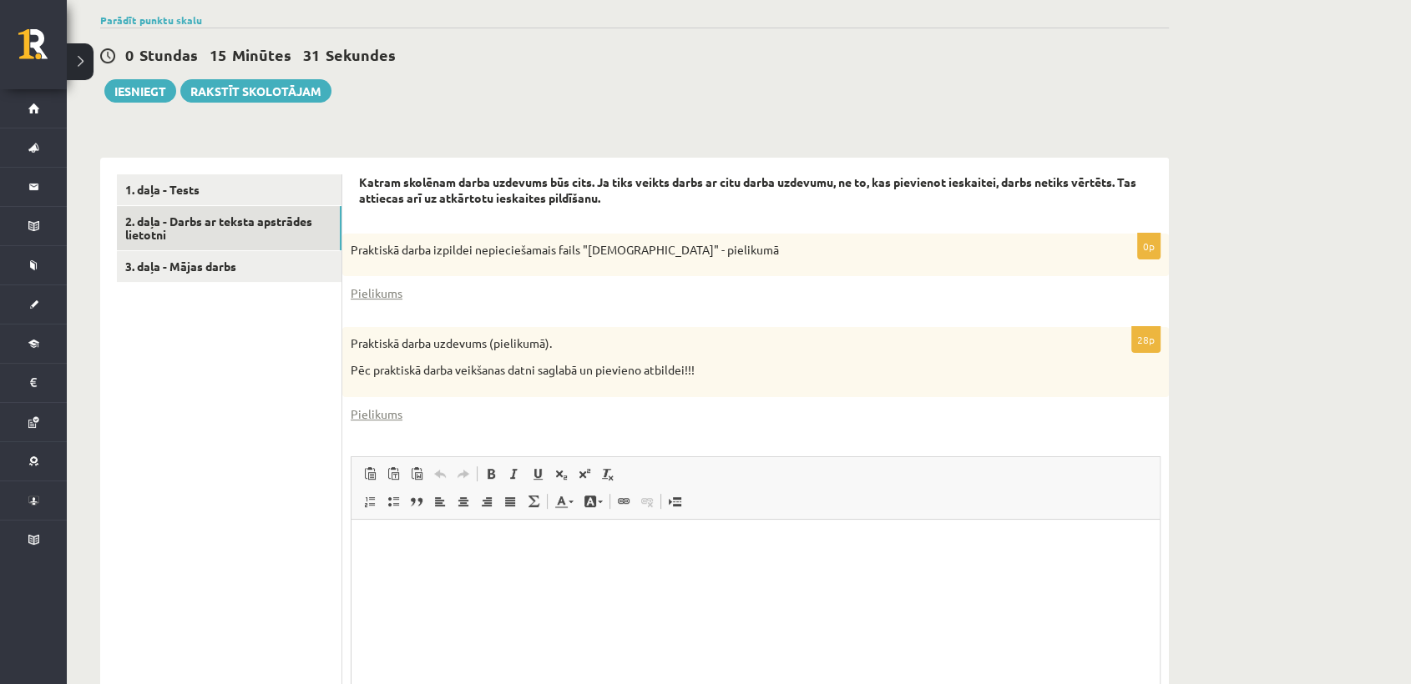
scroll to position [377, 0]
click at [131, 92] on button "Iesniegt" at bounding box center [140, 92] width 72 height 23
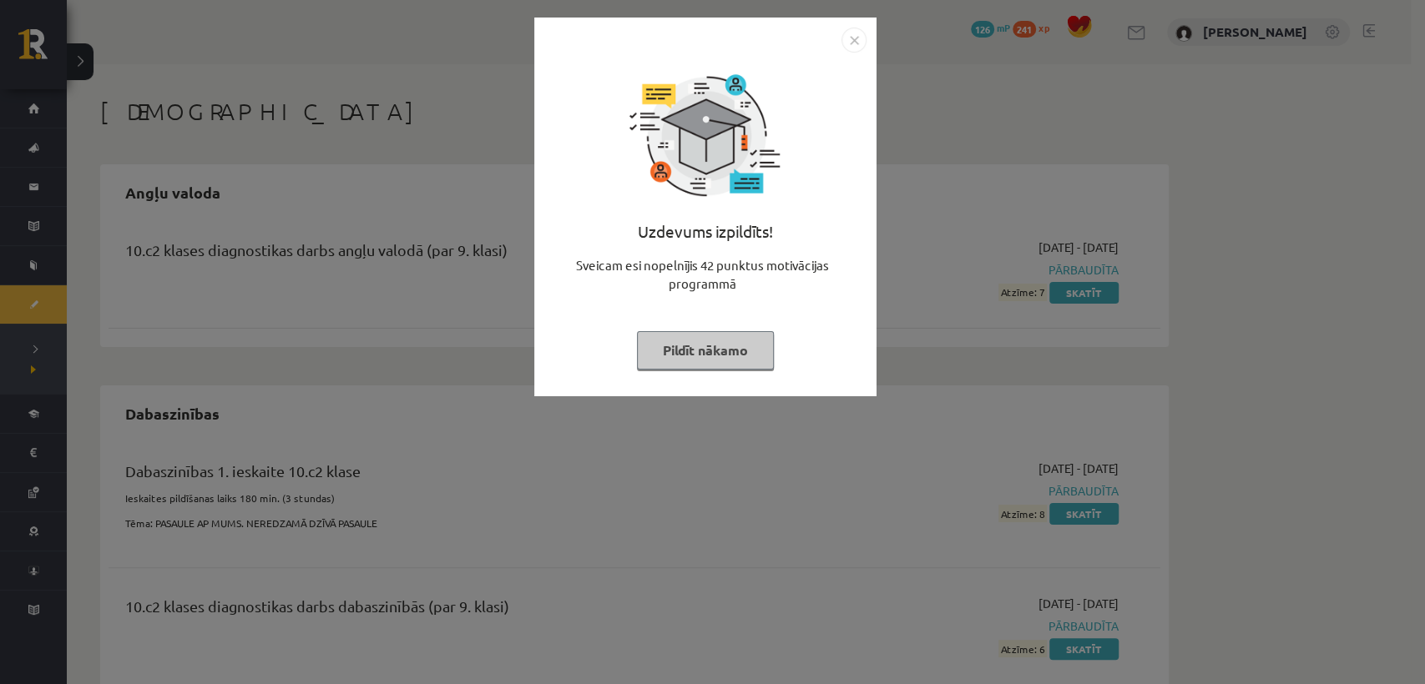
click at [743, 344] on button "Pildīt nākamo" at bounding box center [705, 350] width 137 height 38
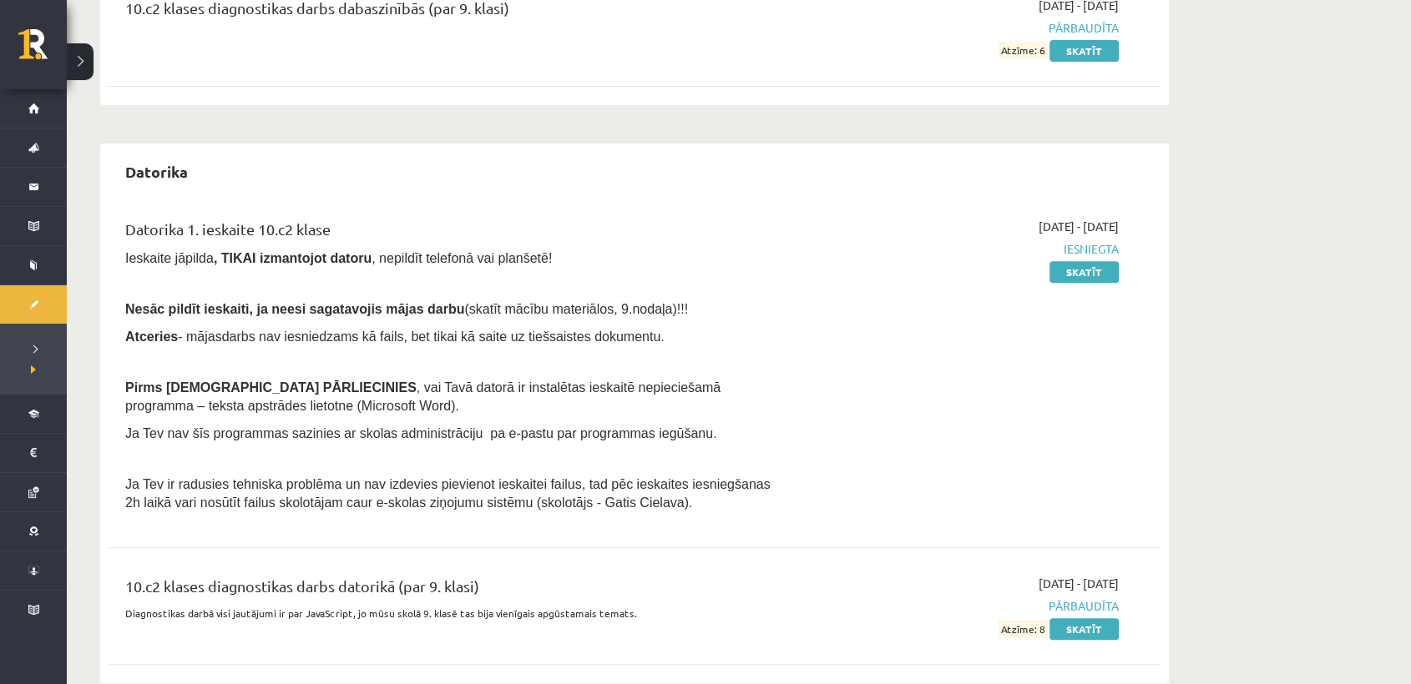
scroll to position [534, 0]
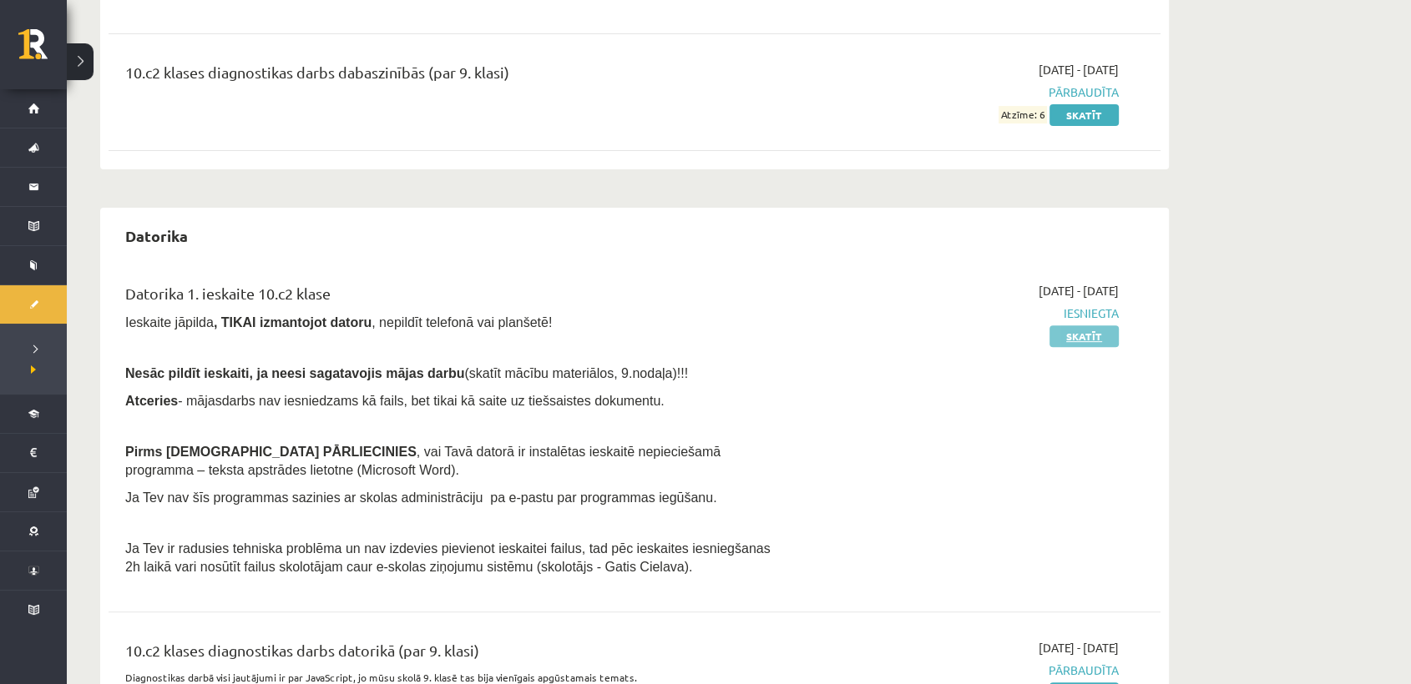
click at [1067, 340] on link "Skatīt" at bounding box center [1083, 337] width 69 height 22
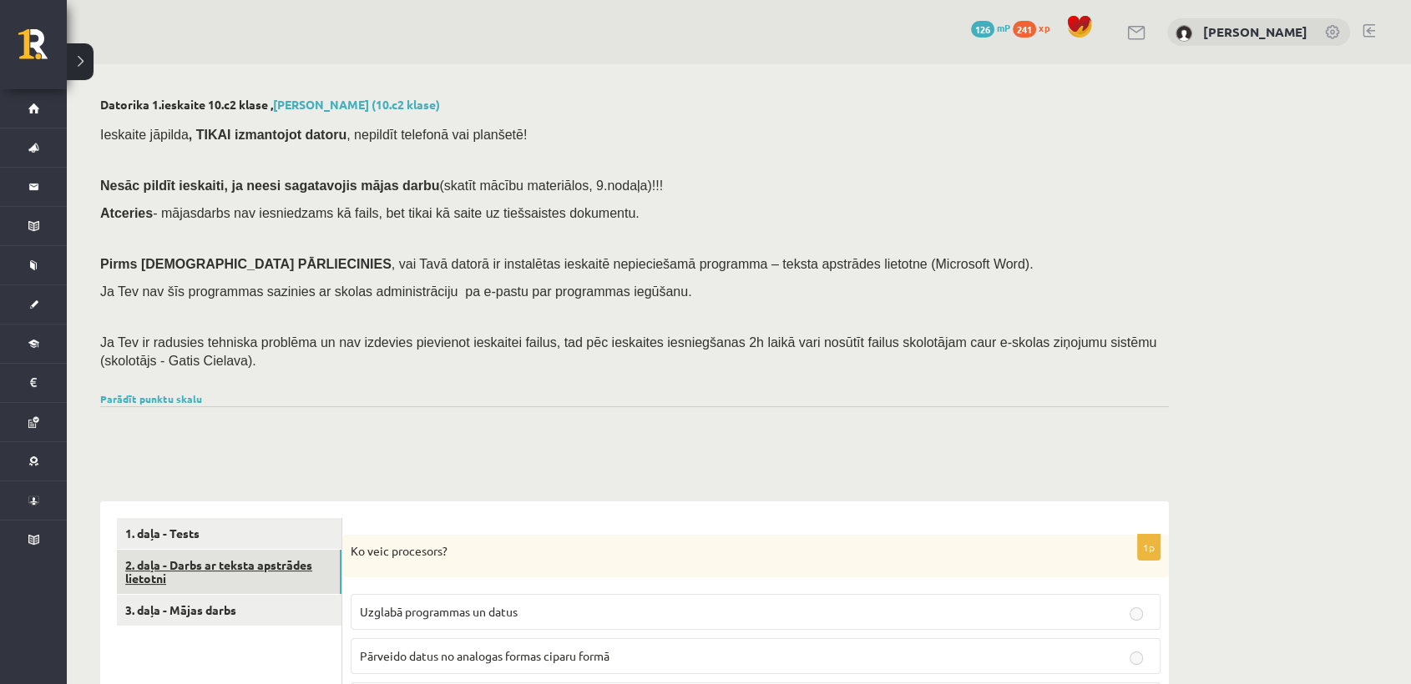
click at [239, 580] on link "2. daļa - Darbs ar teksta apstrādes lietotni" at bounding box center [229, 572] width 225 height 45
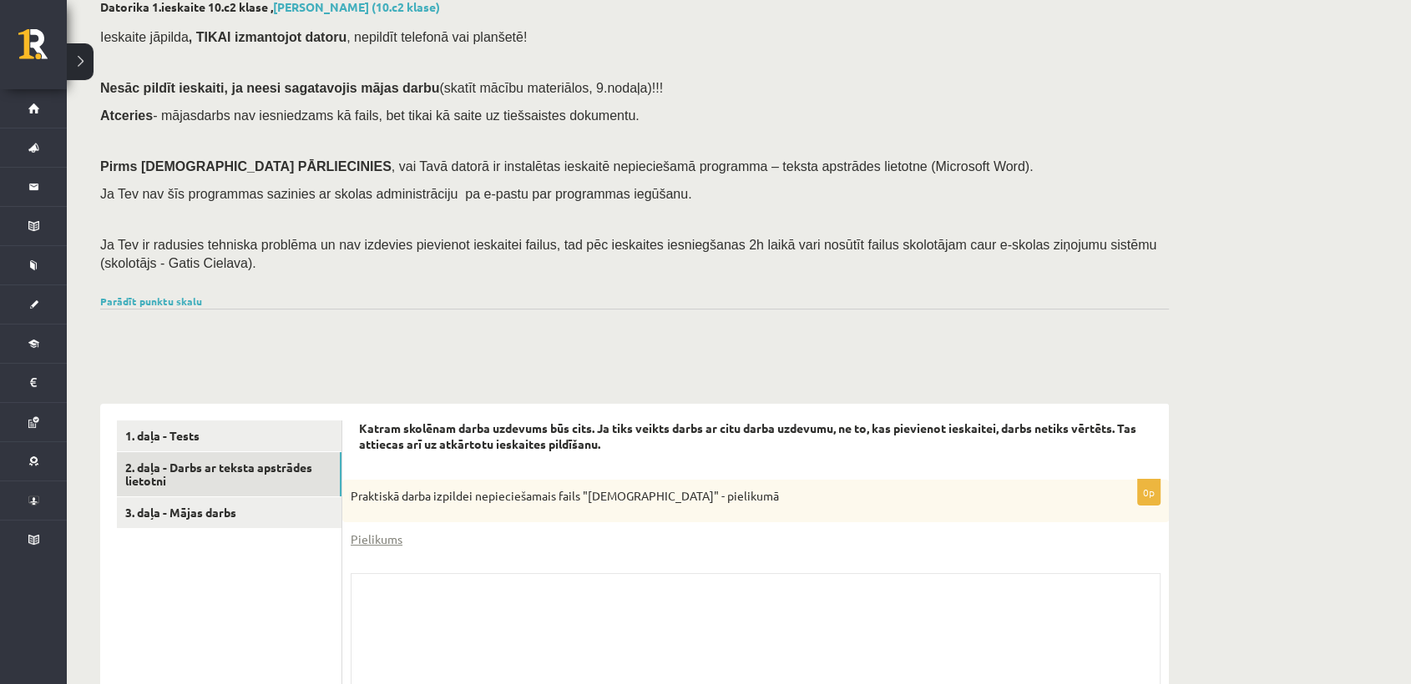
scroll to position [93, 0]
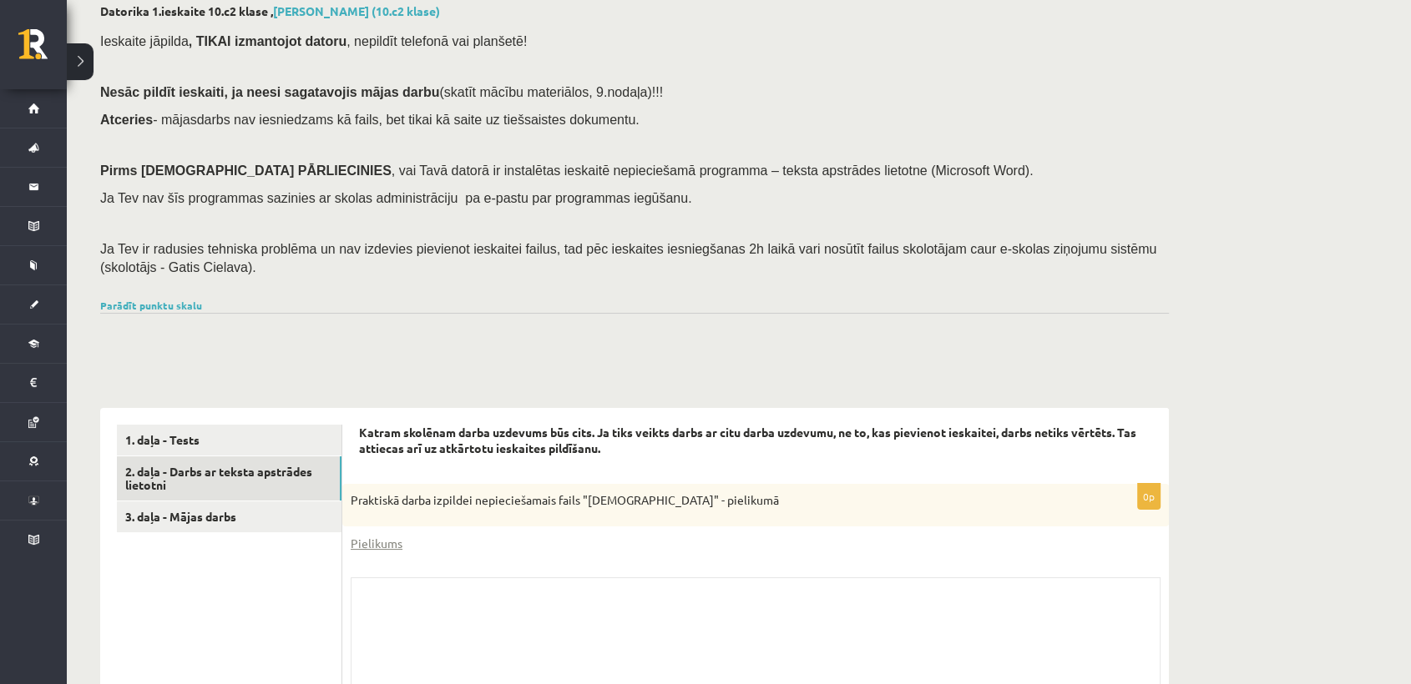
click at [77, 64] on button at bounding box center [80, 61] width 27 height 37
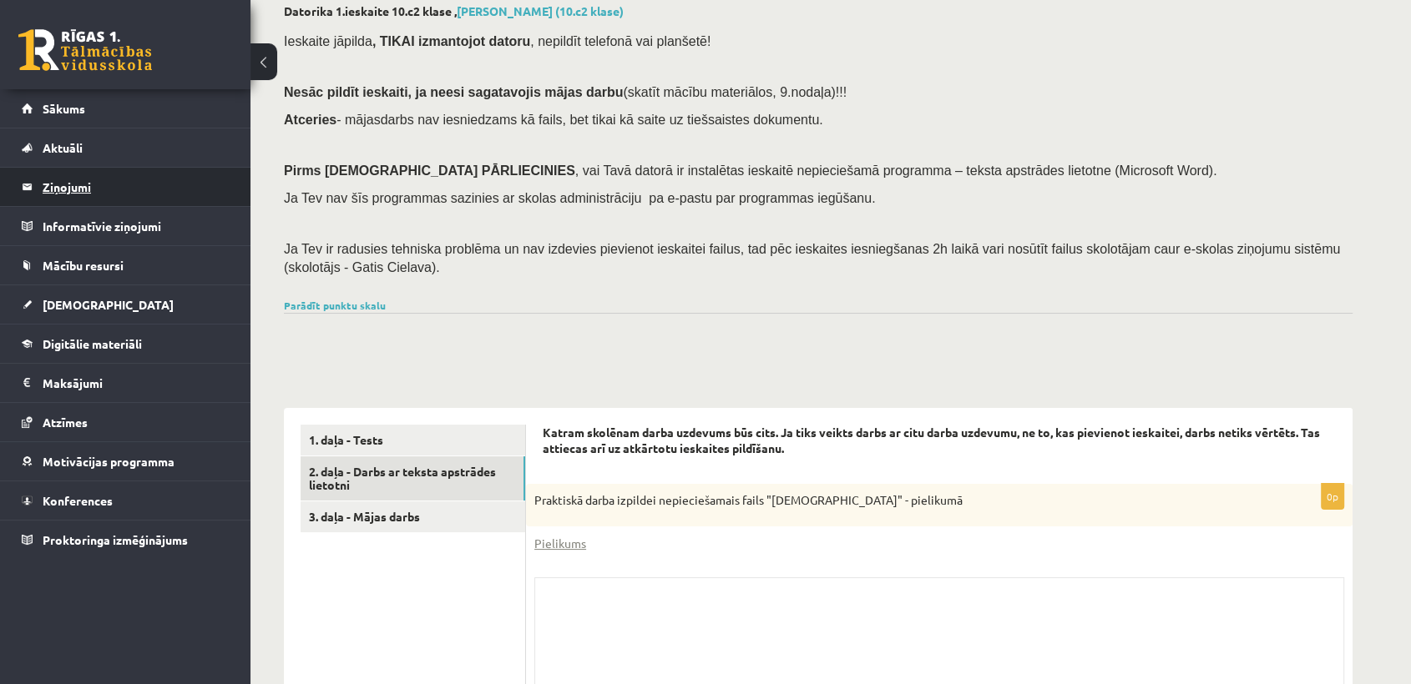
click at [121, 196] on legend "Ziņojumi 0" at bounding box center [136, 187] width 187 height 38
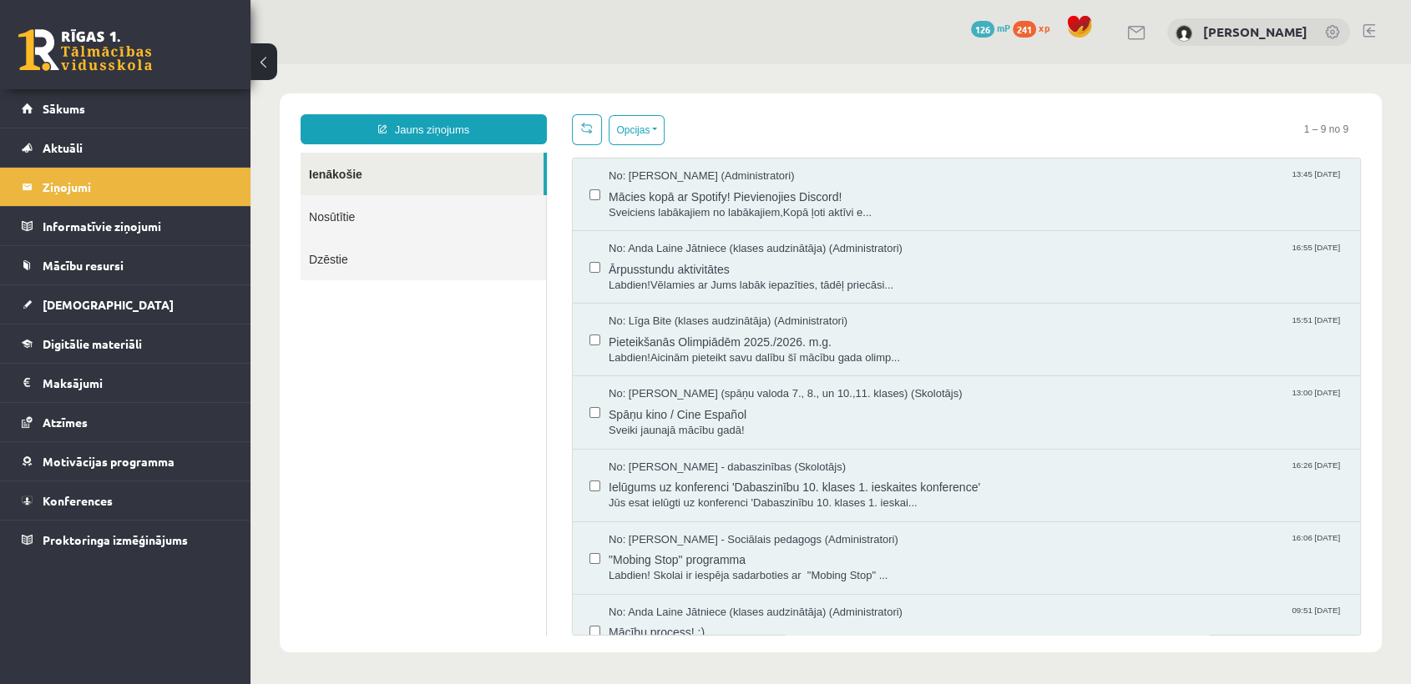
click at [527, 145] on div "Jauns ziņojums Ienākošie Nosūtītie Dzēstie ********* ********* *******" at bounding box center [423, 375] width 271 height 522
click at [513, 134] on link "Jauns ziņojums" at bounding box center [423, 129] width 246 height 30
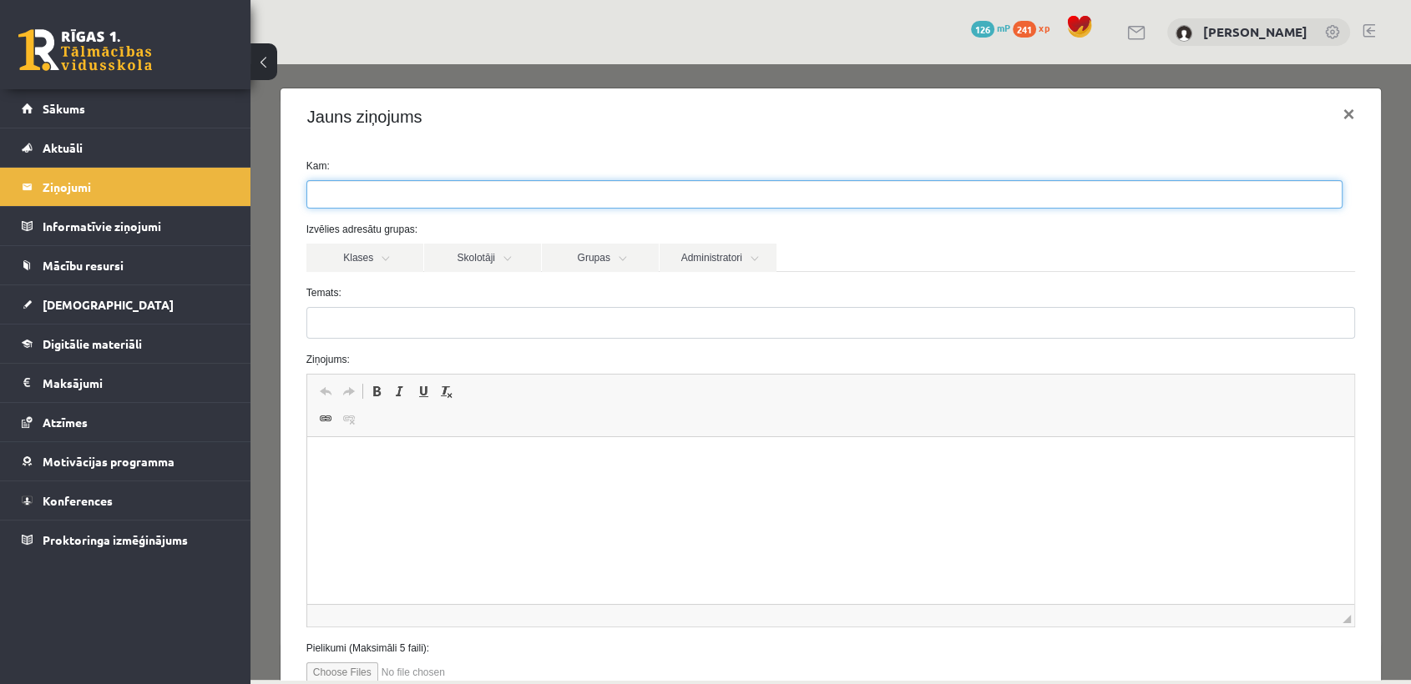
click at [499, 197] on ul at bounding box center [824, 194] width 1034 height 27
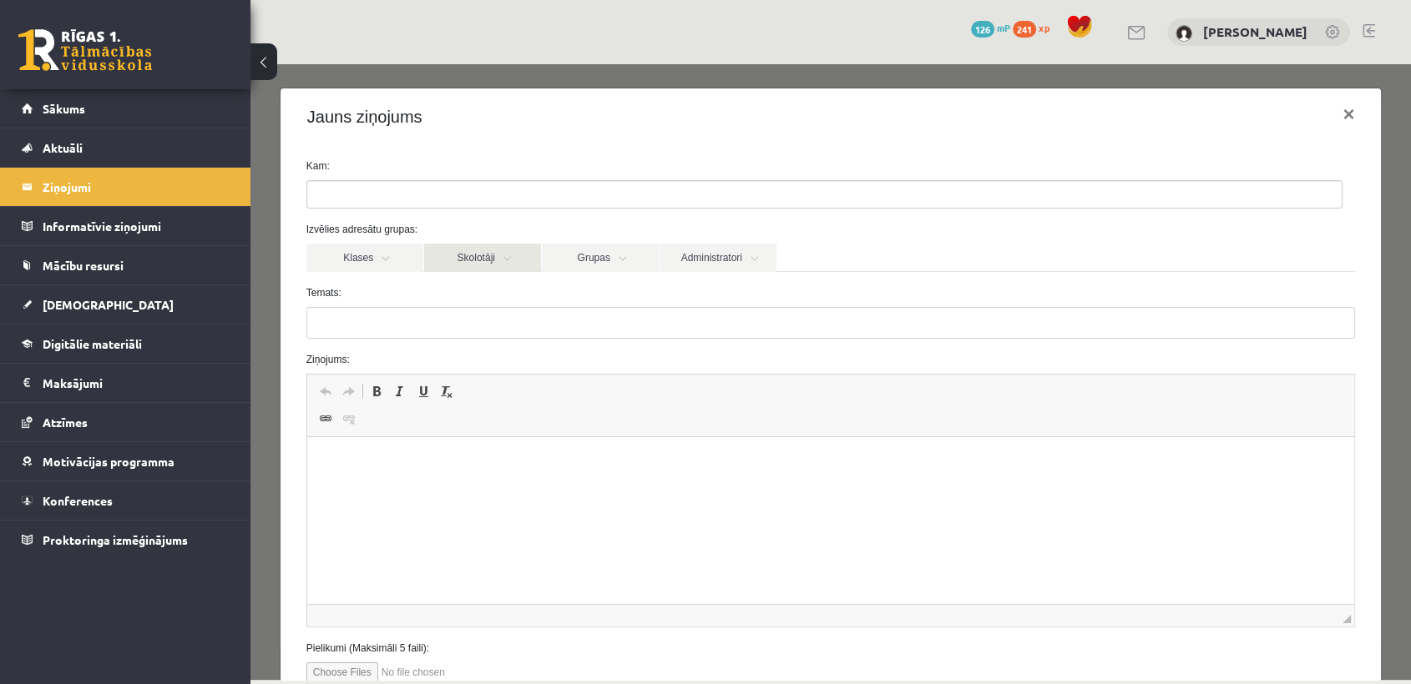
click at [466, 261] on link "Skolotāji" at bounding box center [482, 258] width 117 height 28
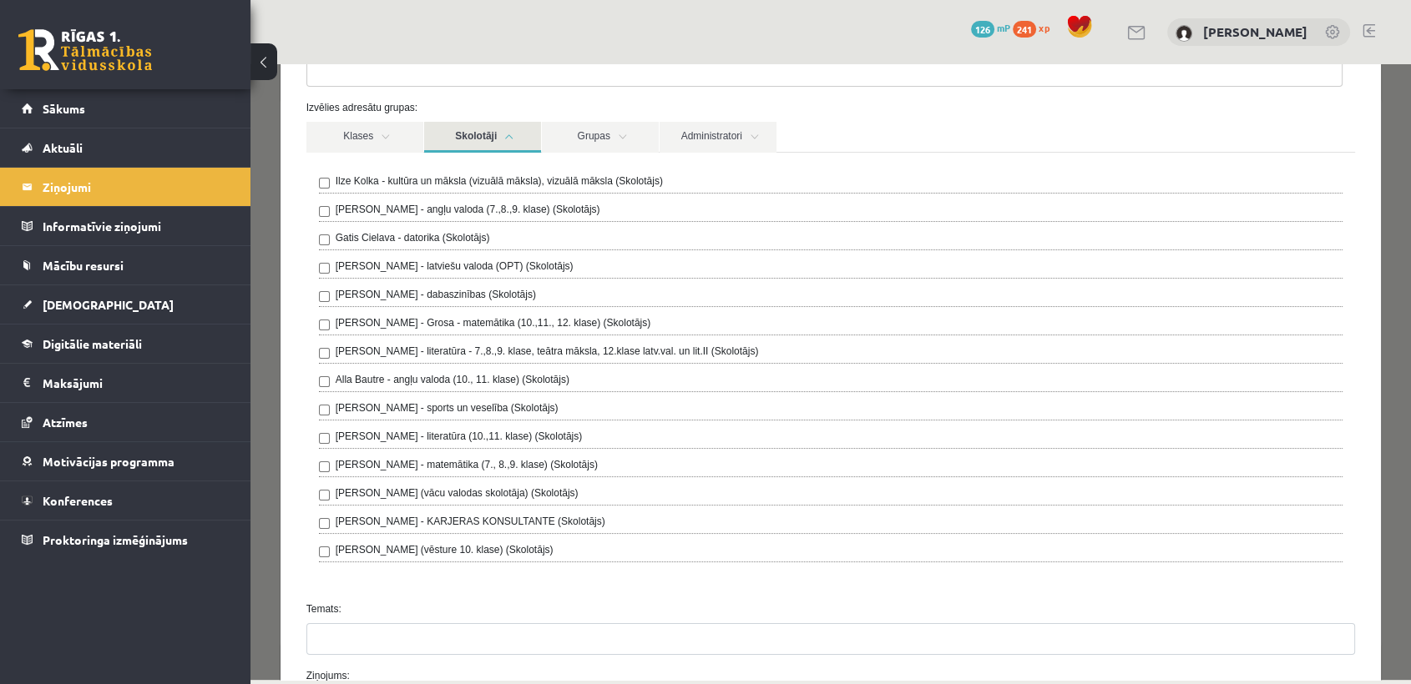
scroll to position [131, 0]
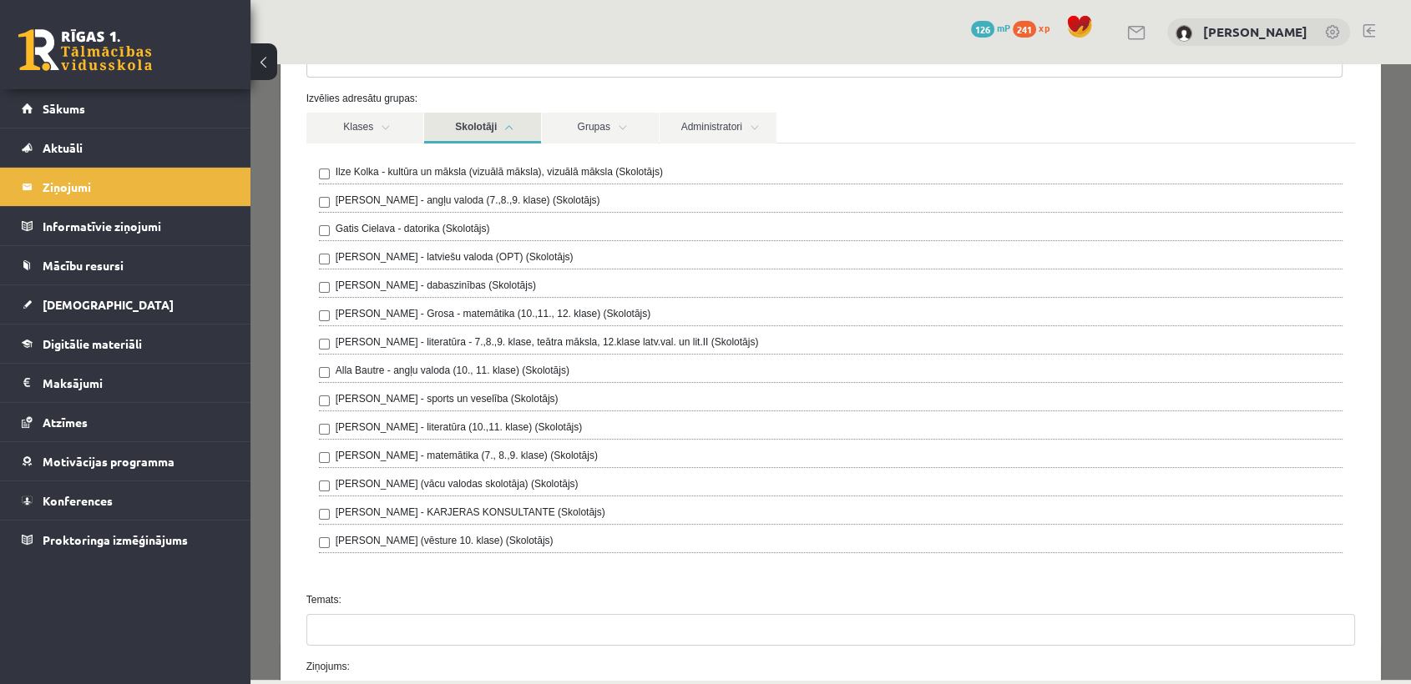
click at [555, 216] on div "Ilze Kolka - kultūra un māksla (vizuālā māksla), vizuālā māksla (Skolotājs) Lai…" at bounding box center [831, 358] width 1024 height 389
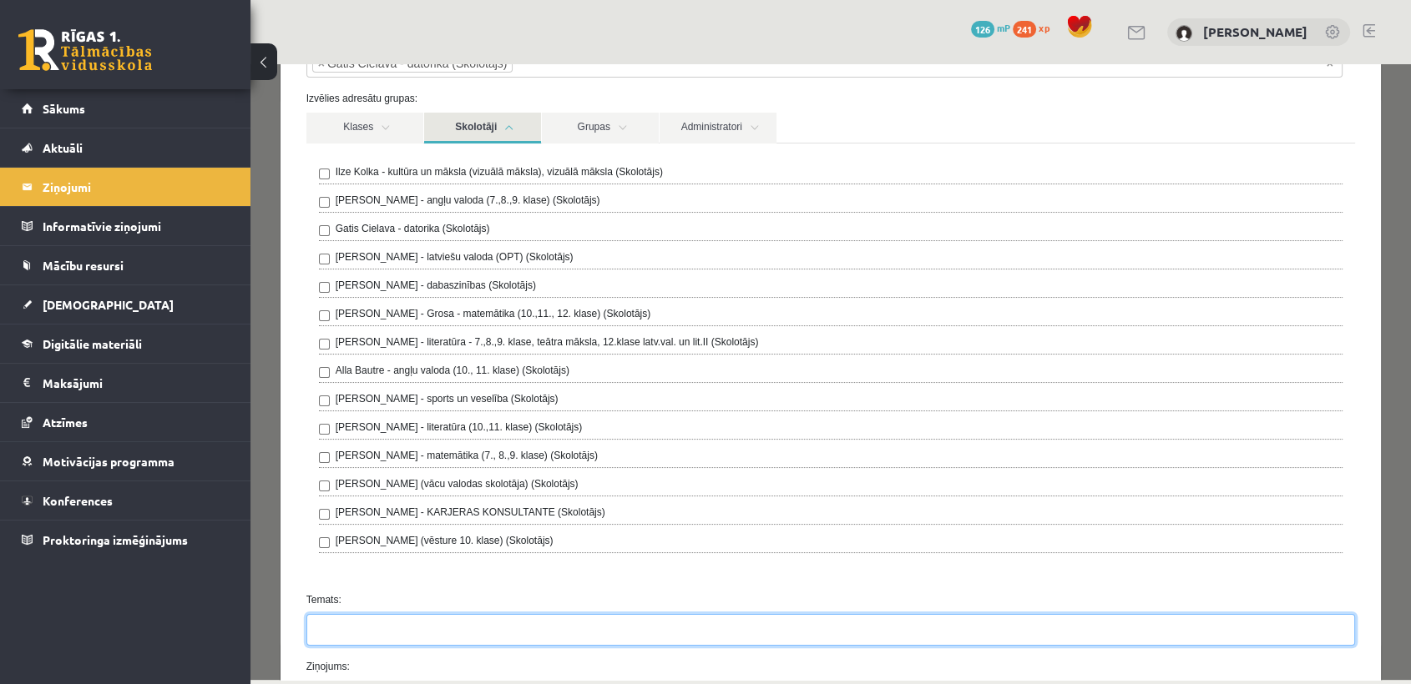
click at [402, 628] on input "Temats:" at bounding box center [830, 630] width 1049 height 32
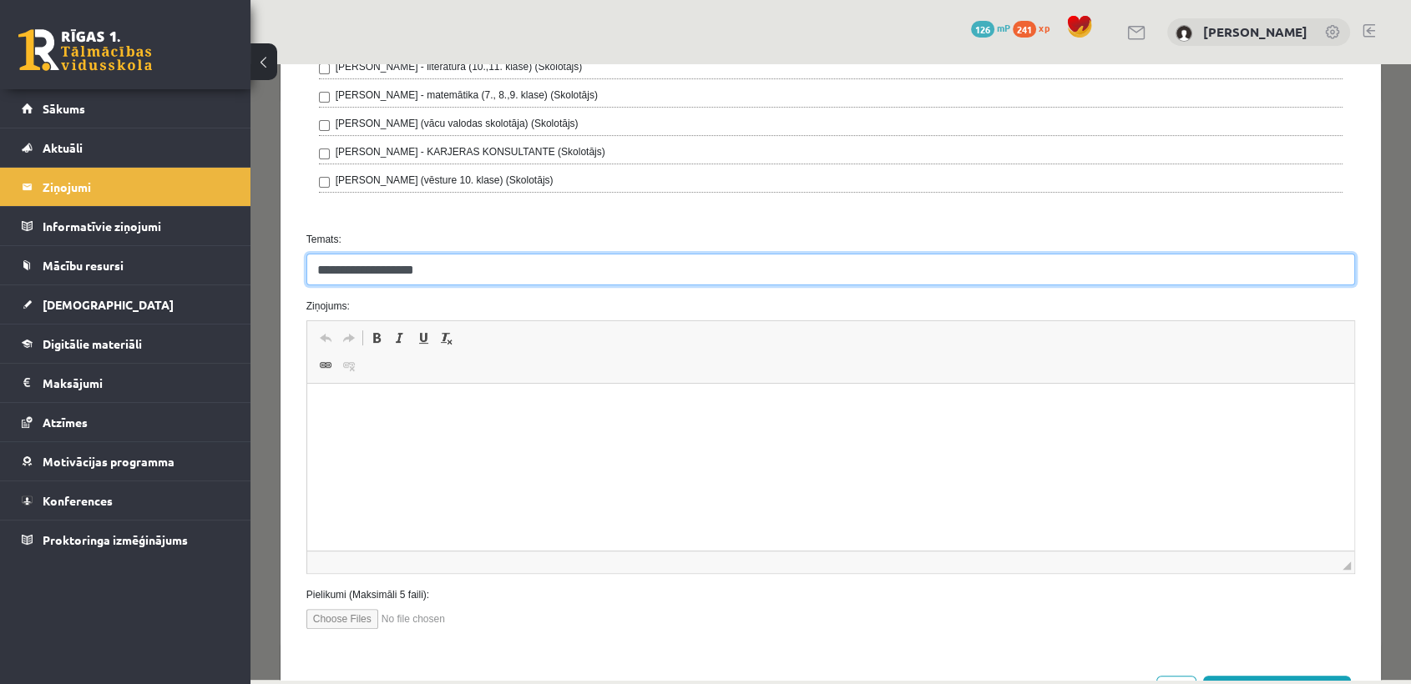
scroll to position [558, 0]
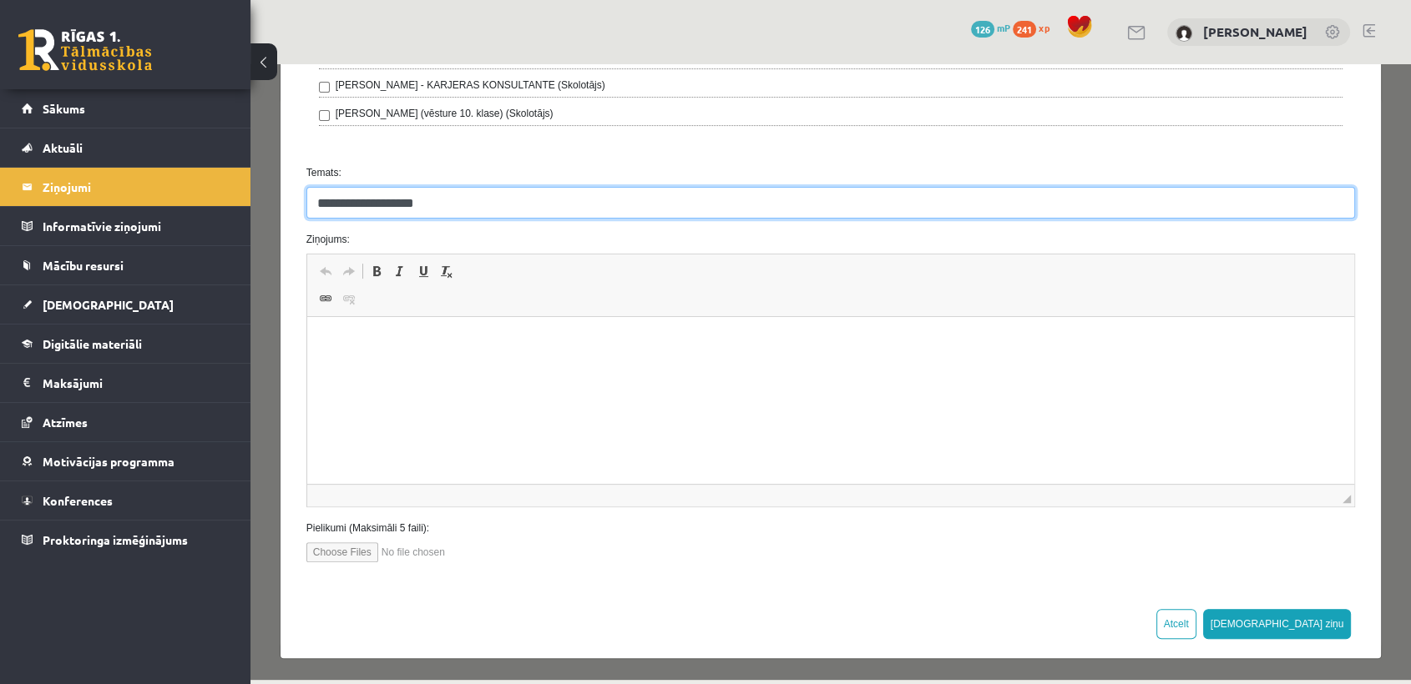
type input "**********"
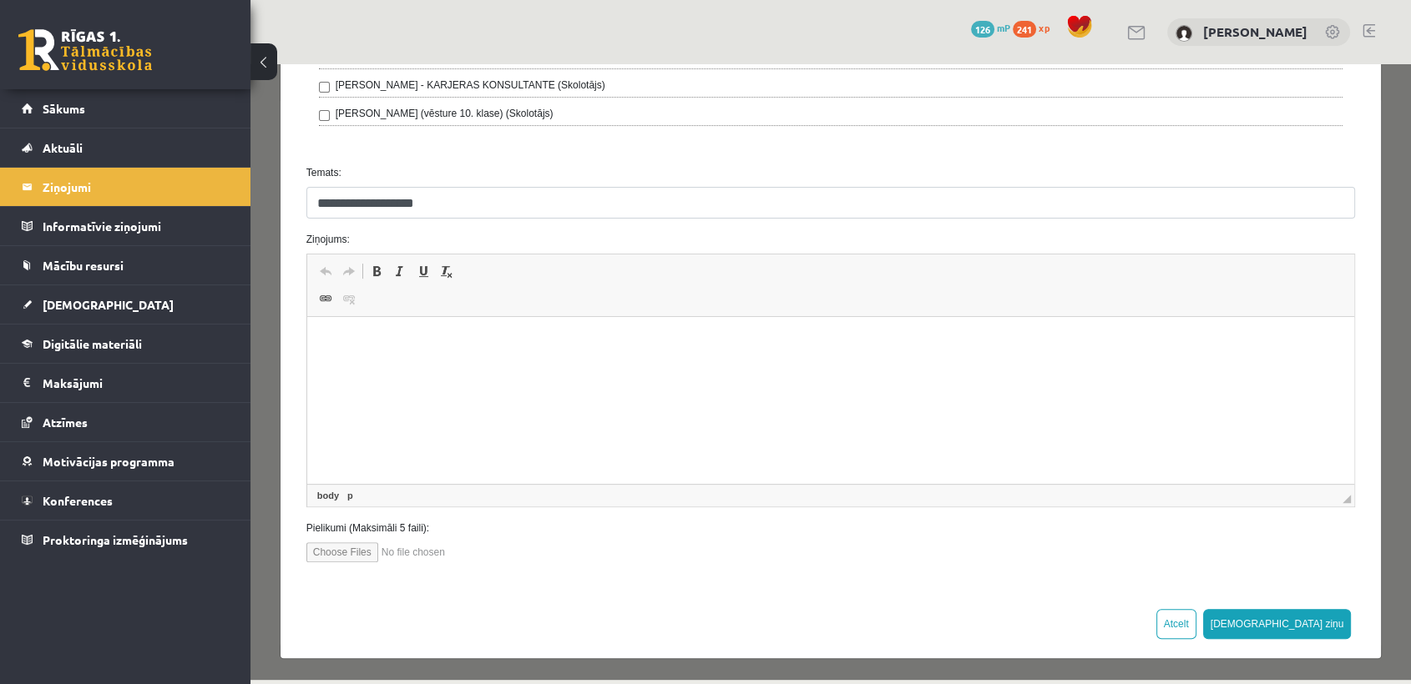
click at [520, 366] on html at bounding box center [829, 342] width 1047 height 51
click at [627, 351] on html "**********" at bounding box center [829, 342] width 1047 height 51
click at [368, 549] on input "file" at bounding box center [400, 553] width 189 height 20
type input "**********"
click at [649, 341] on p "**********" at bounding box center [823, 343] width 1001 height 18
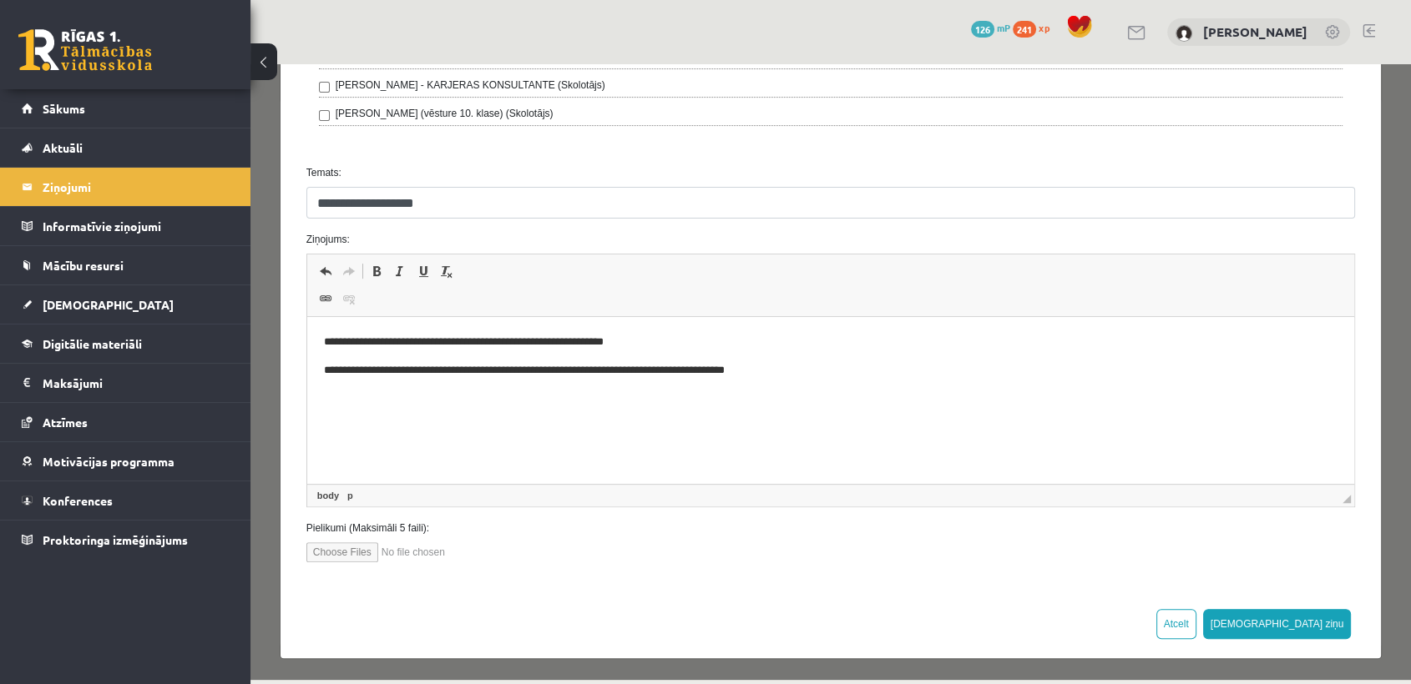
click at [780, 339] on p "**********" at bounding box center [823, 343] width 1001 height 18
click at [334, 305] on link "Вставить/Редактировать ссылку Комбинация клавиш Ctrl+K" at bounding box center [325, 299] width 23 height 22
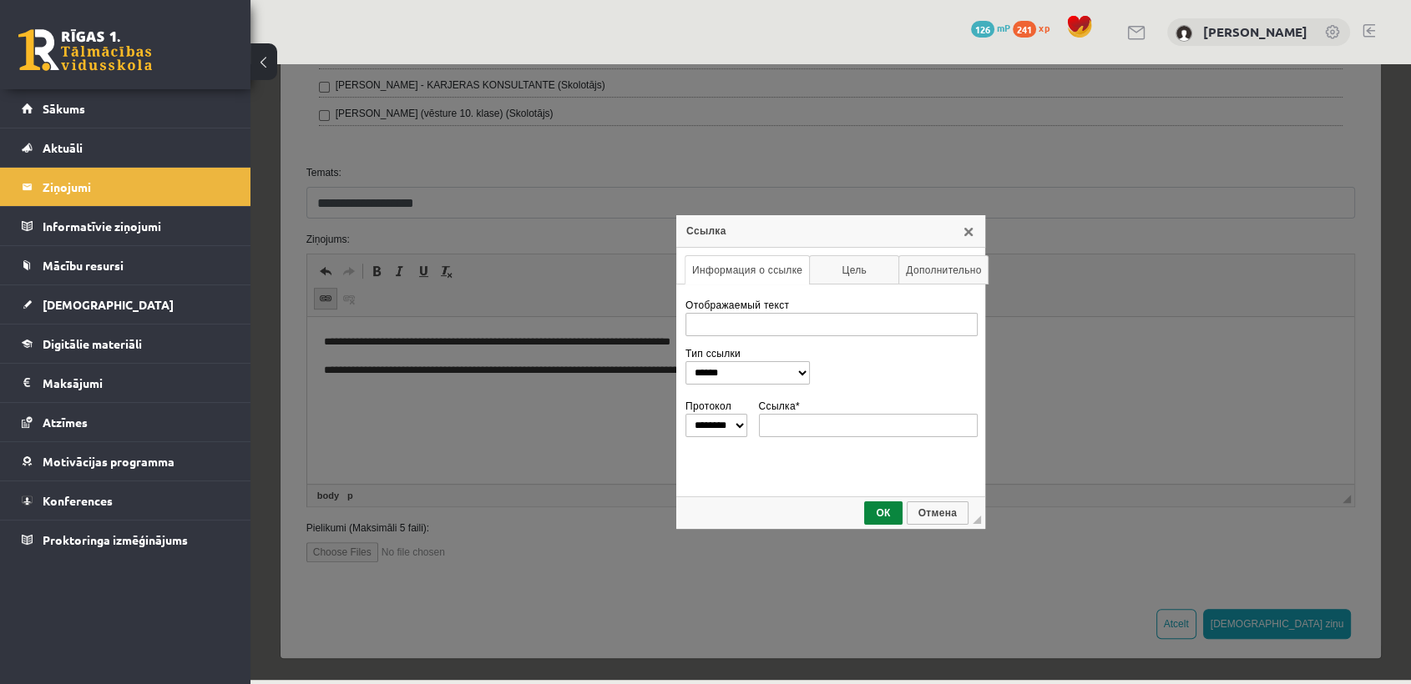
scroll to position [0, 0]
click at [971, 235] on link "X" at bounding box center [967, 231] width 13 height 13
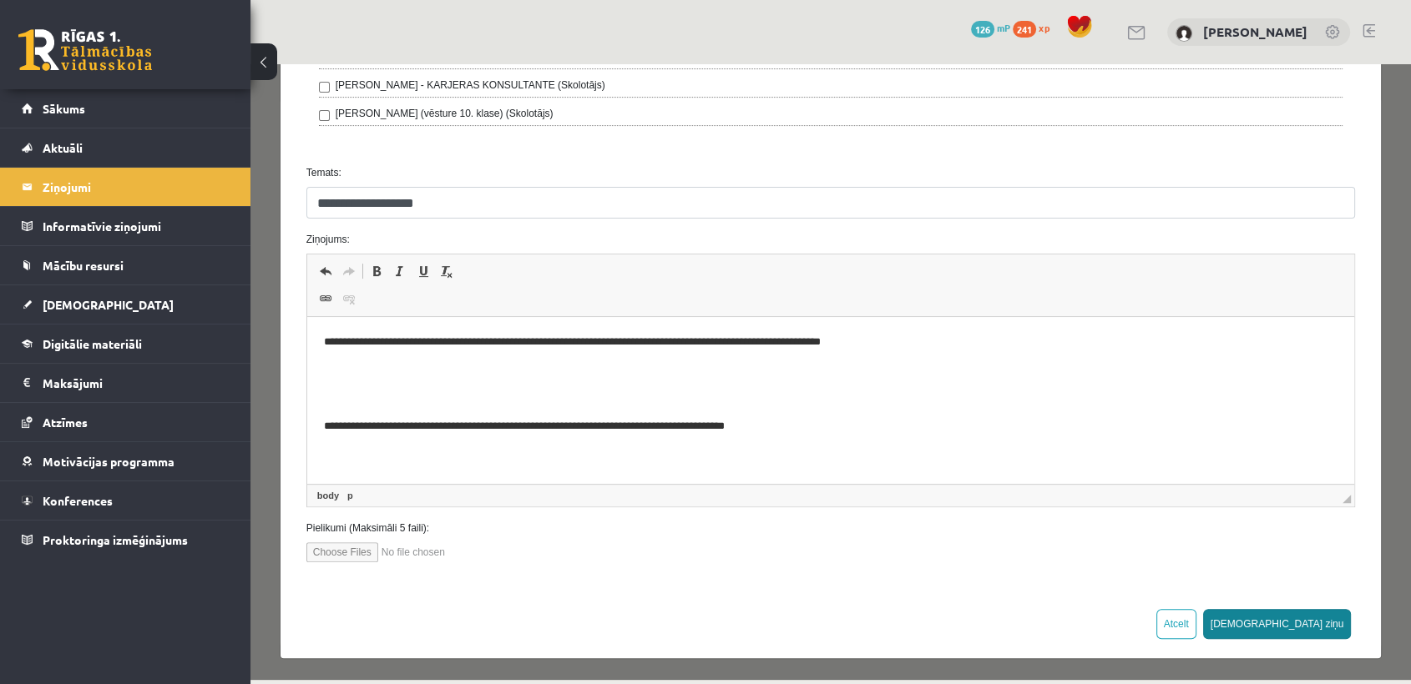
click at [1295, 620] on button "Sūtīt ziņu" at bounding box center [1277, 624] width 149 height 30
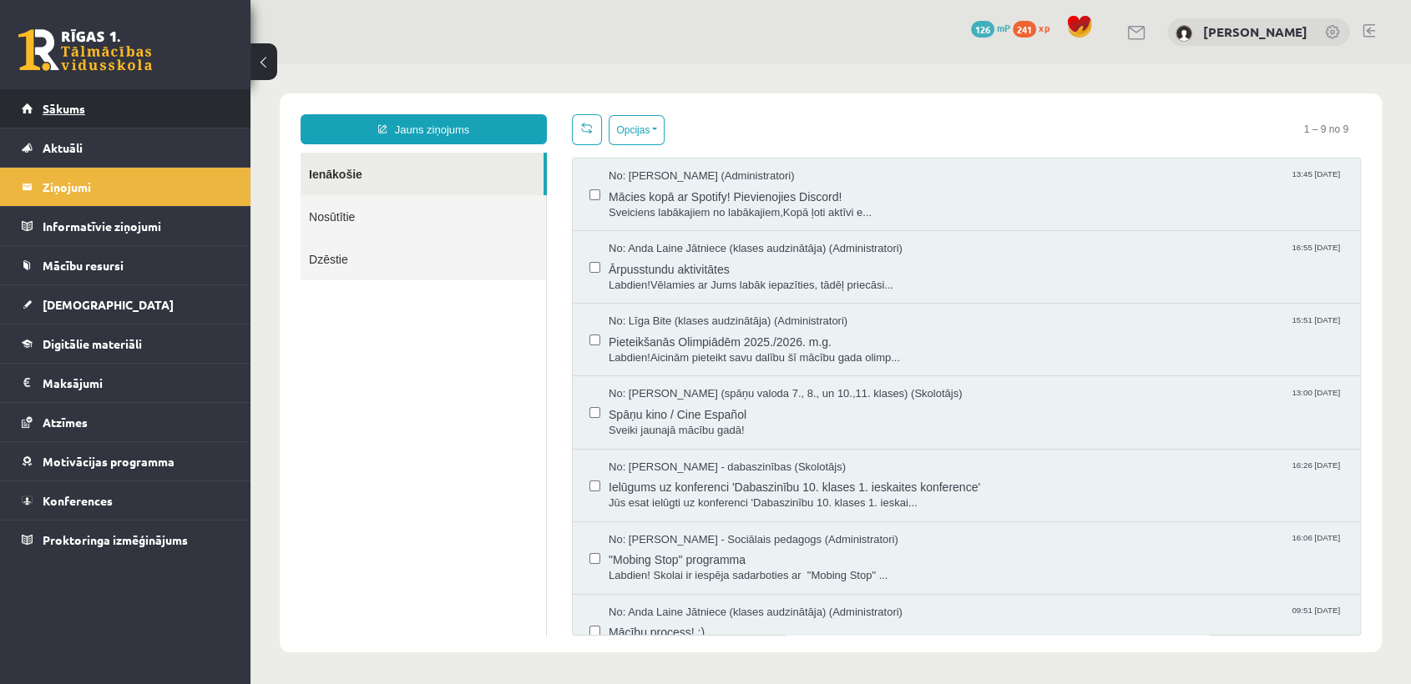
click at [203, 94] on link "Sākums" at bounding box center [126, 108] width 208 height 38
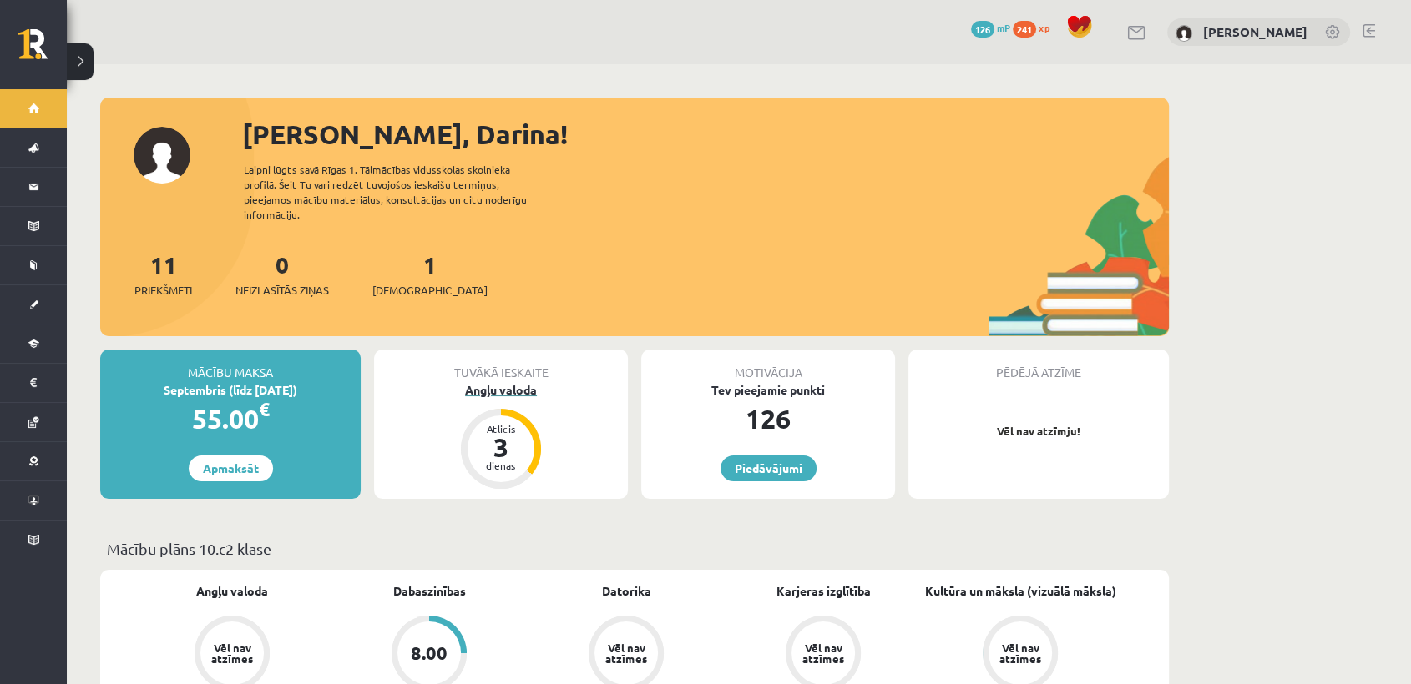
click at [543, 381] on div "Angļu valoda" at bounding box center [501, 390] width 254 height 18
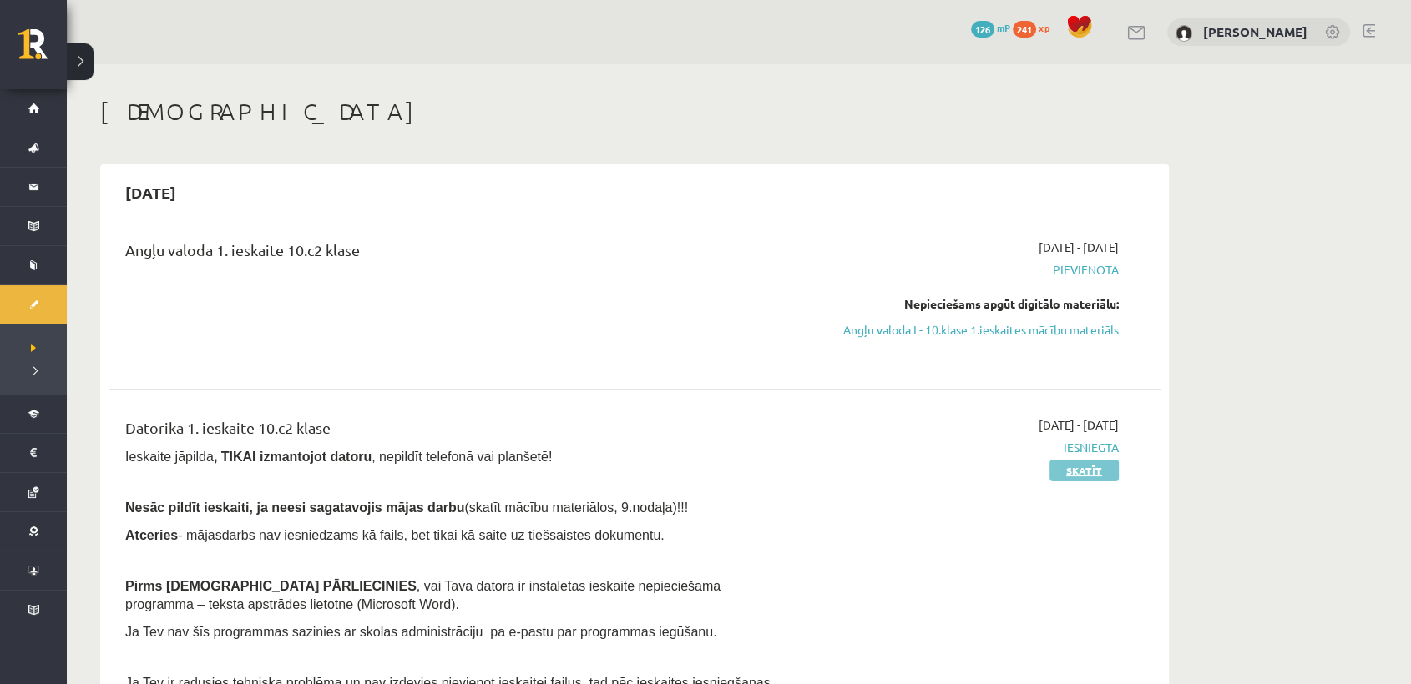
click at [1077, 467] on link "Skatīt" at bounding box center [1083, 471] width 69 height 22
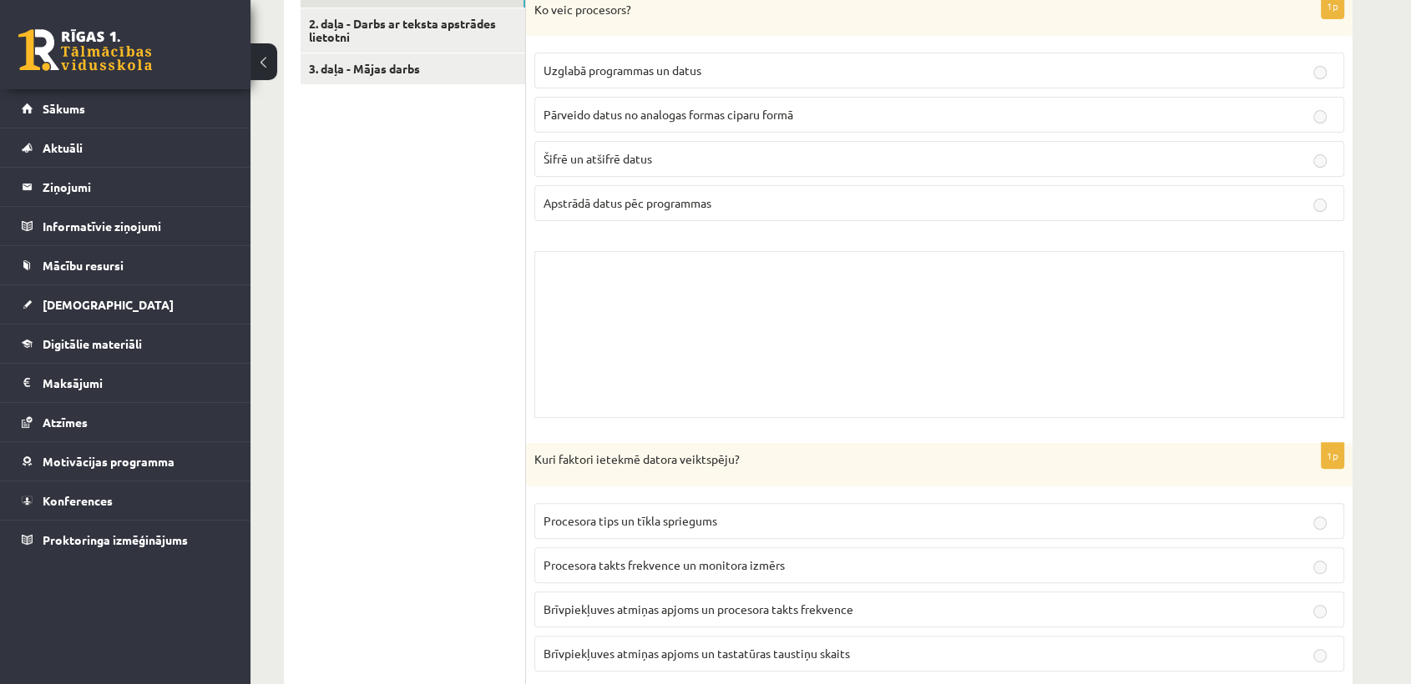
scroll to position [552, 0]
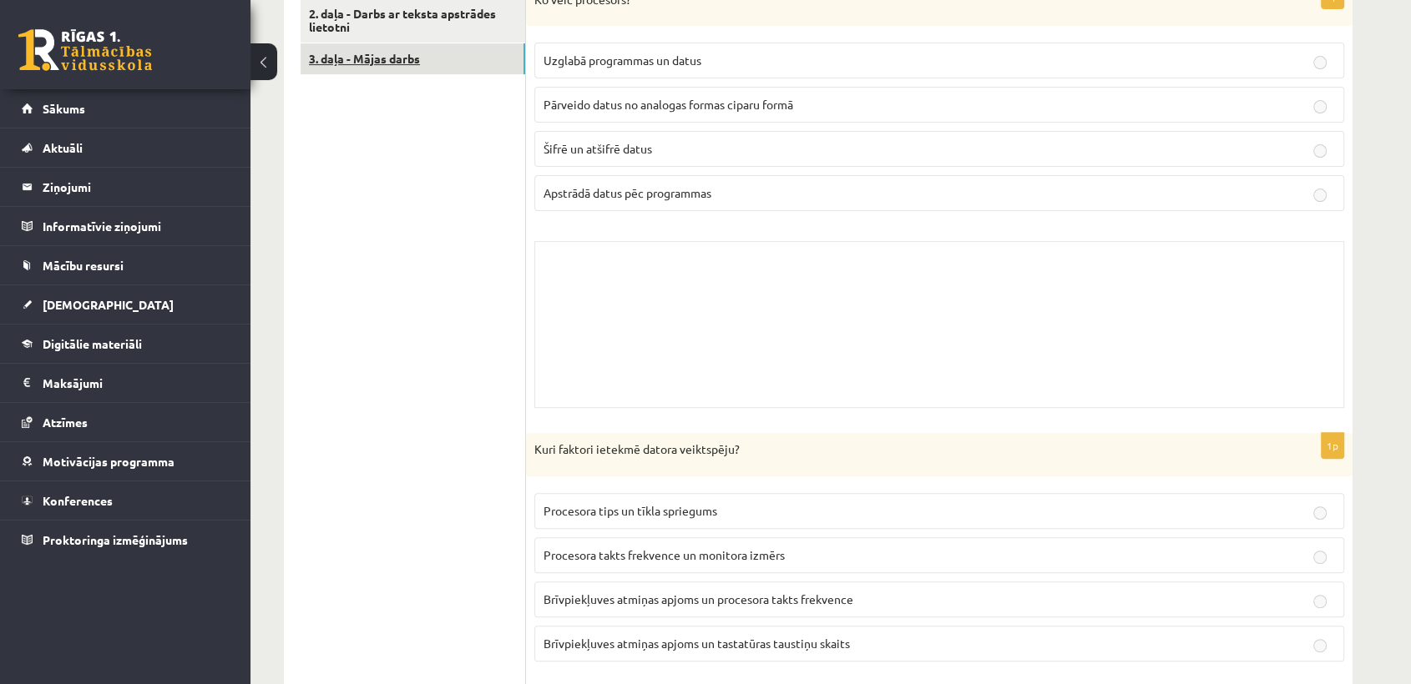
click at [467, 51] on link "3. daļa - Mājas darbs" at bounding box center [412, 58] width 225 height 31
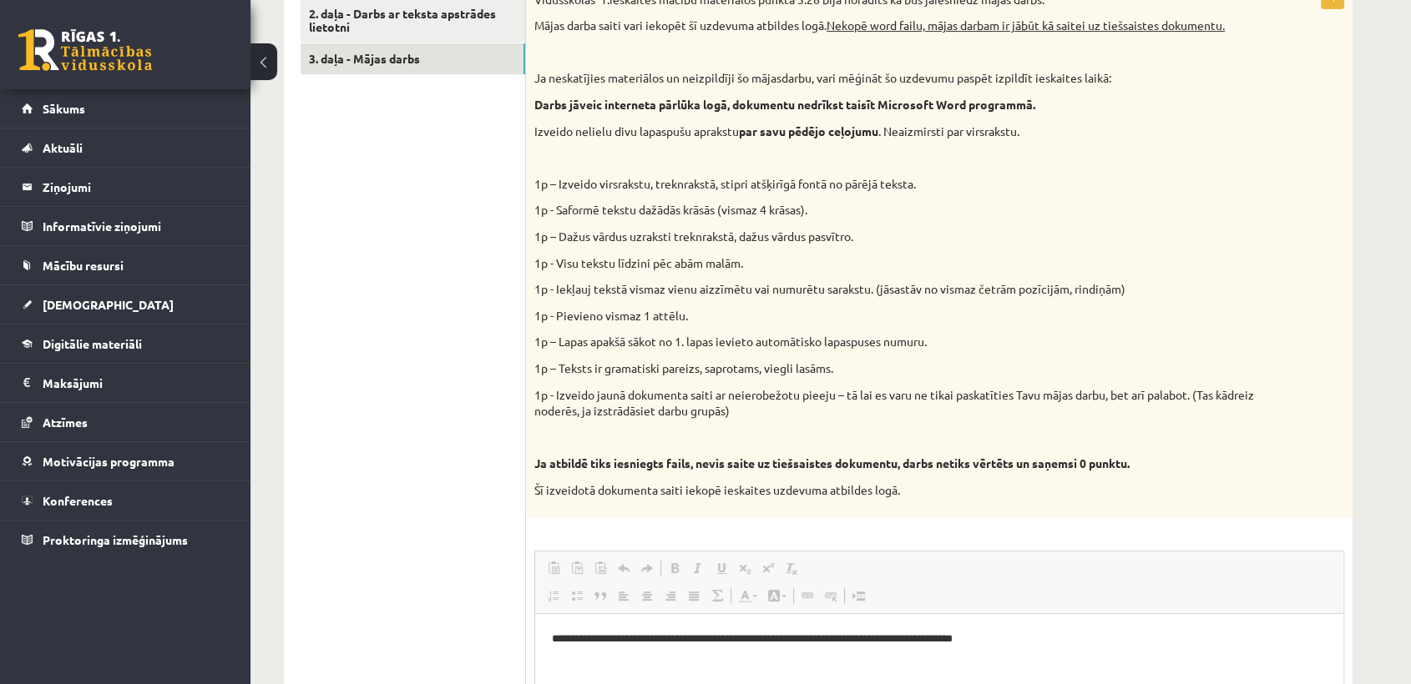
scroll to position [0, 0]
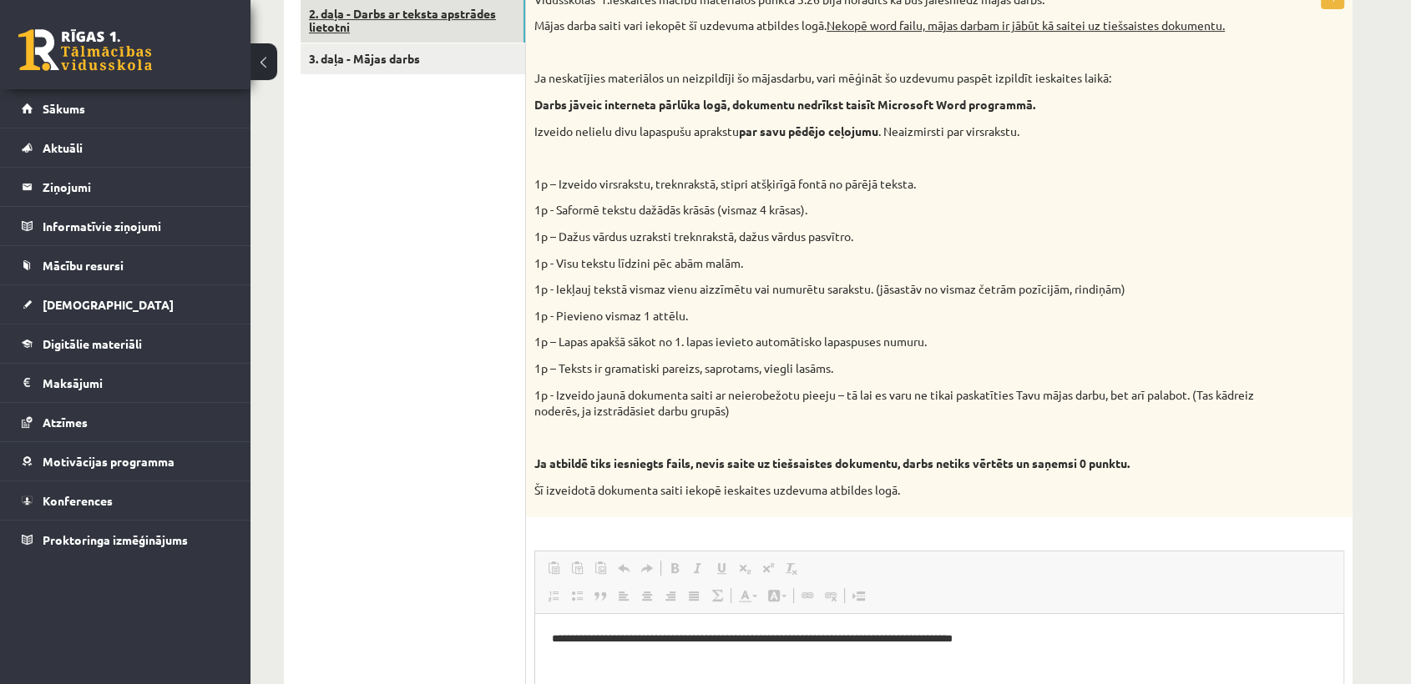
click at [477, 13] on link "2. daļa - Darbs ar teksta apstrādes lietotni" at bounding box center [412, 20] width 225 height 45
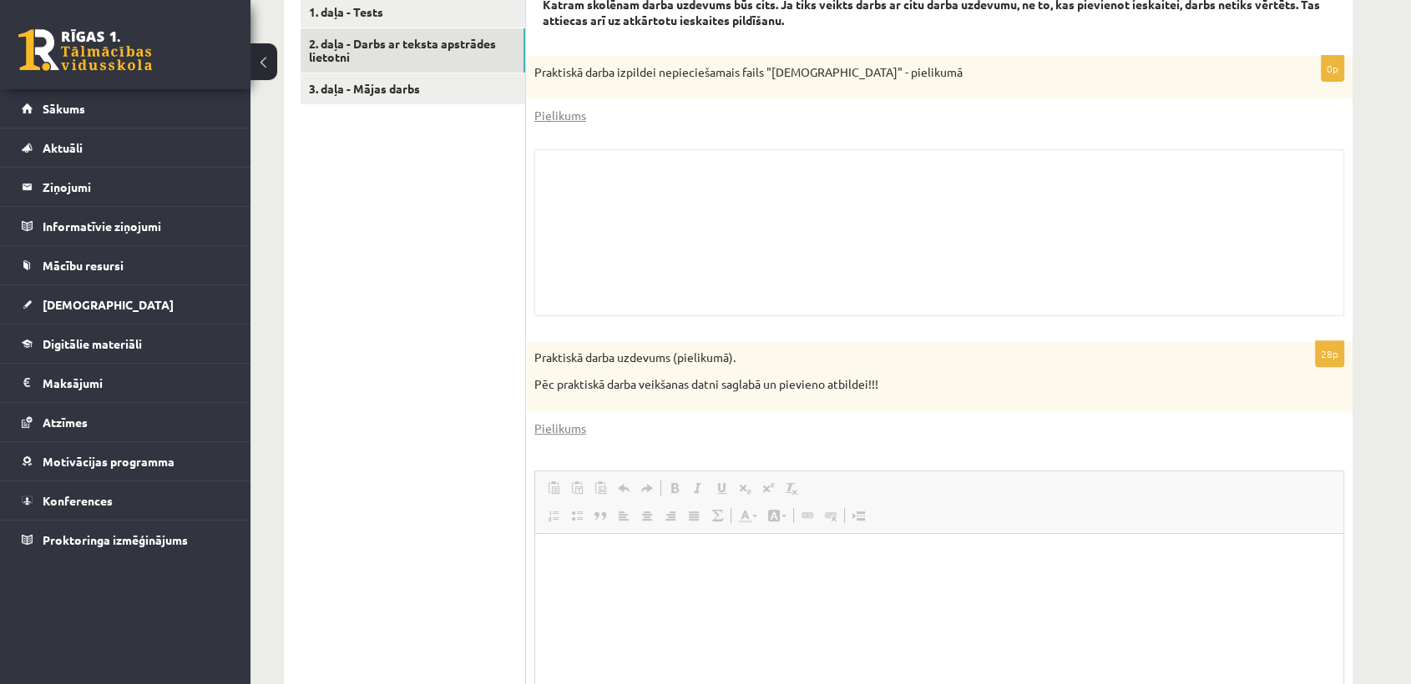
scroll to position [518, 0]
click at [1279, 291] on div "Skolotāja pielikums" at bounding box center [939, 236] width 810 height 167
drag, startPoint x: 855, startPoint y: 209, endPoint x: 689, endPoint y: 179, distance: 167.8
click at [689, 179] on div "Skolotāja pielikums" at bounding box center [939, 236] width 810 height 167
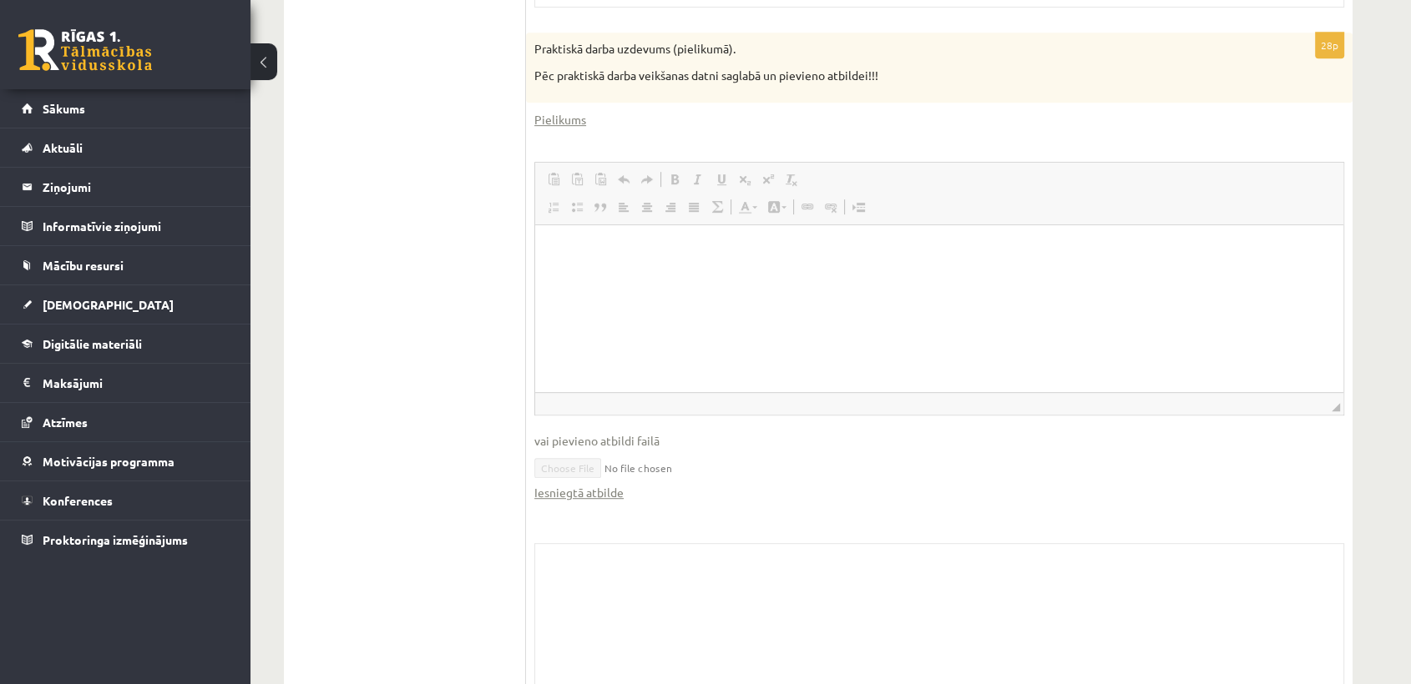
scroll to position [915, 0]
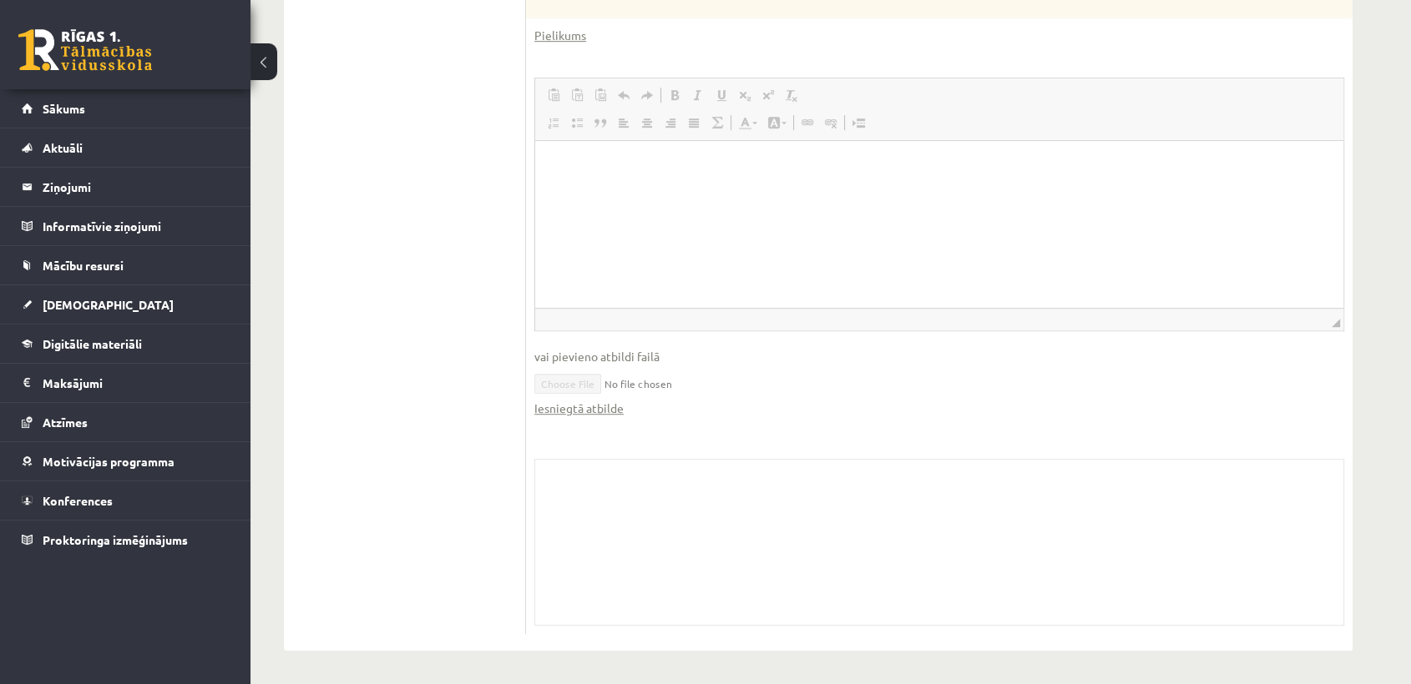
drag, startPoint x: 679, startPoint y: 93, endPoint x: 810, endPoint y: 127, distance: 134.4
click at [810, 111] on span "Вставить Комбинация клавиш Ctrl+V Вставить только текст Комбинация клавиш Ctrl+…" at bounding box center [939, 97] width 795 height 28
click at [810, 127] on span at bounding box center [806, 122] width 13 height 13
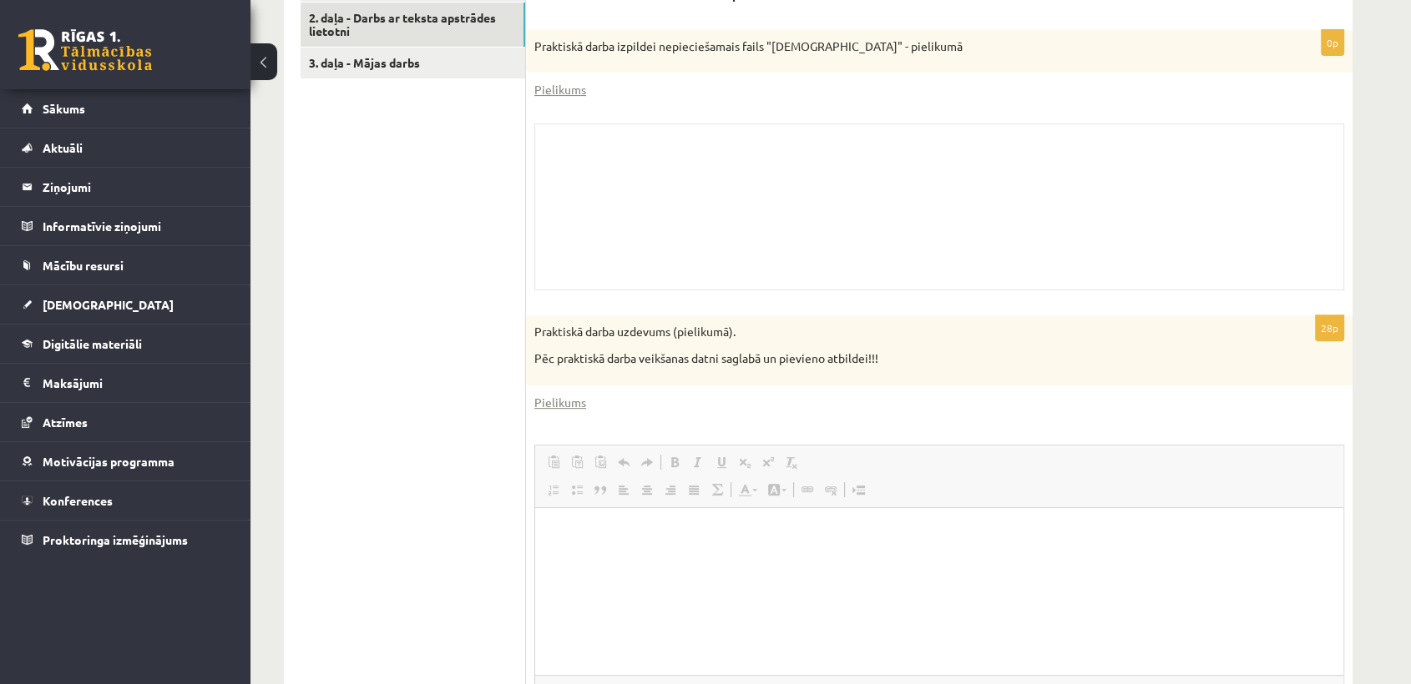
scroll to position [546, 0]
click at [114, 108] on link "Sākums" at bounding box center [126, 108] width 208 height 38
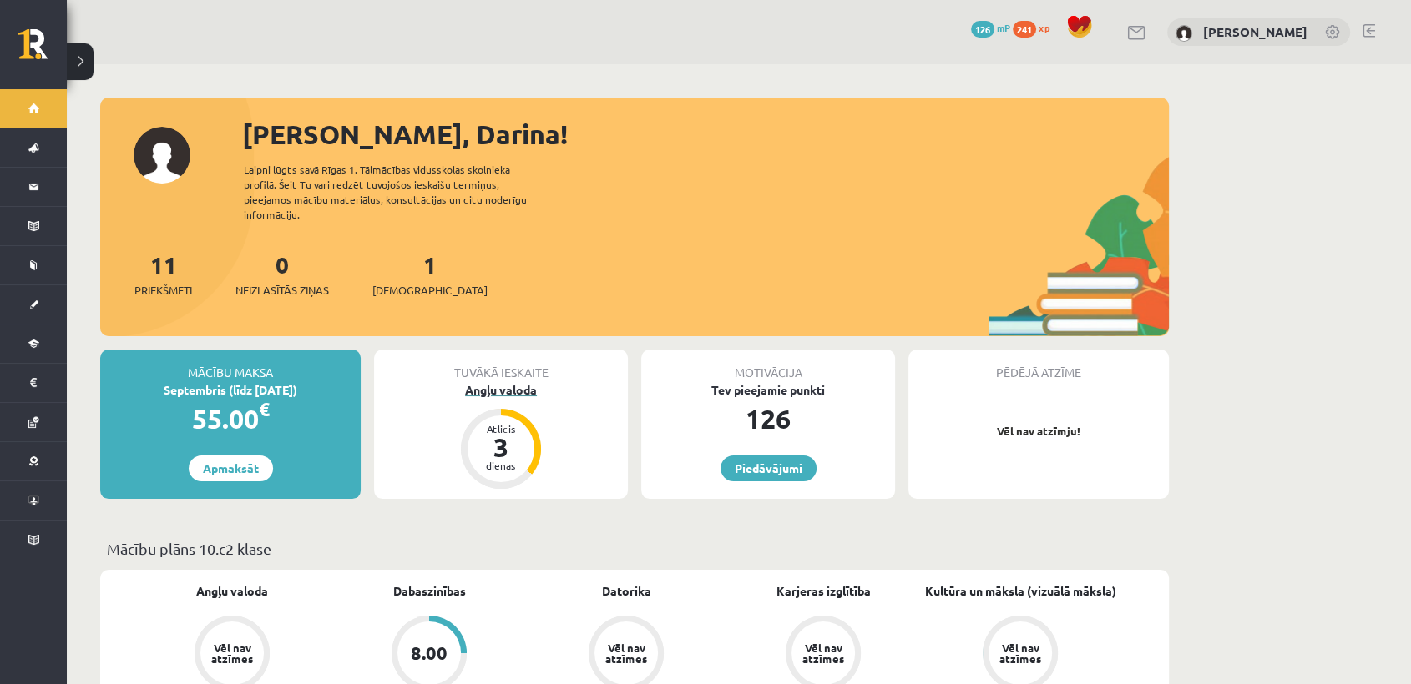
click at [519, 381] on div "Angļu valoda" at bounding box center [501, 390] width 254 height 18
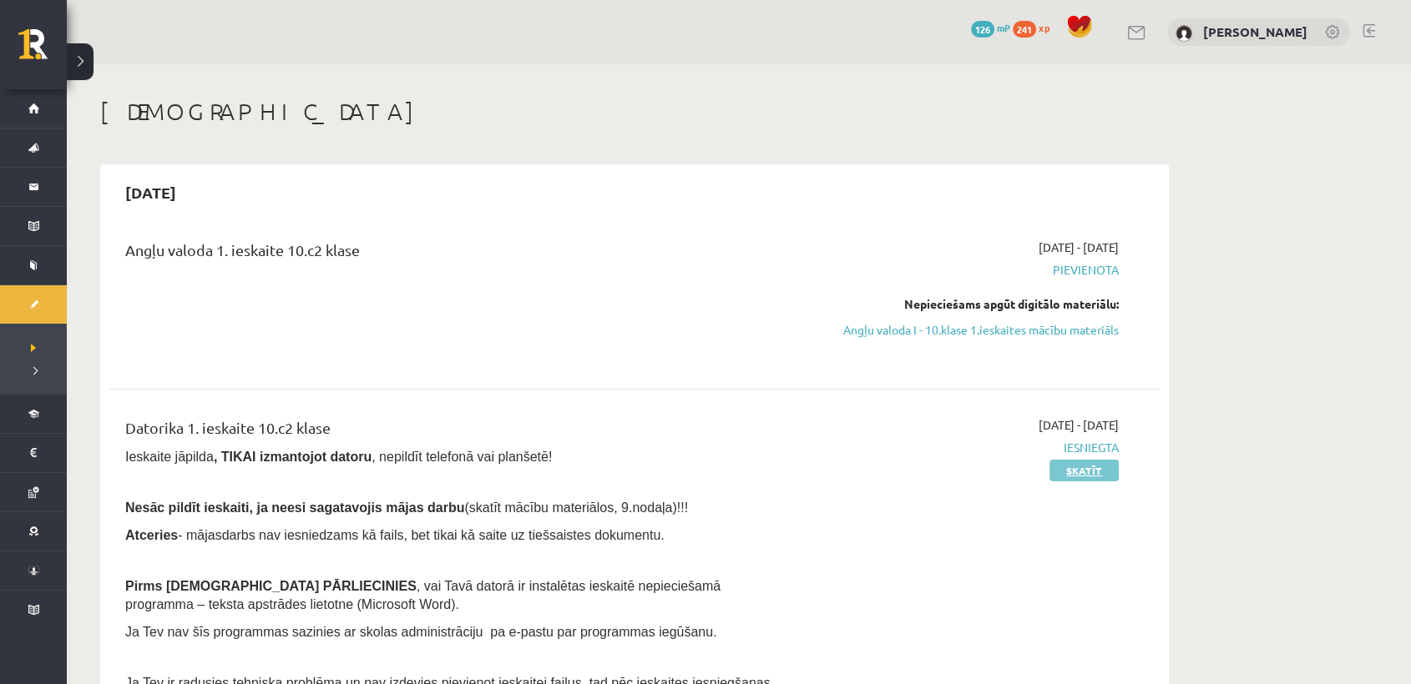
click at [1107, 469] on link "Skatīt" at bounding box center [1083, 471] width 69 height 22
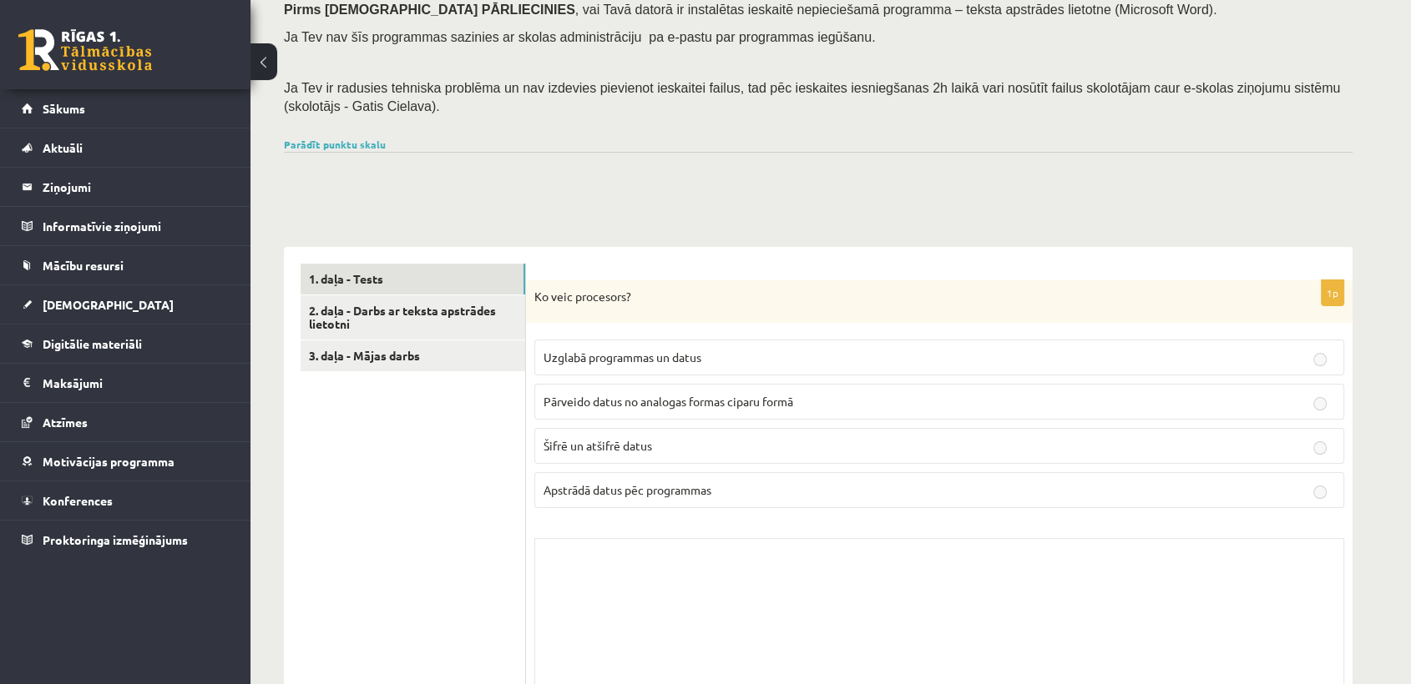
scroll to position [205, 0]
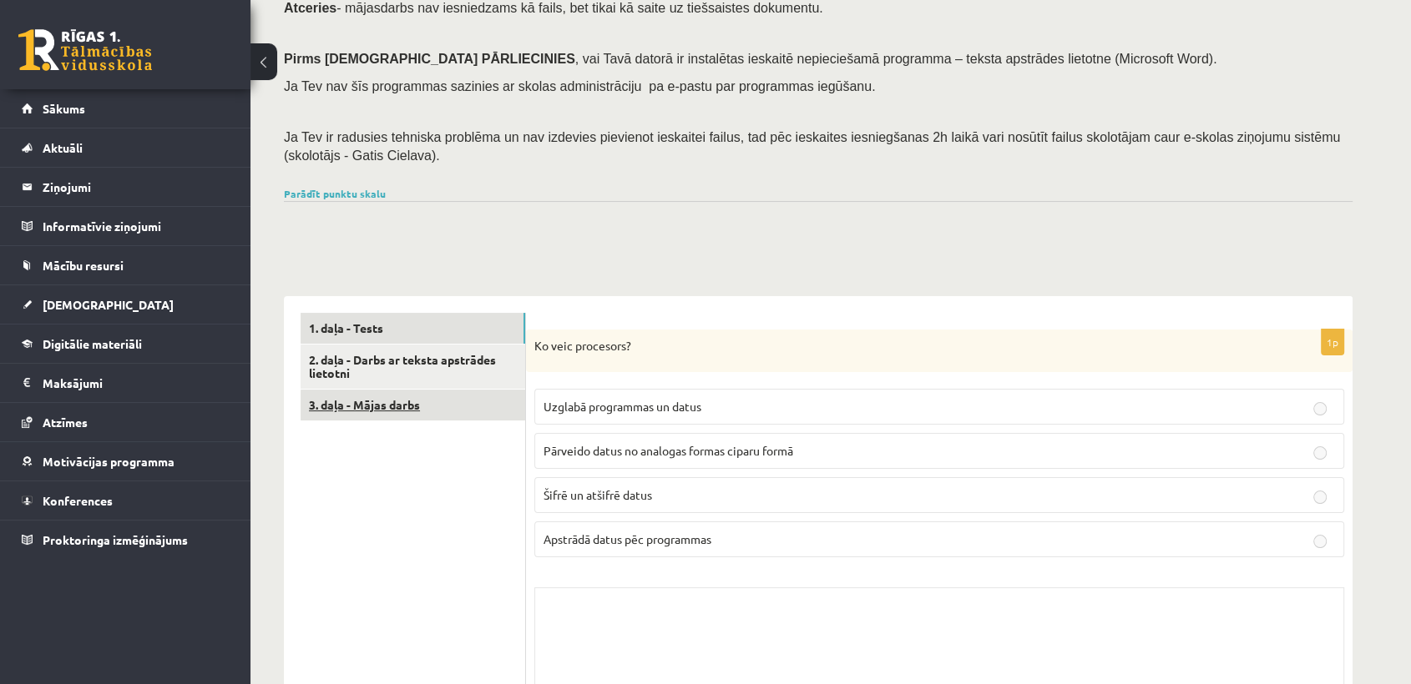
drag, startPoint x: 479, startPoint y: 421, endPoint x: 484, endPoint y: 409, distance: 13.5
click at [484, 409] on link "3. daļa - Mājas darbs" at bounding box center [412, 405] width 225 height 31
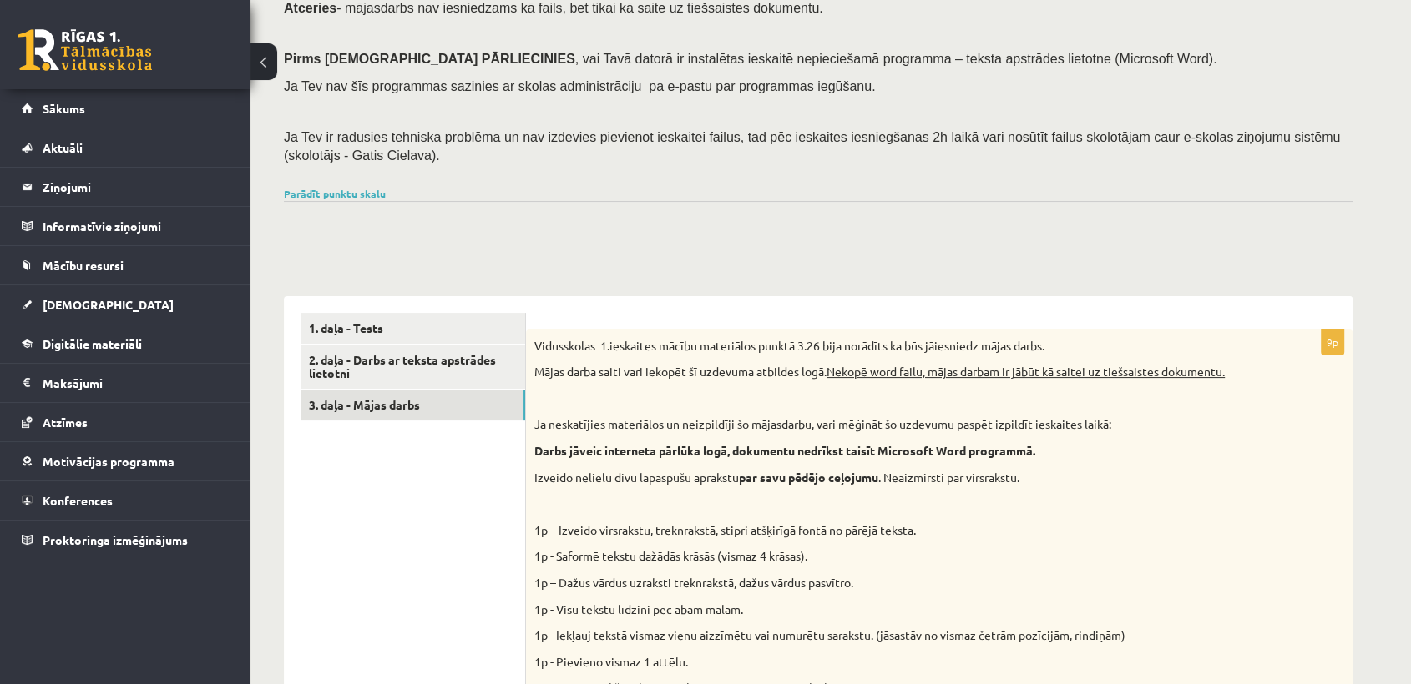
scroll to position [0, 0]
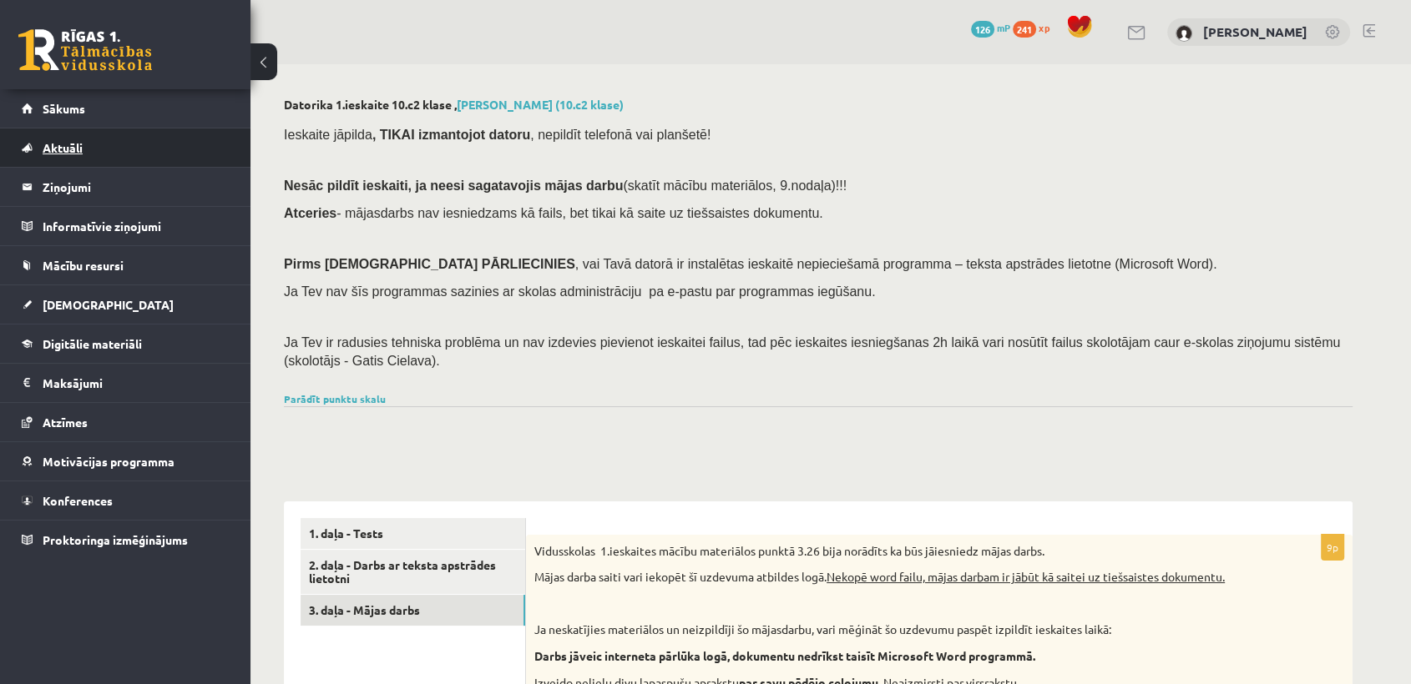
click at [126, 130] on link "Aktuāli" at bounding box center [126, 148] width 208 height 38
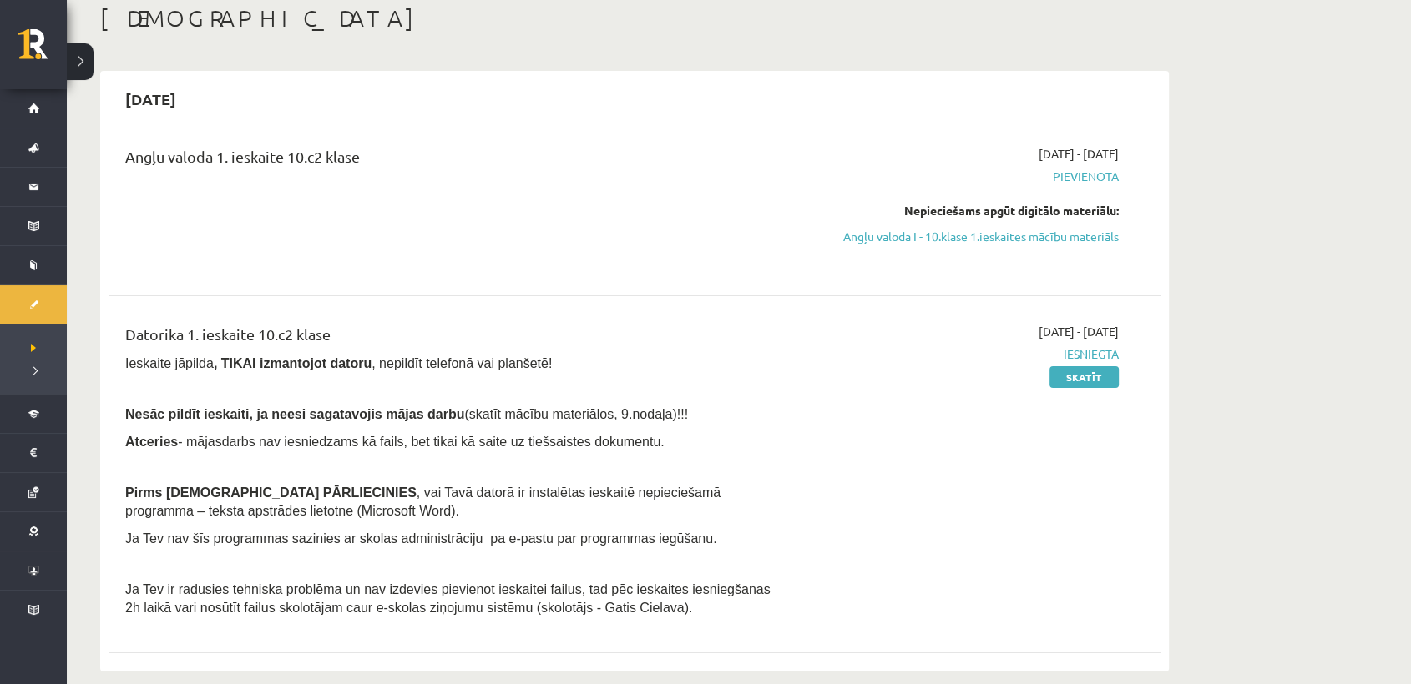
scroll to position [125, 0]
